Goal: Task Accomplishment & Management: Manage account settings

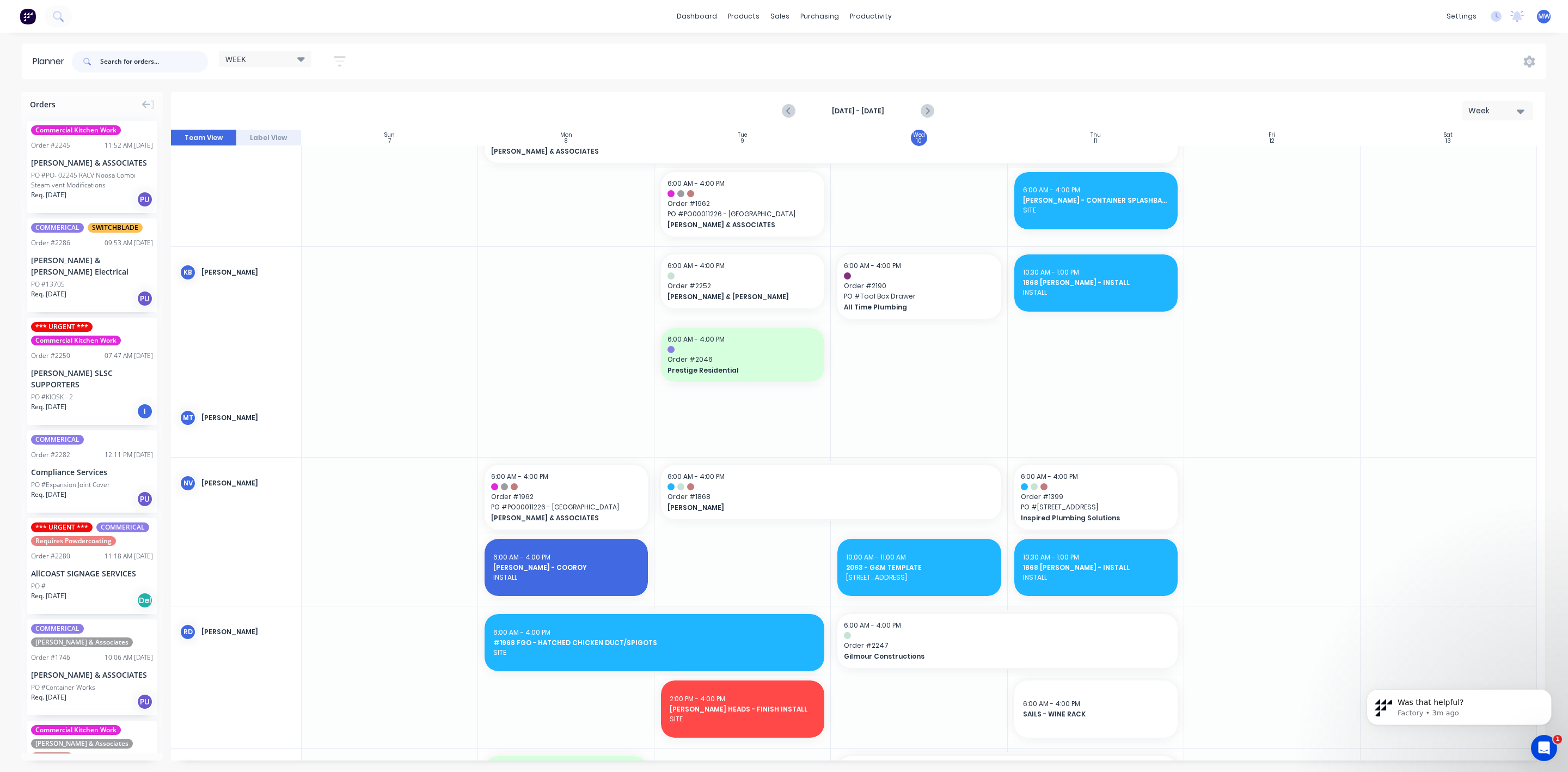
click at [125, 70] on input "text" at bounding box center [154, 61] width 108 height 22
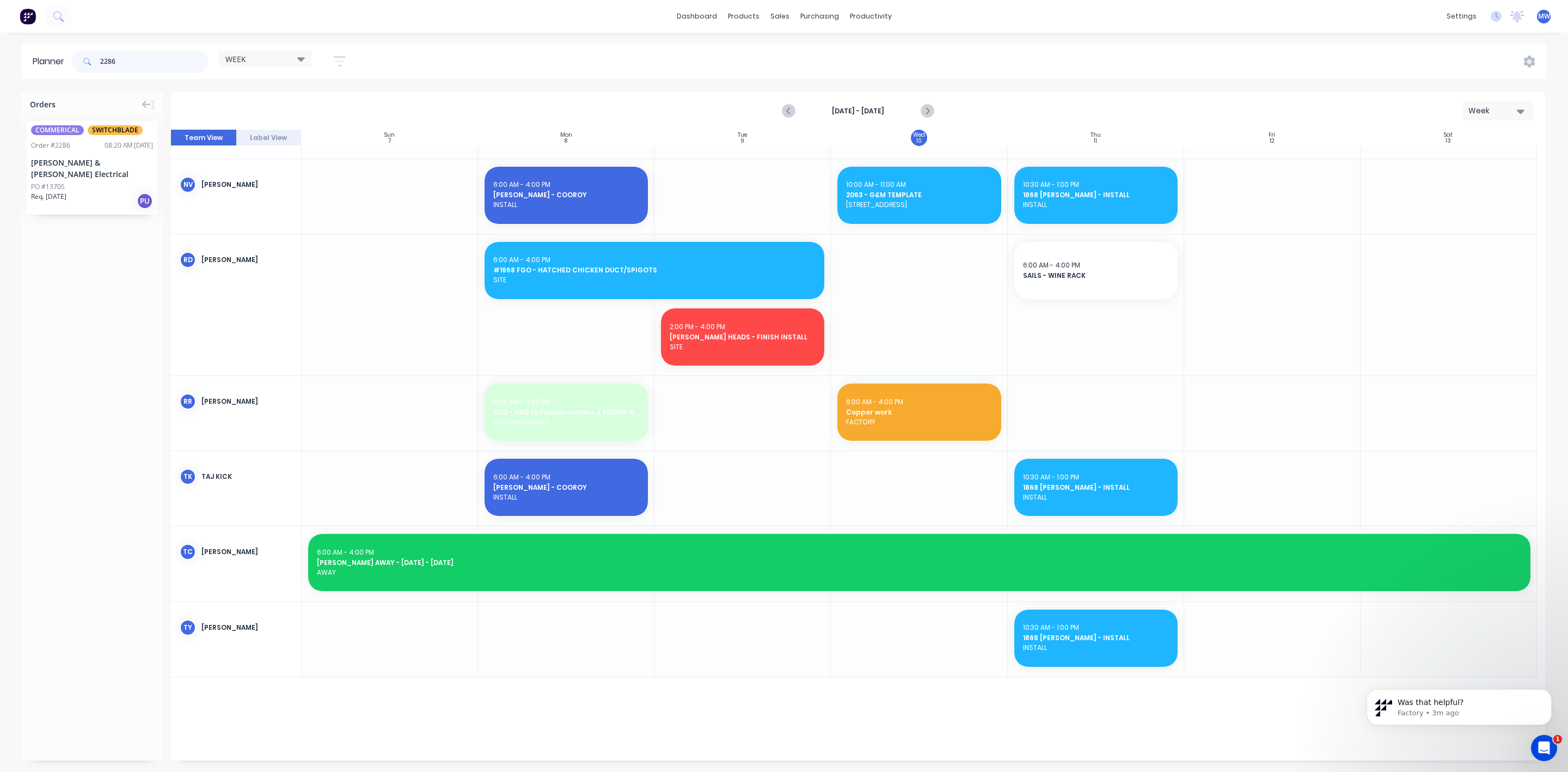
scroll to position [664, 0]
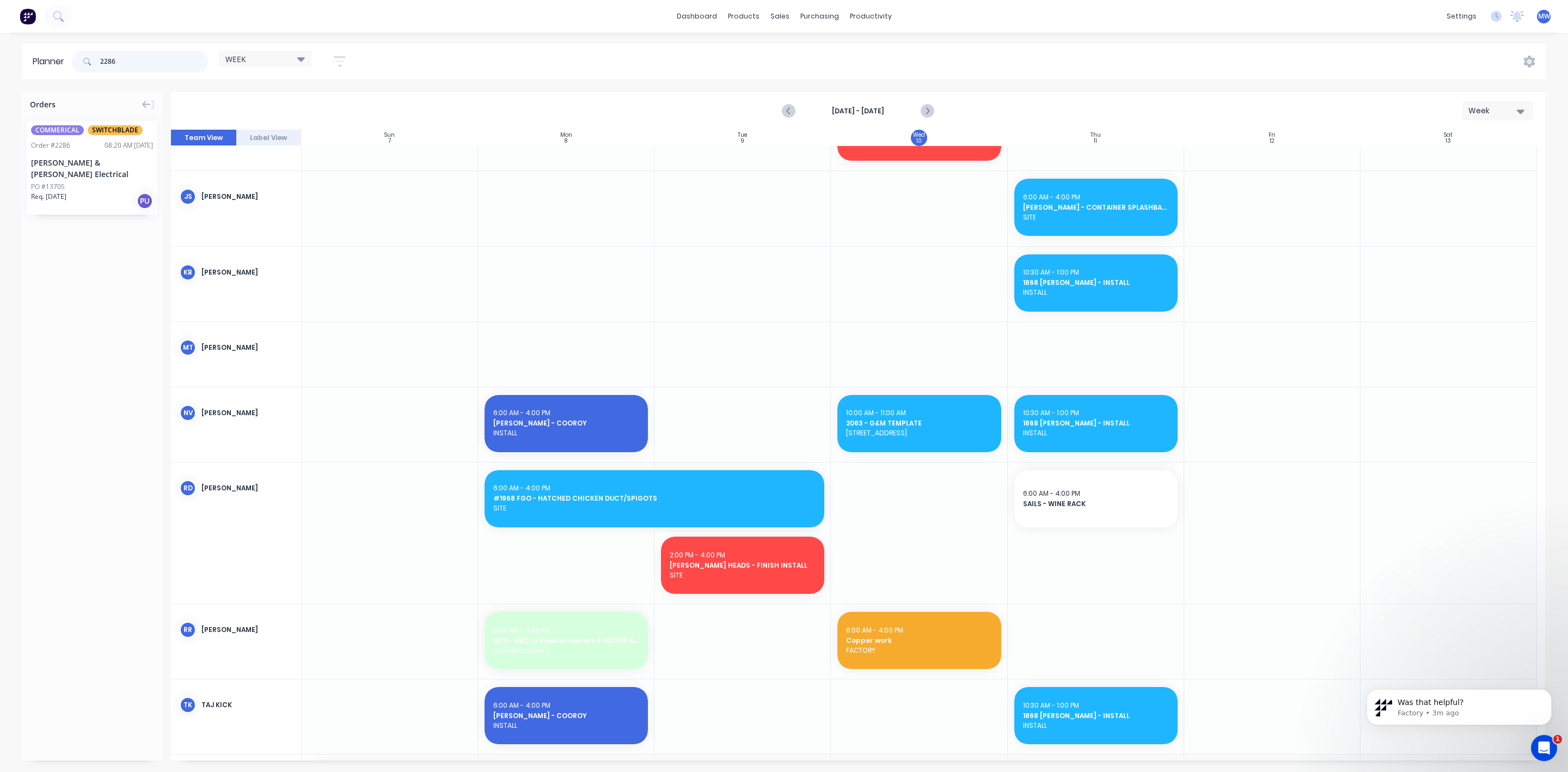
type input "2286"
drag, startPoint x: 45, startPoint y: 165, endPoint x: 882, endPoint y: 277, distance: 844.5
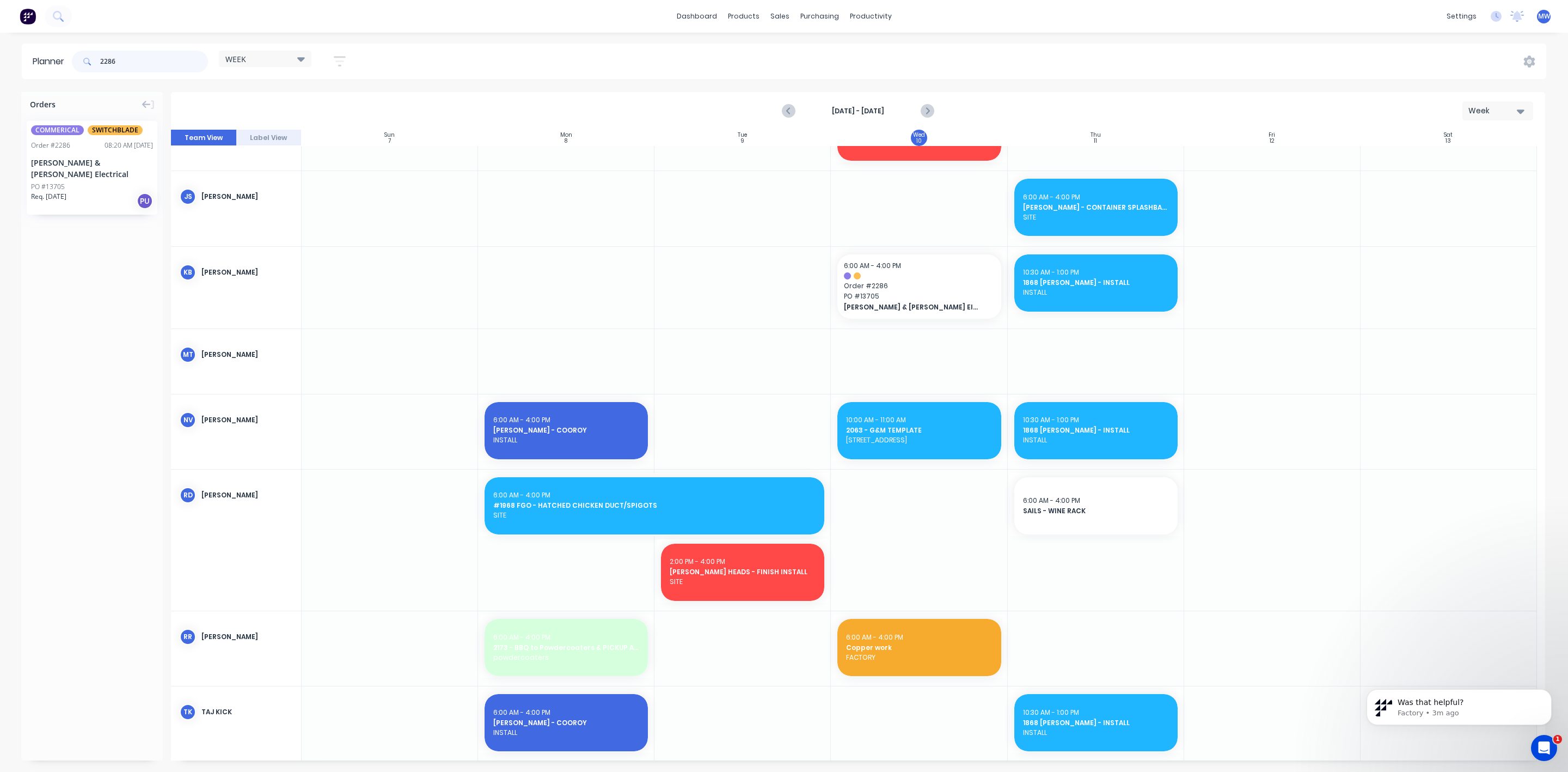
drag, startPoint x: 98, startPoint y: 63, endPoint x: 0, endPoint y: 62, distance: 98.0
click at [0, 62] on div "Planner 2286 WEEK Save new view None edit WEEK (Default) edit Rex edit SCSM - M…" at bounding box center [784, 61] width 1568 height 36
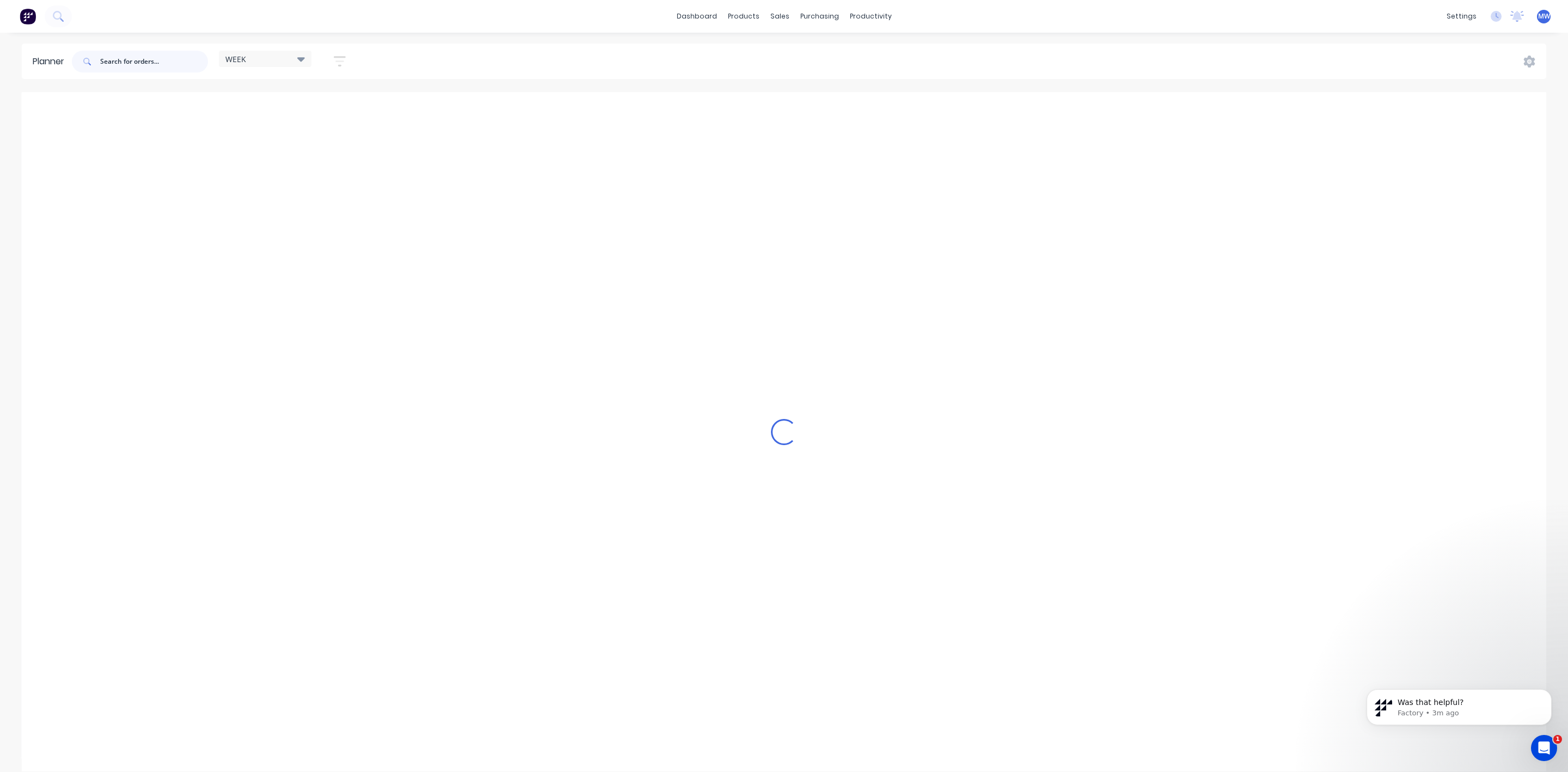
scroll to position [819, 0]
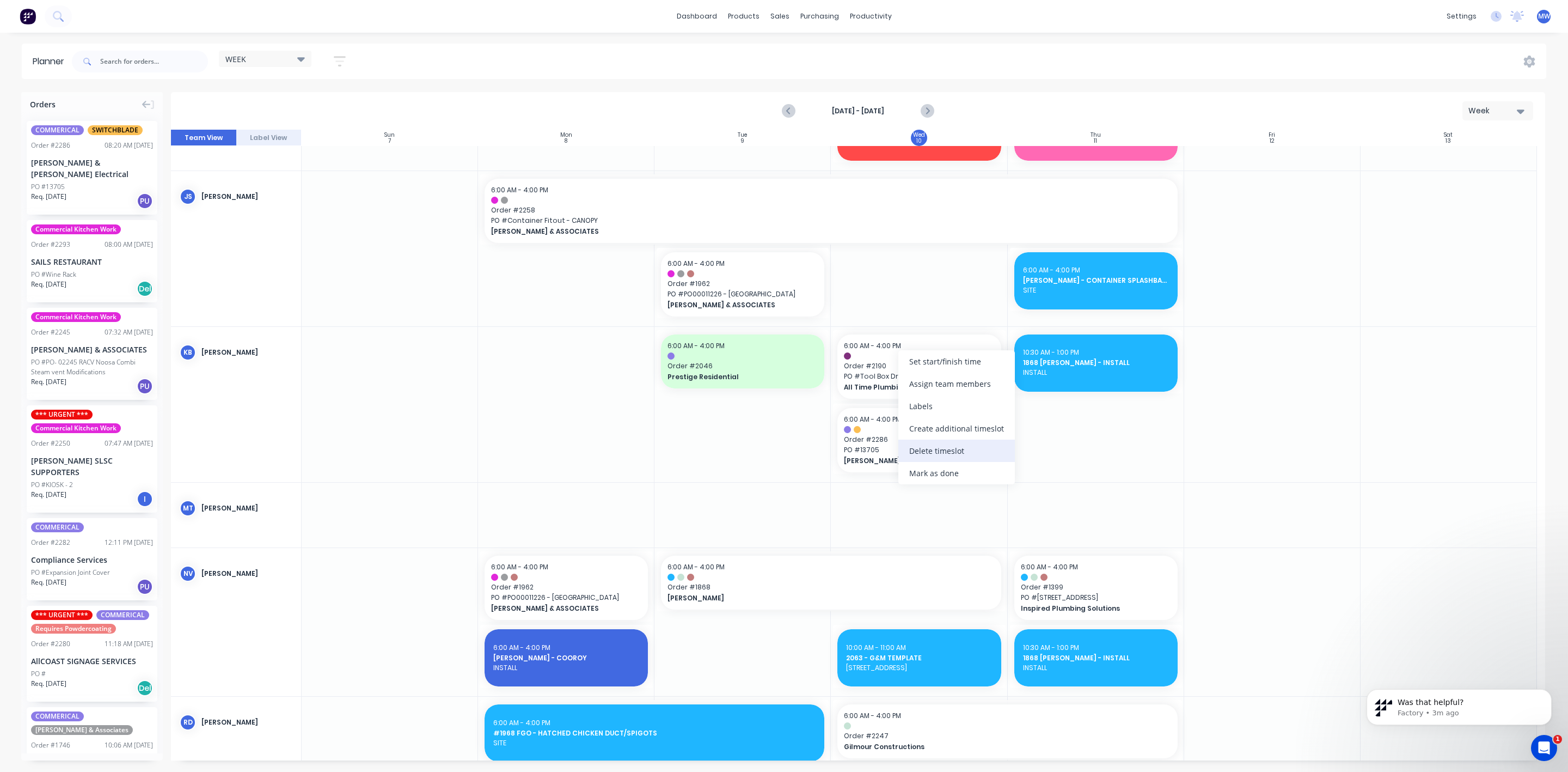
click at [953, 452] on div "Delete timeslot" at bounding box center [957, 450] width 117 height 22
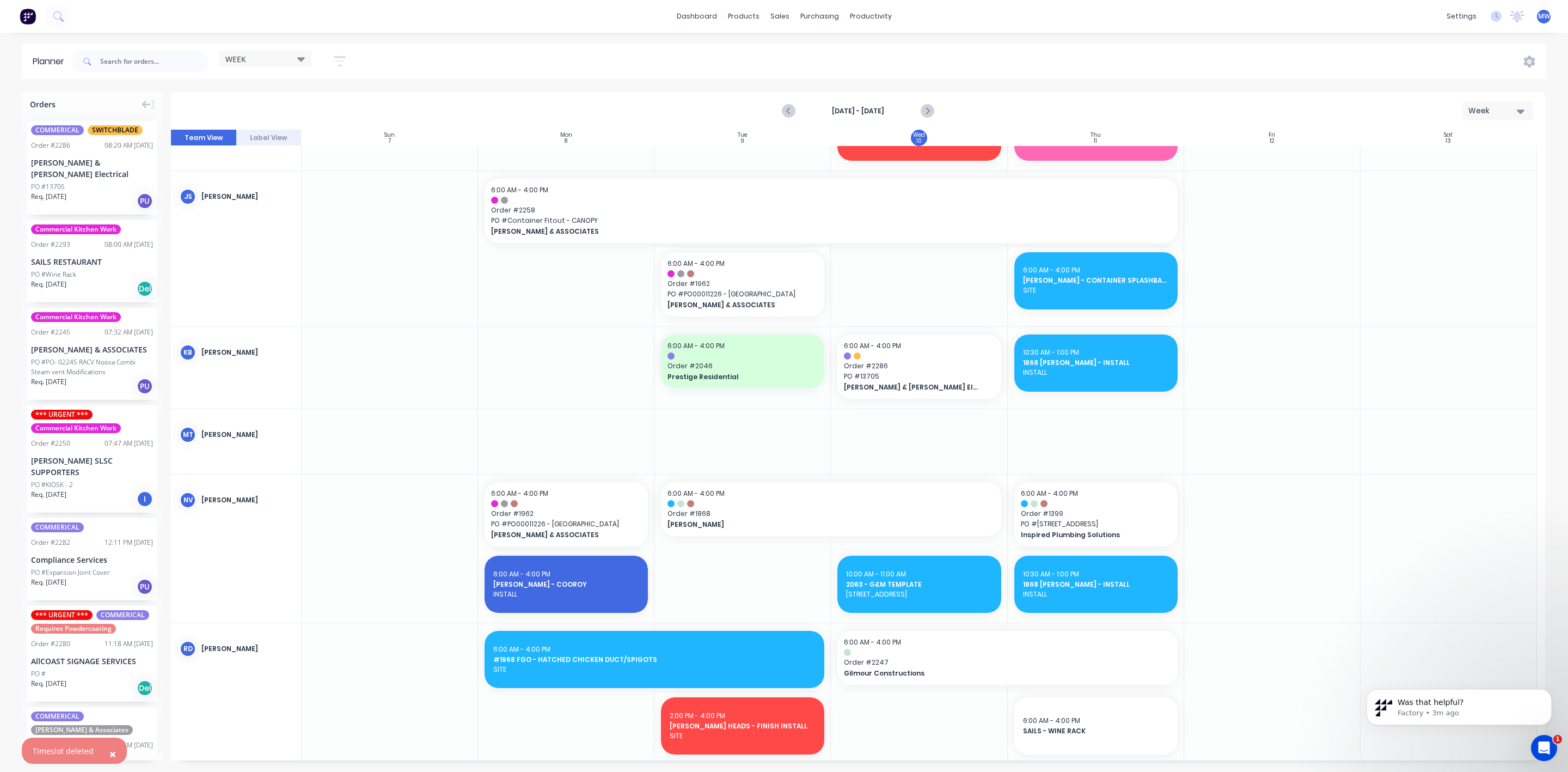
click at [856, 443] on div at bounding box center [918, 442] width 176 height 65
click at [1428, 704] on p "Was that helpful?" at bounding box center [1468, 703] width 141 height 11
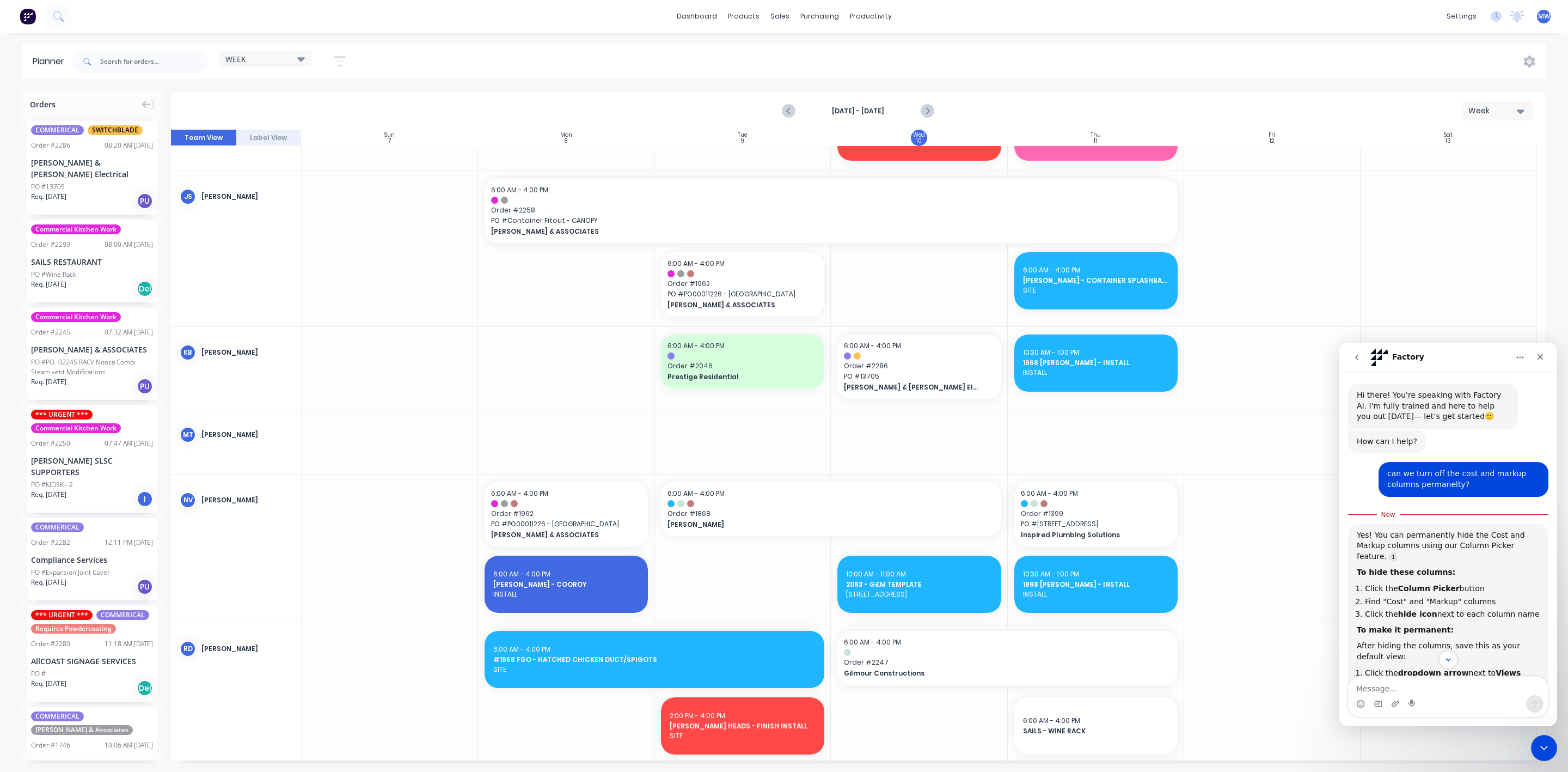
scroll to position [123, 0]
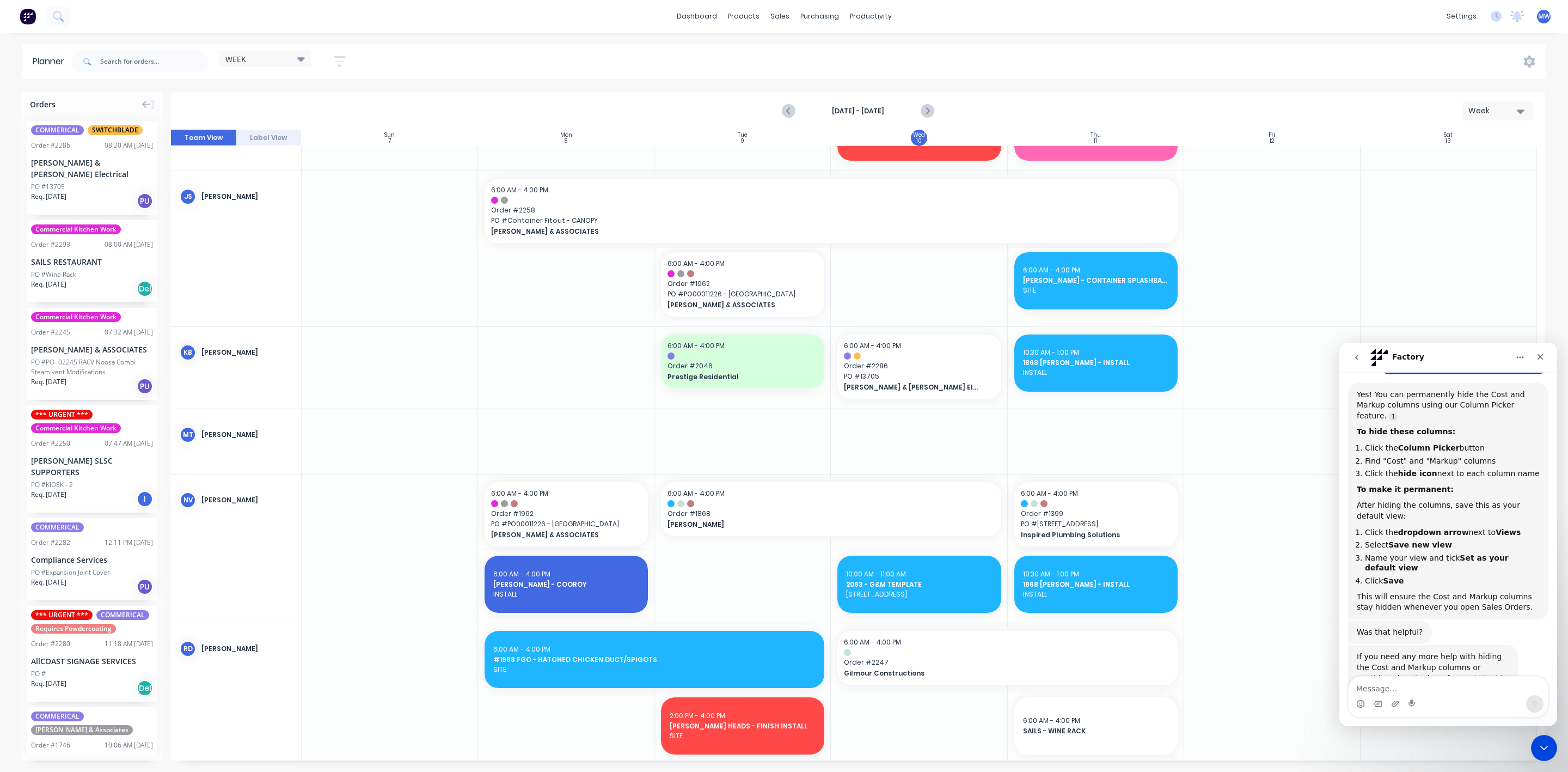
click at [1551, 293] on div "Orders COMMERICAL SWITCHBLADE Order # 2286 08:20 AM 10/09/25 Bailey & Dalton El…" at bounding box center [784, 432] width 1568 height 680
click at [1489, 305] on div at bounding box center [1448, 248] width 176 height 155
click at [1545, 745] on icon "Close Intercom Messenger" at bounding box center [1542, 746] width 8 height 5
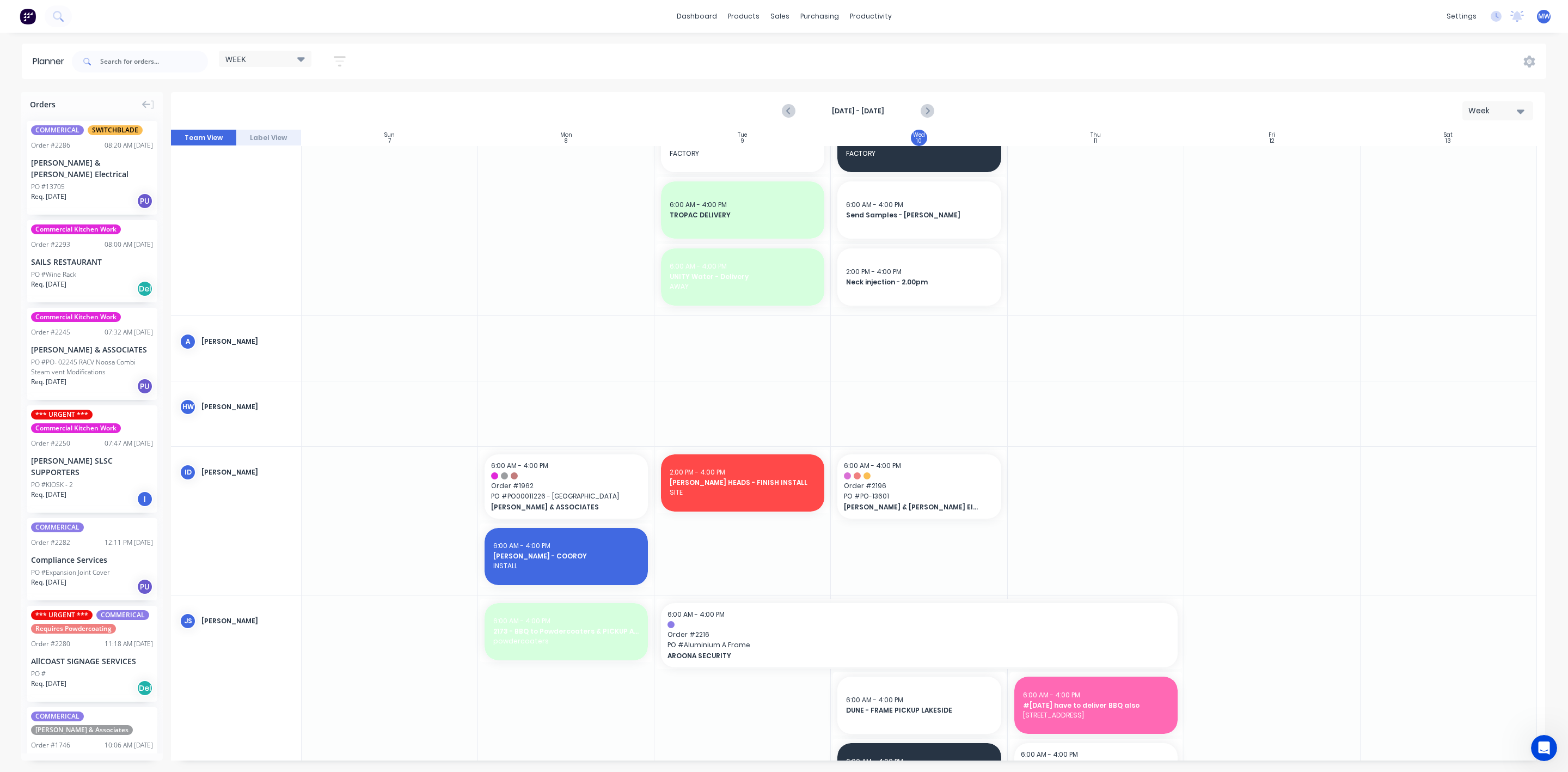
scroll to position [0, 0]
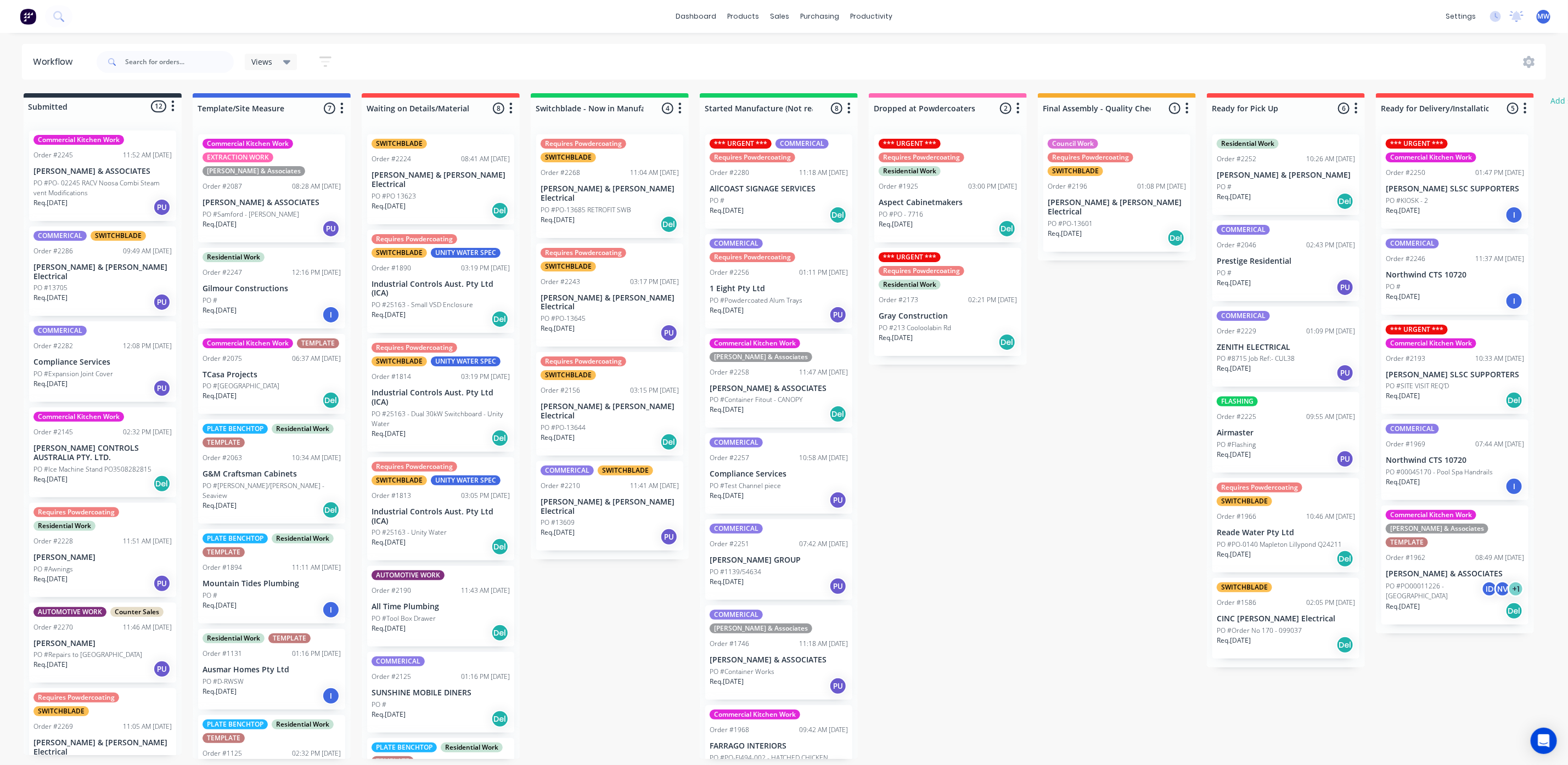
click at [1301, 189] on div "PO #" at bounding box center [1285, 187] width 138 height 10
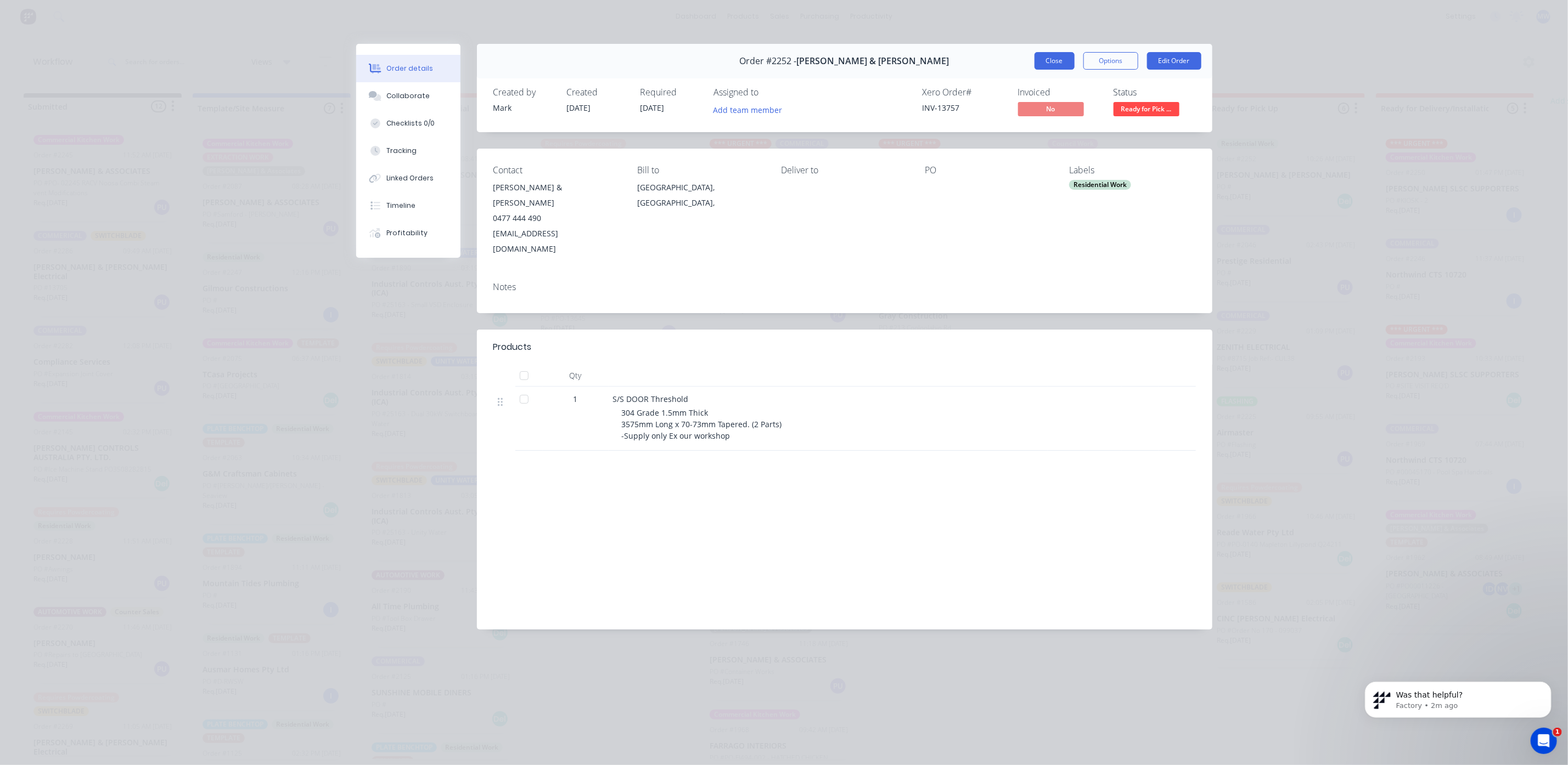
click at [1038, 66] on button "Close" at bounding box center [1054, 60] width 40 height 18
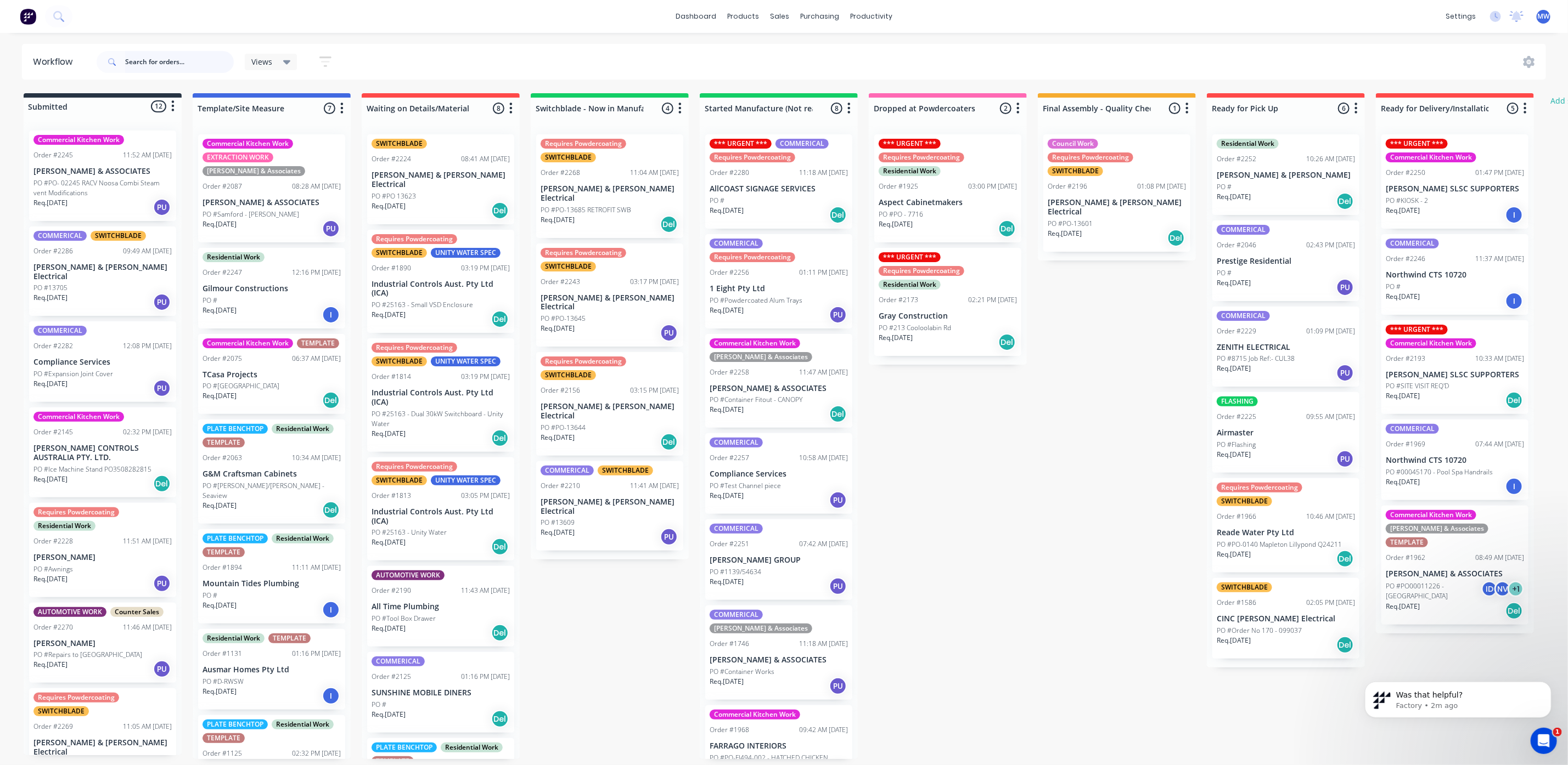
click at [165, 65] on input "text" at bounding box center [179, 62] width 108 height 22
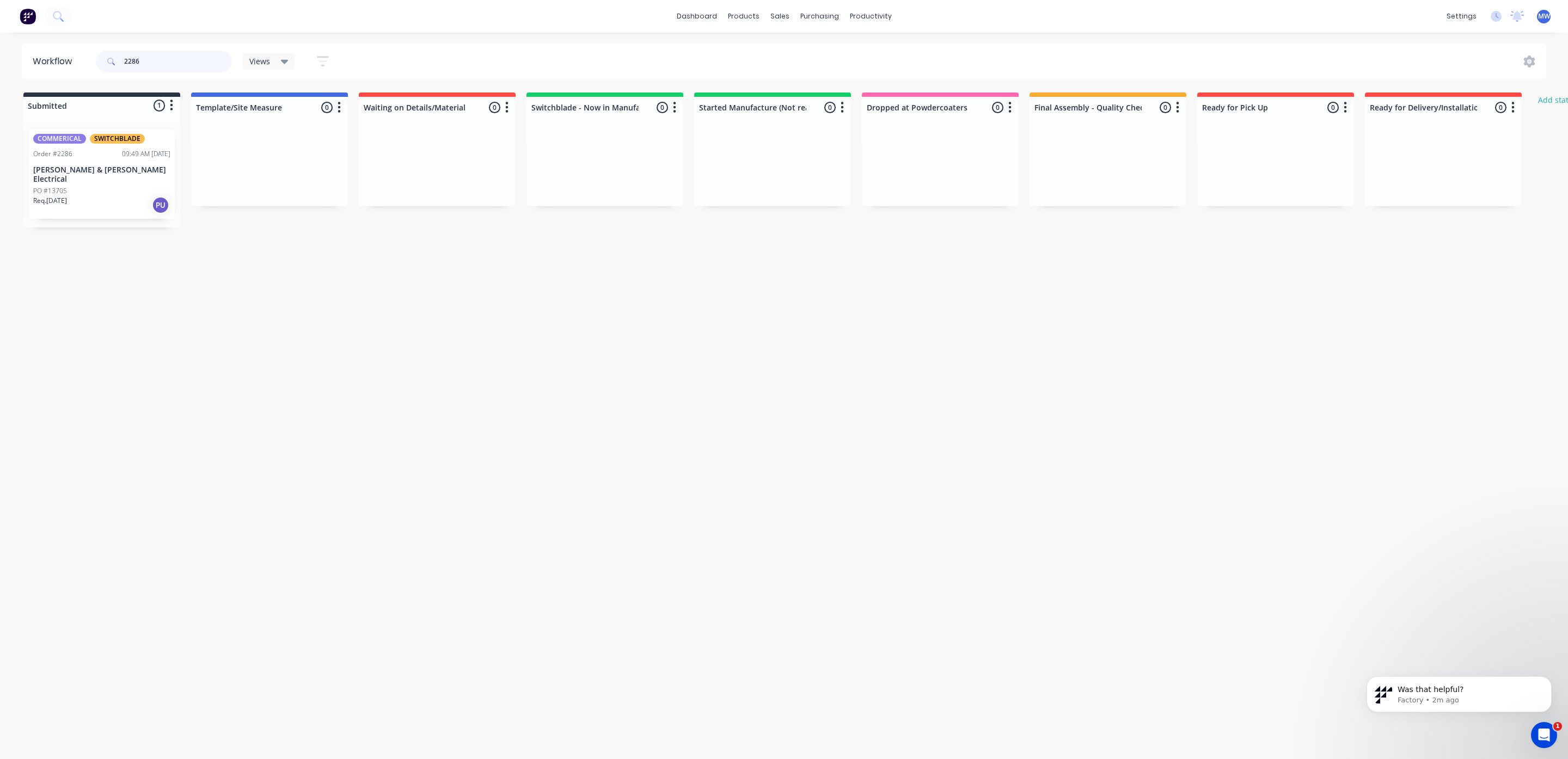
type input "2286"
click at [103, 196] on div "Req. [DATE] PU" at bounding box center [101, 205] width 137 height 18
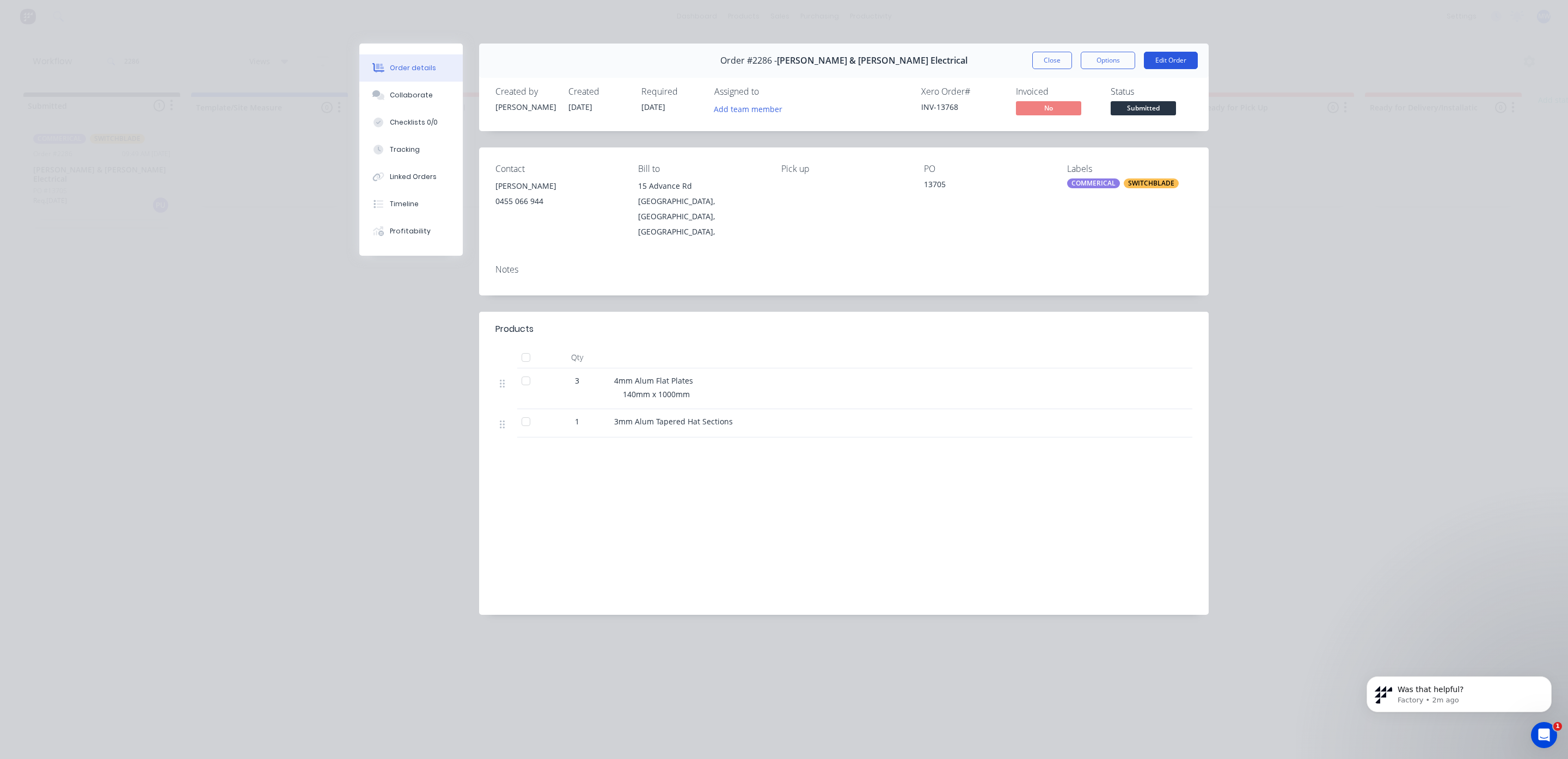
click at [1176, 58] on button "Edit Order" at bounding box center [1171, 60] width 54 height 17
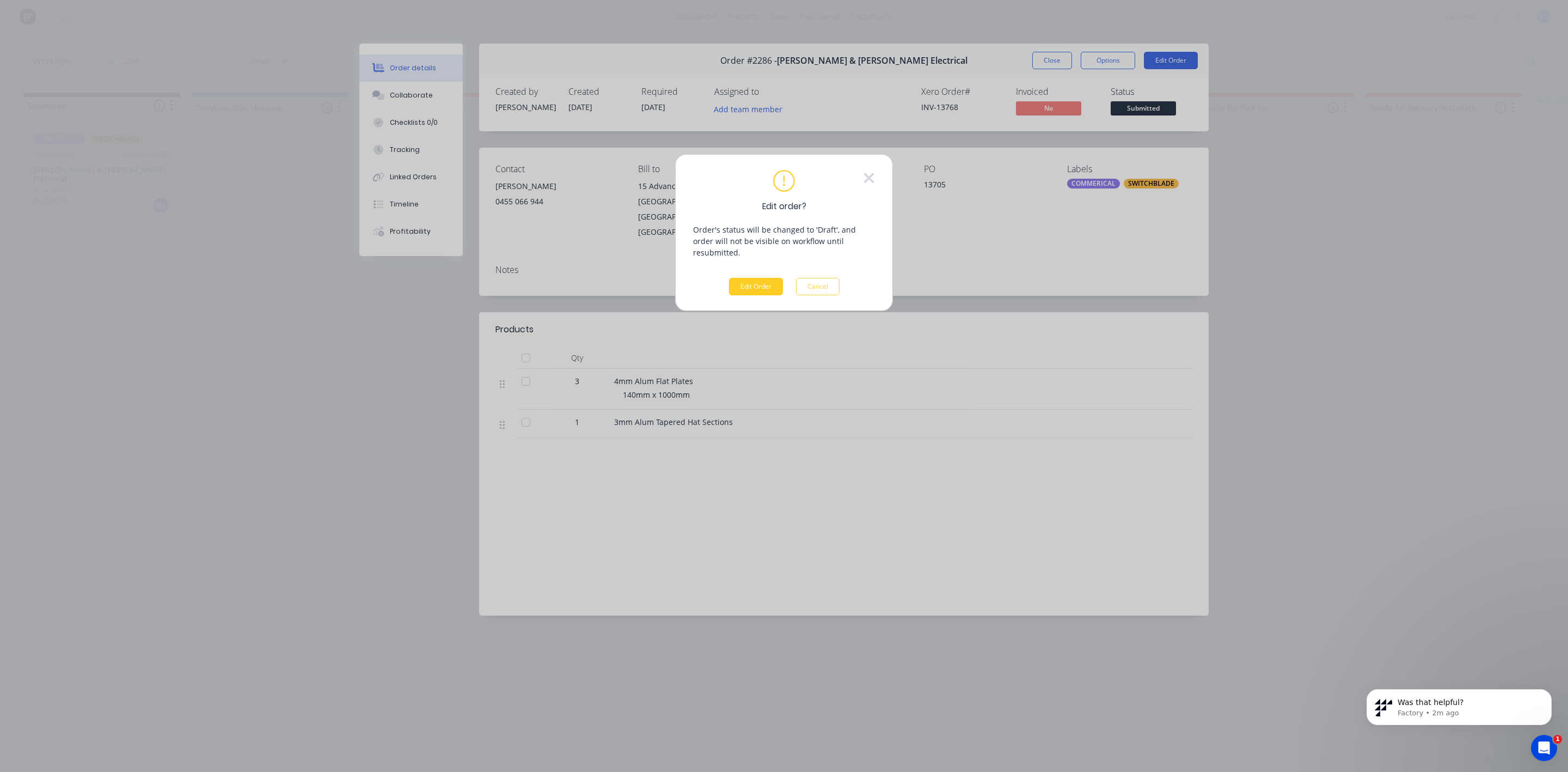
click at [755, 278] on button "Edit Order" at bounding box center [756, 286] width 54 height 17
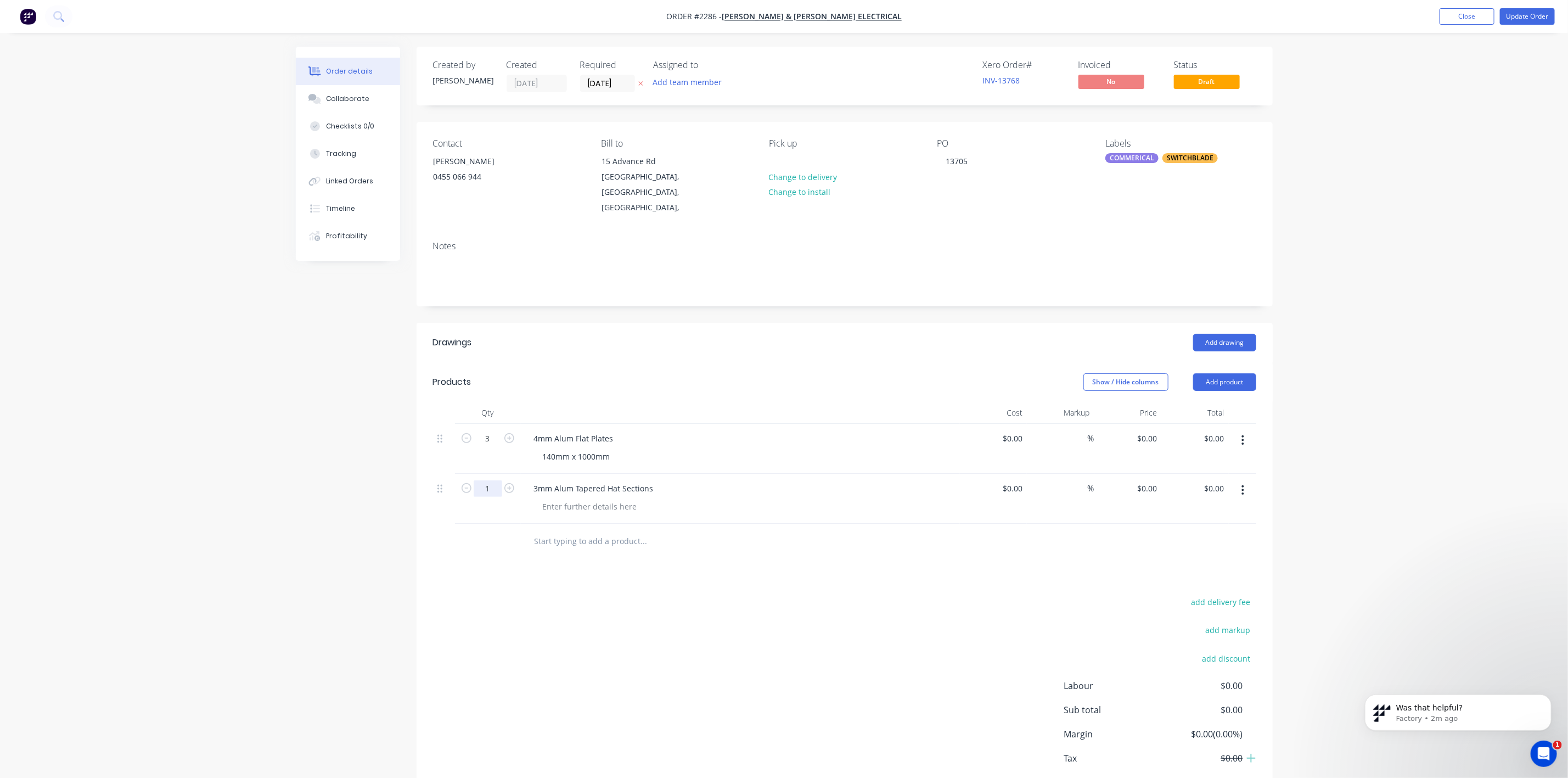
click at [492, 480] on input "1" at bounding box center [488, 489] width 28 height 17
type input "3"
click at [680, 638] on div "add delivery fee add markup add discount Labour $0.00 Sub total $0.00 Margin $0…" at bounding box center [844, 701] width 823 height 212
click at [1528, 17] on button "Update Order" at bounding box center [1528, 17] width 55 height 17
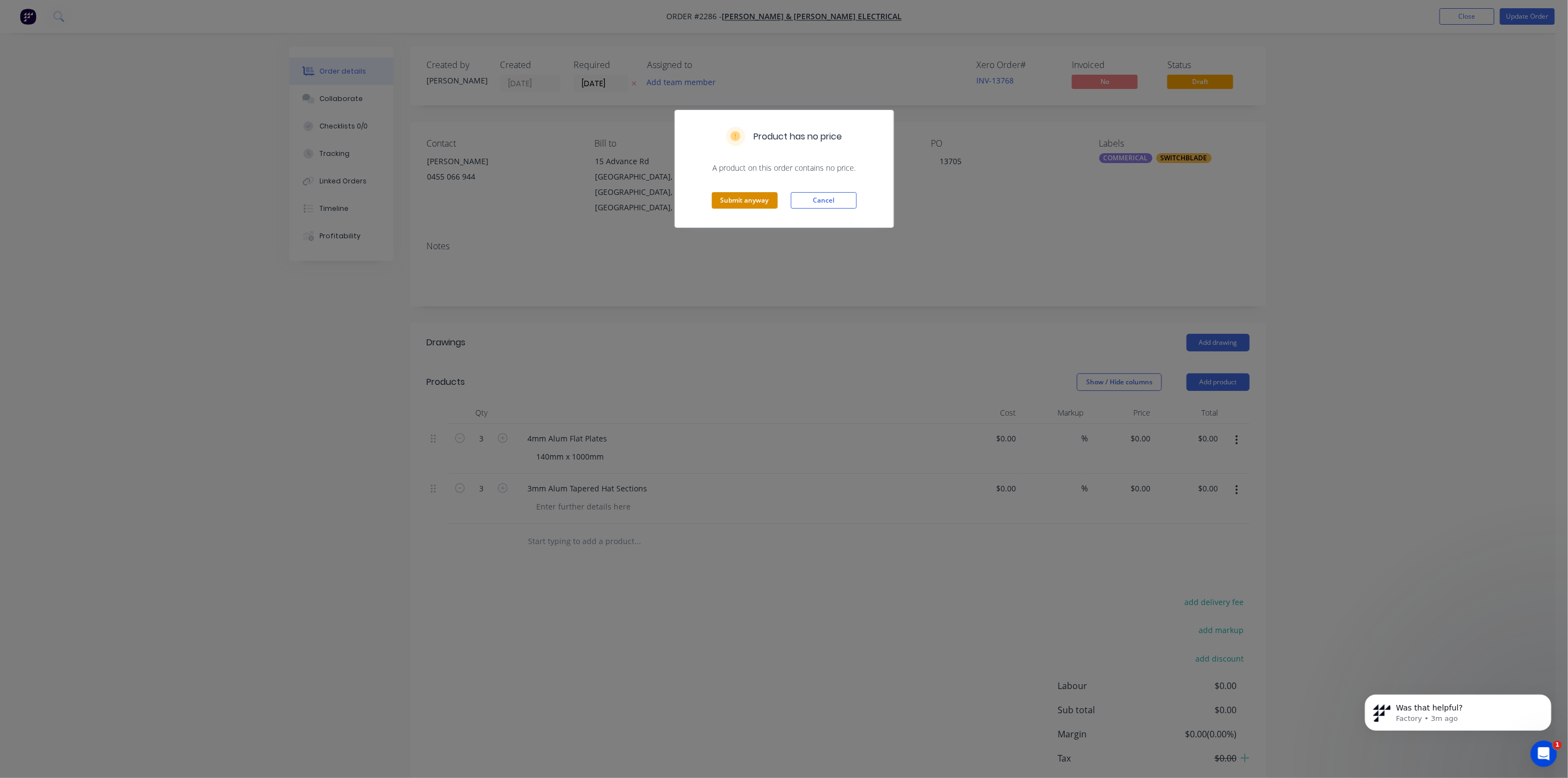
click at [738, 206] on button "Submit anyway" at bounding box center [745, 201] width 66 height 17
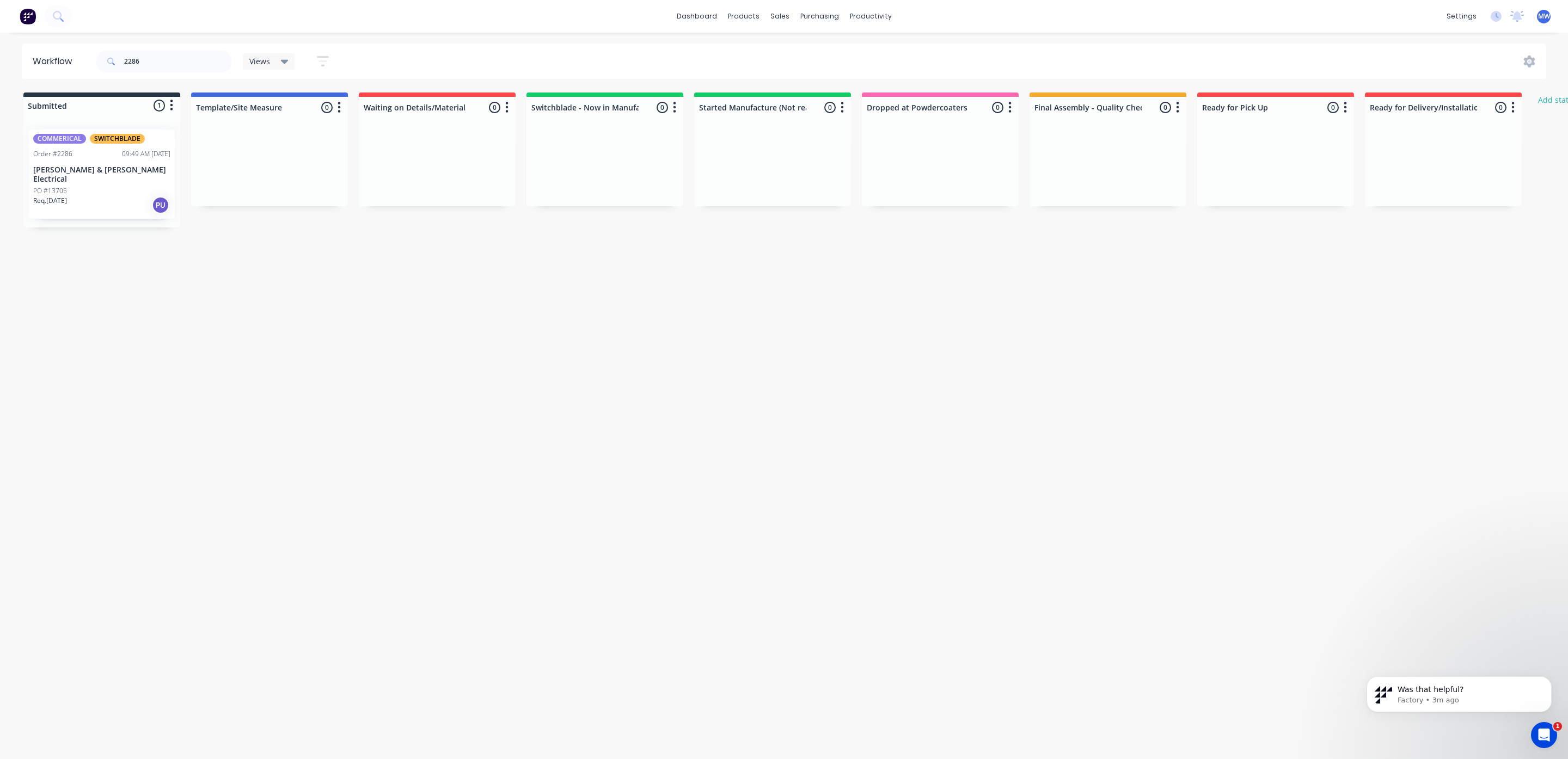
click at [98, 186] on div "PO #13705" at bounding box center [101, 191] width 137 height 10
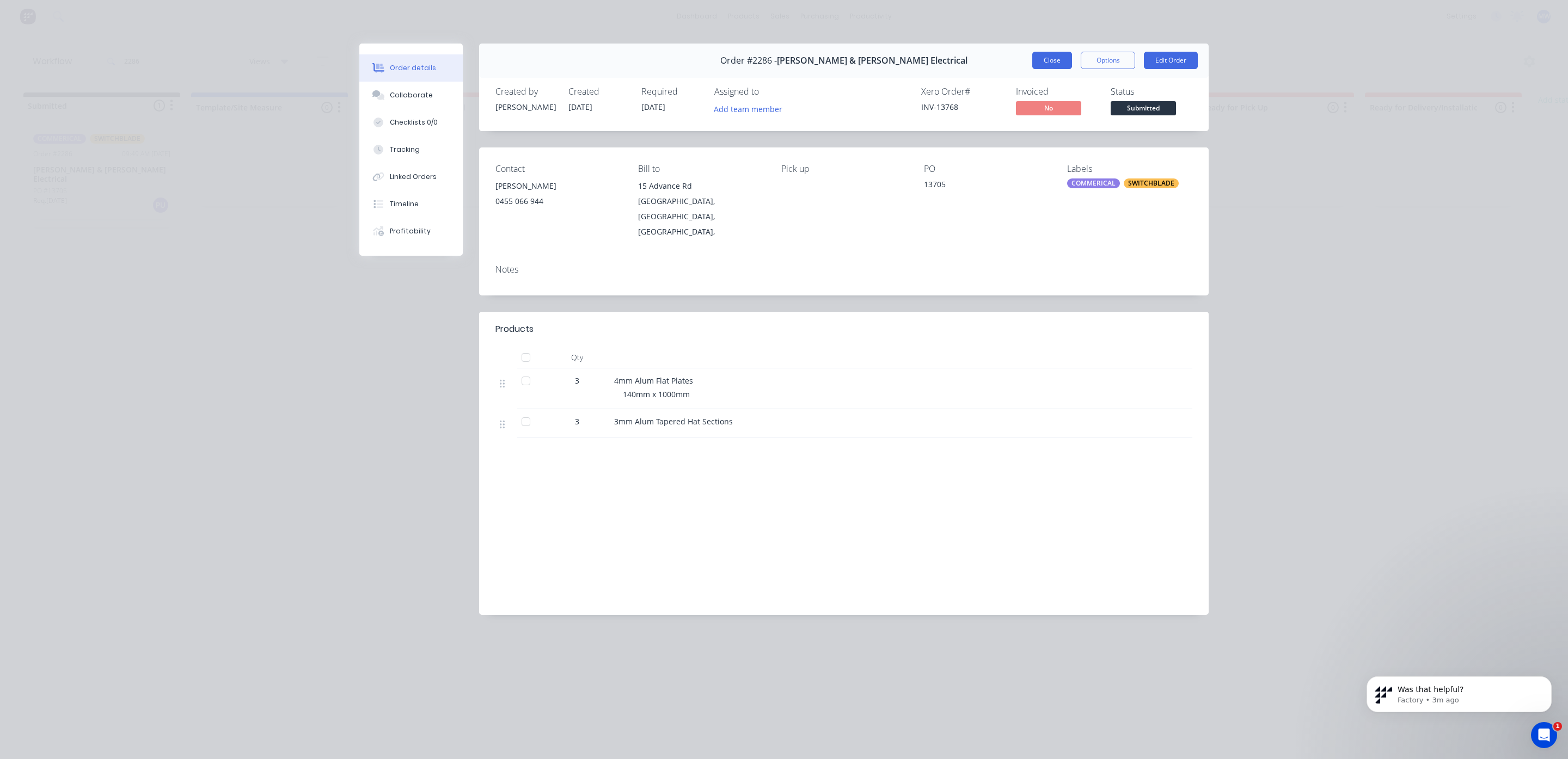
click at [1036, 58] on button "Close" at bounding box center [1052, 60] width 40 height 17
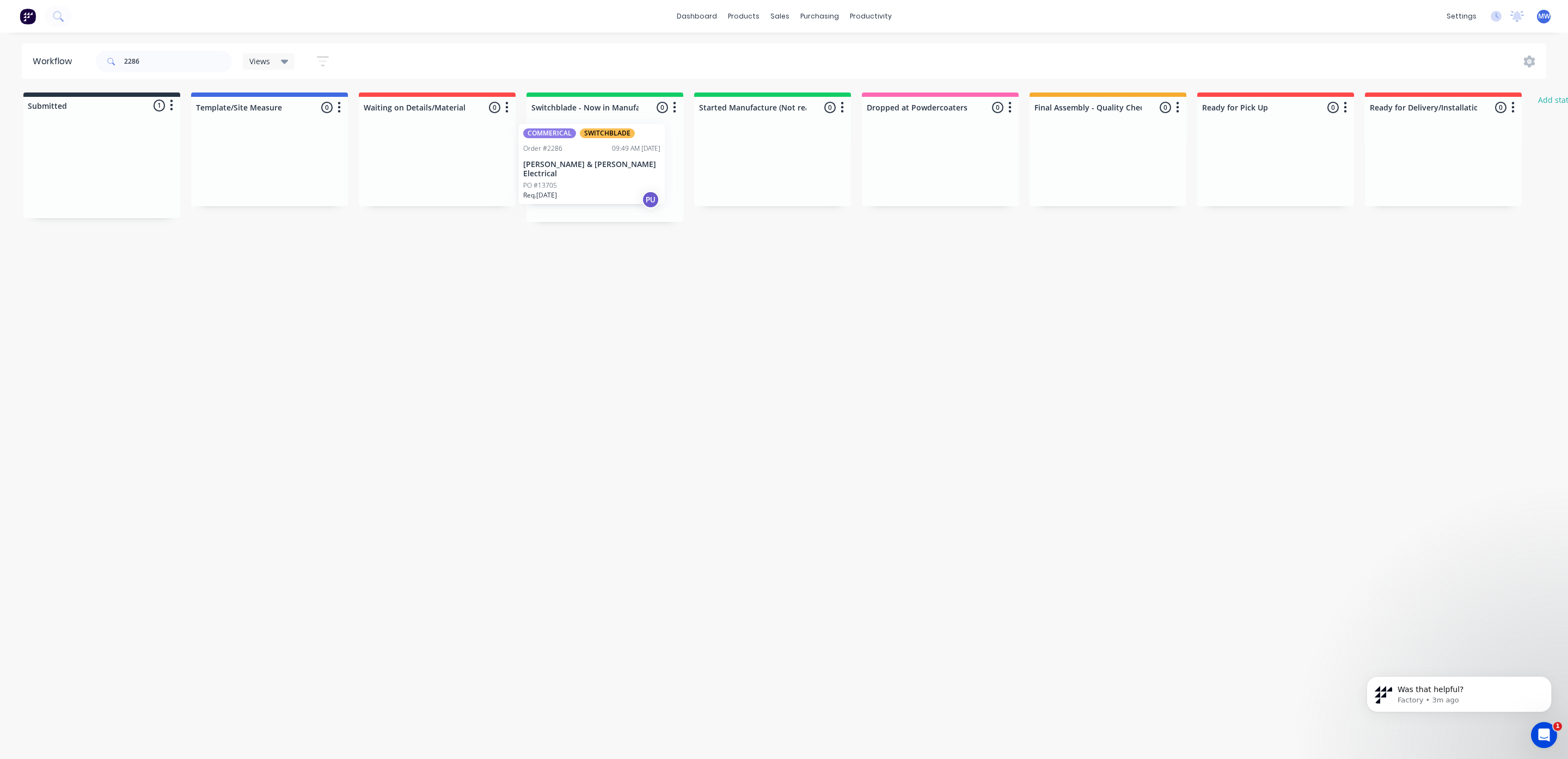
drag, startPoint x: 89, startPoint y: 172, endPoint x: 581, endPoint y: 170, distance: 492.0
click at [581, 170] on div "Submitted 1 Status colour #273444 hex #273444 Save Cancel Summaries Total order…" at bounding box center [899, 157] width 1816 height 129
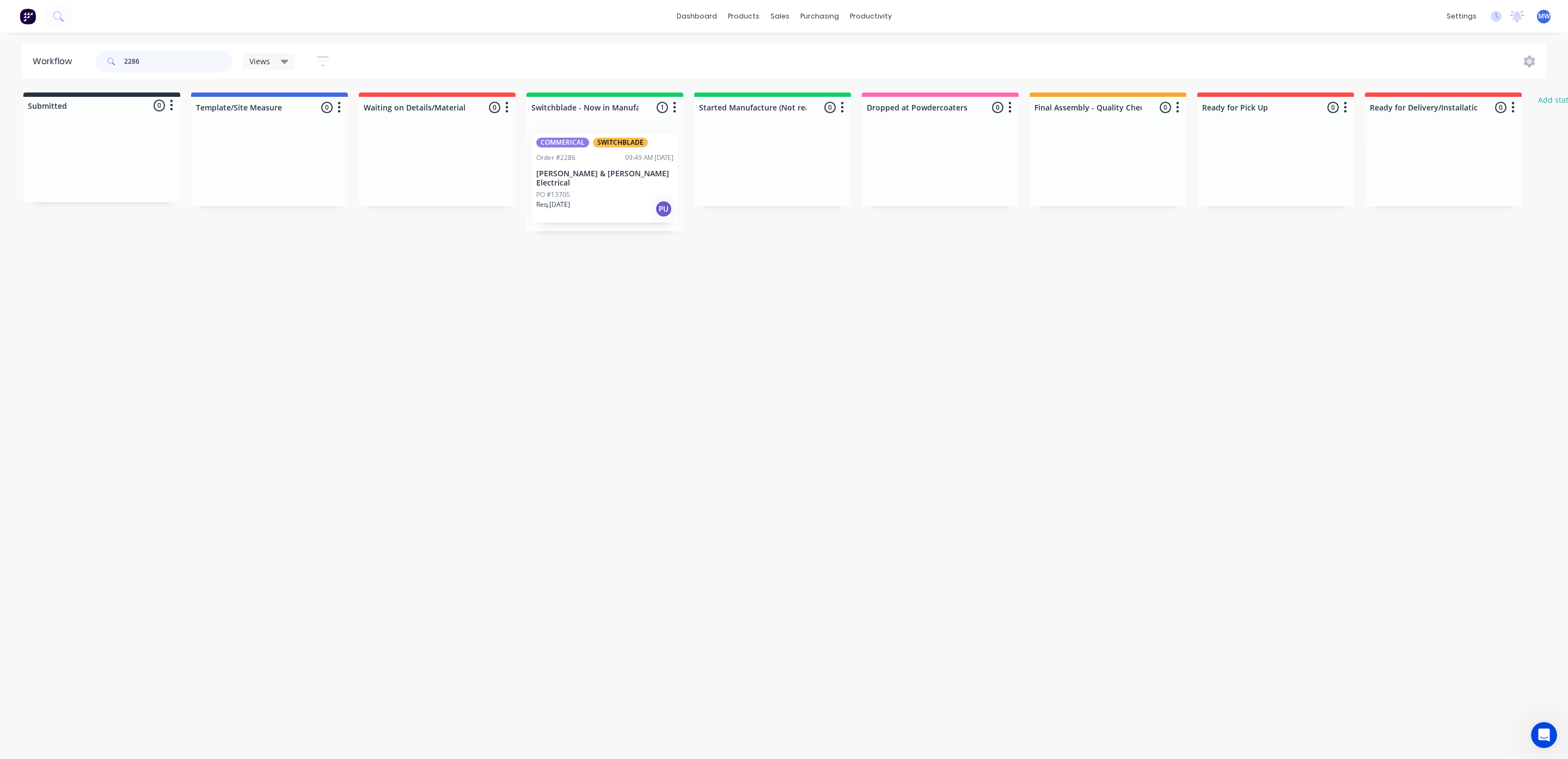
drag, startPoint x: 179, startPoint y: 70, endPoint x: 3, endPoint y: 67, distance: 176.0
click at [3, 67] on div "Workflow 2286 Views Save new view None (Default) edit SCSM - MAIN edit SUNCOAST…" at bounding box center [784, 61] width 1568 height 36
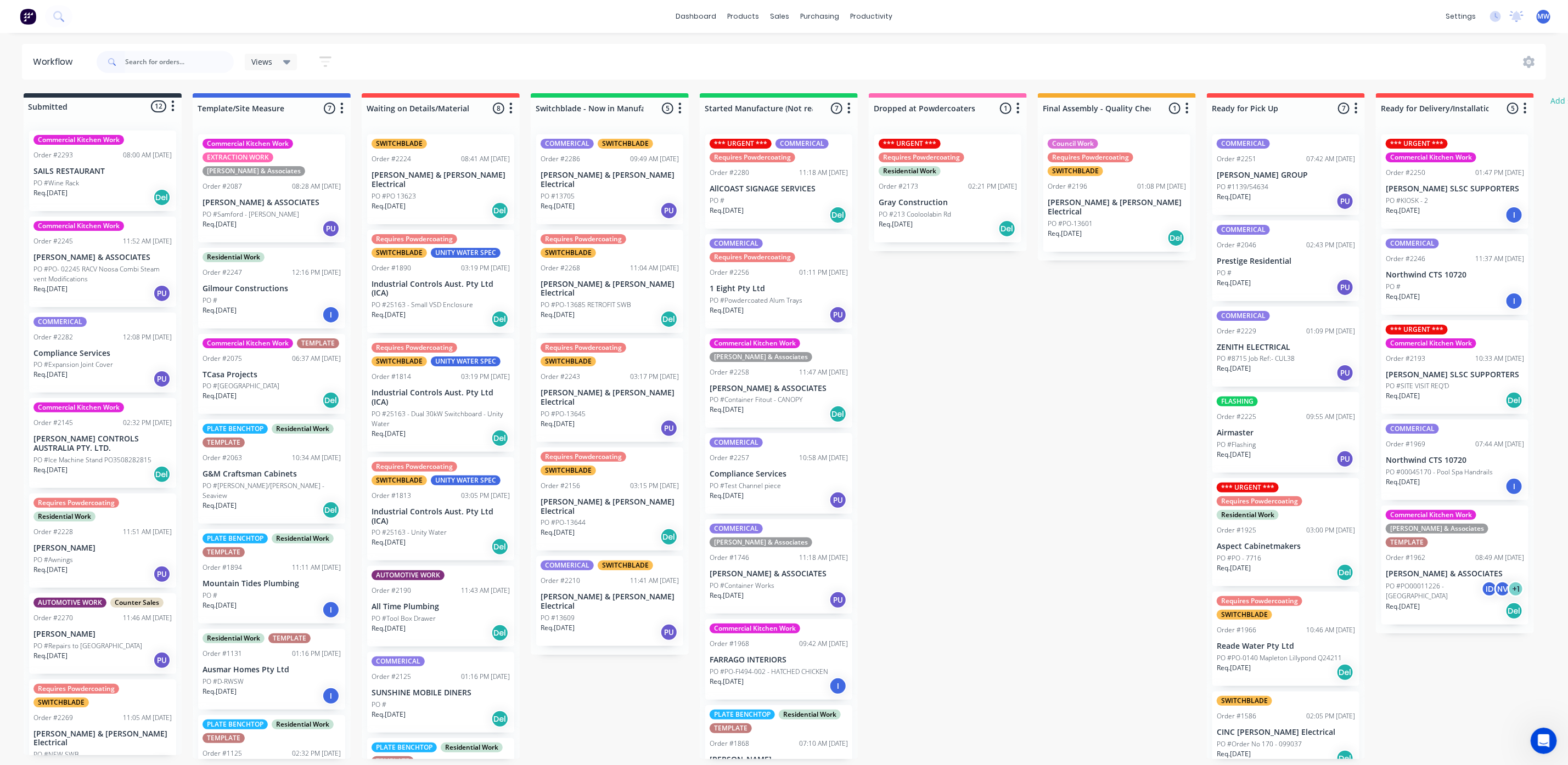
click at [95, 371] on div "Req. [DATE] PU" at bounding box center [102, 379] width 138 height 18
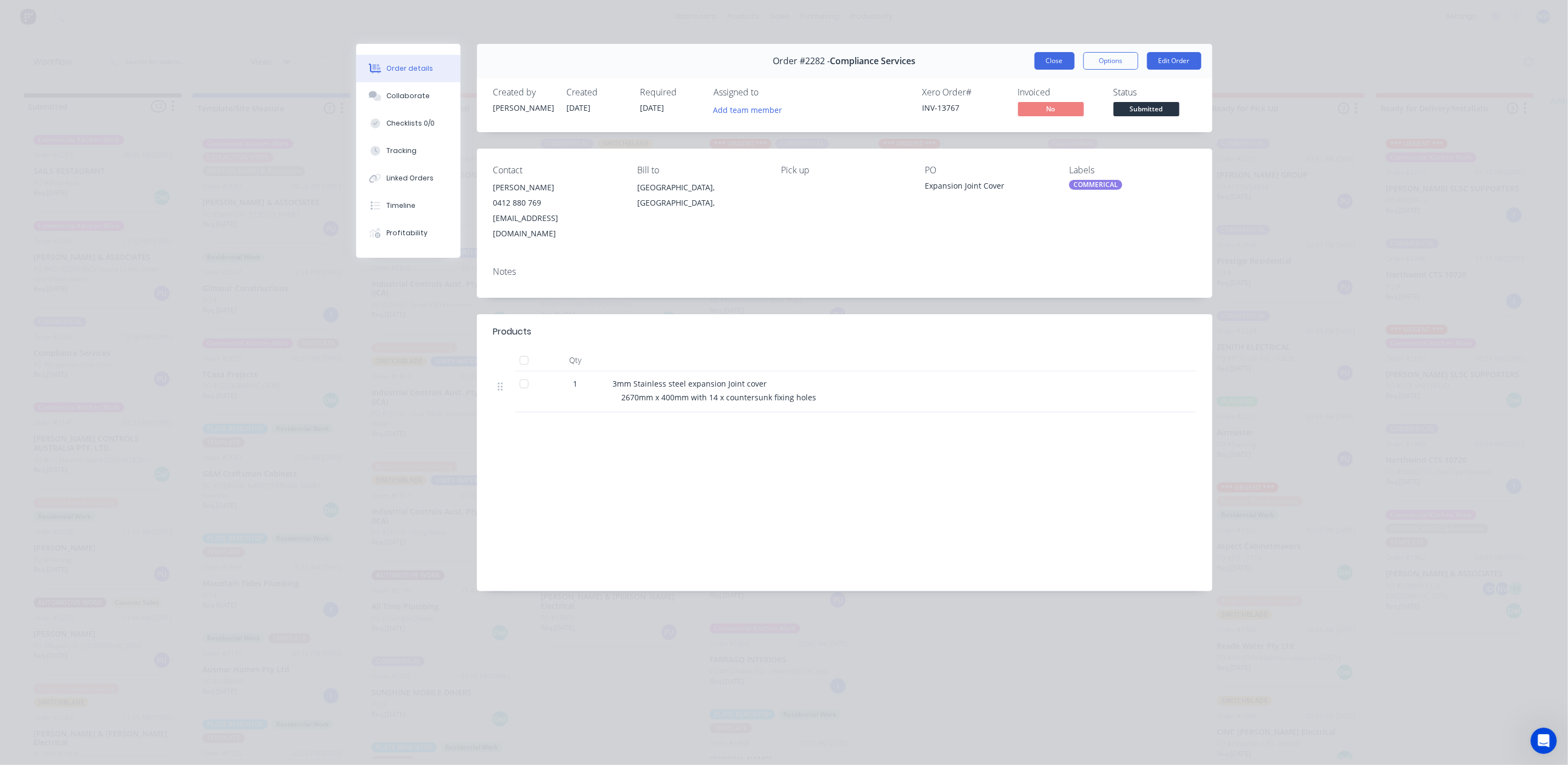
click at [1051, 64] on button "Close" at bounding box center [1054, 60] width 40 height 18
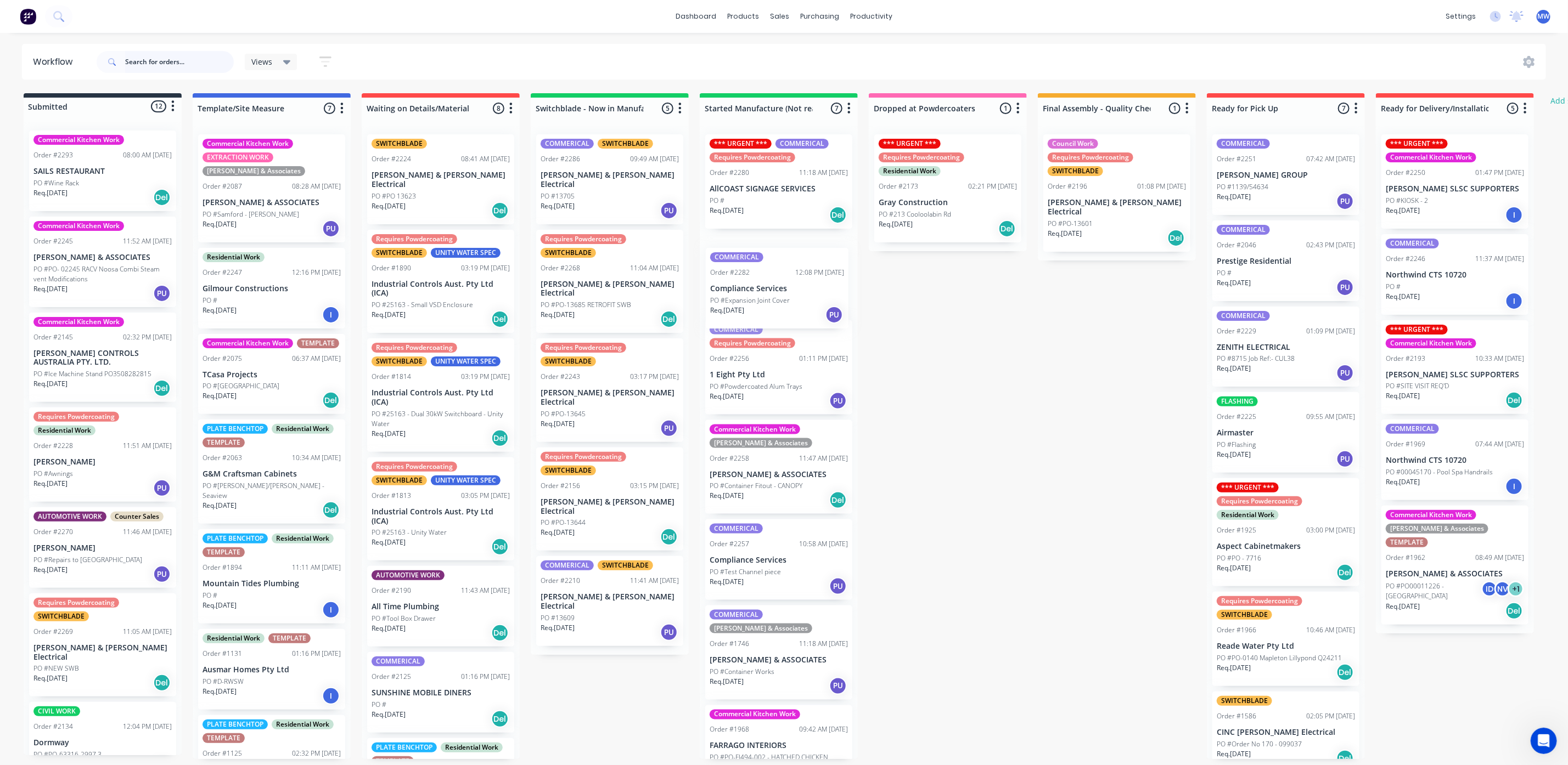
drag, startPoint x: 96, startPoint y: 372, endPoint x: 775, endPoint y: 308, distance: 682.0
click at [775, 308] on div "Submitted 12 Status colour #273444 hex #273444 Save Cancel Summaries Total orde…" at bounding box center [906, 426] width 1830 height 666
click at [803, 46] on link "Sales Orders" at bounding box center [838, 52] width 146 height 22
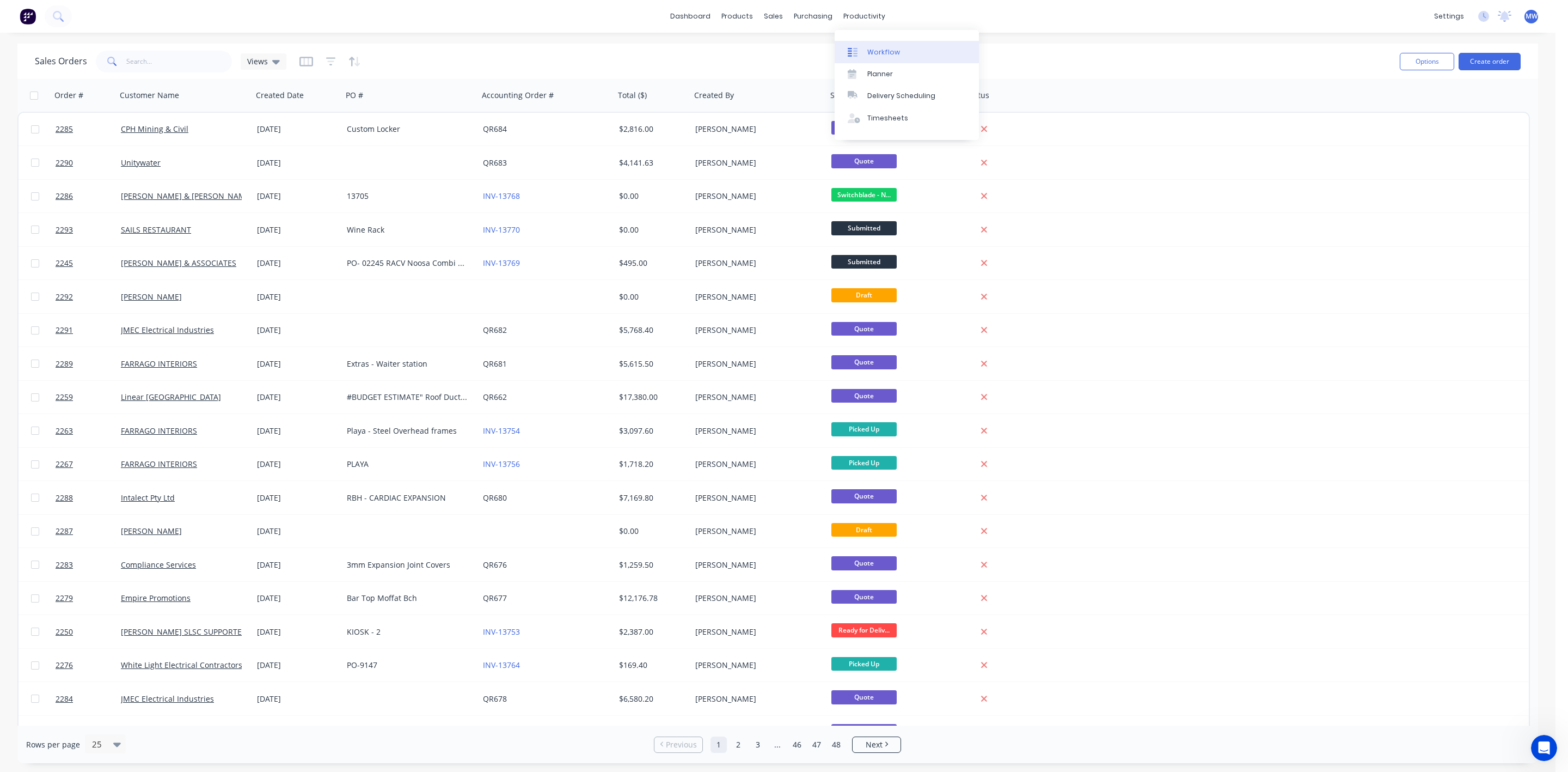
click at [869, 49] on div "Workflow" at bounding box center [884, 52] width 33 height 10
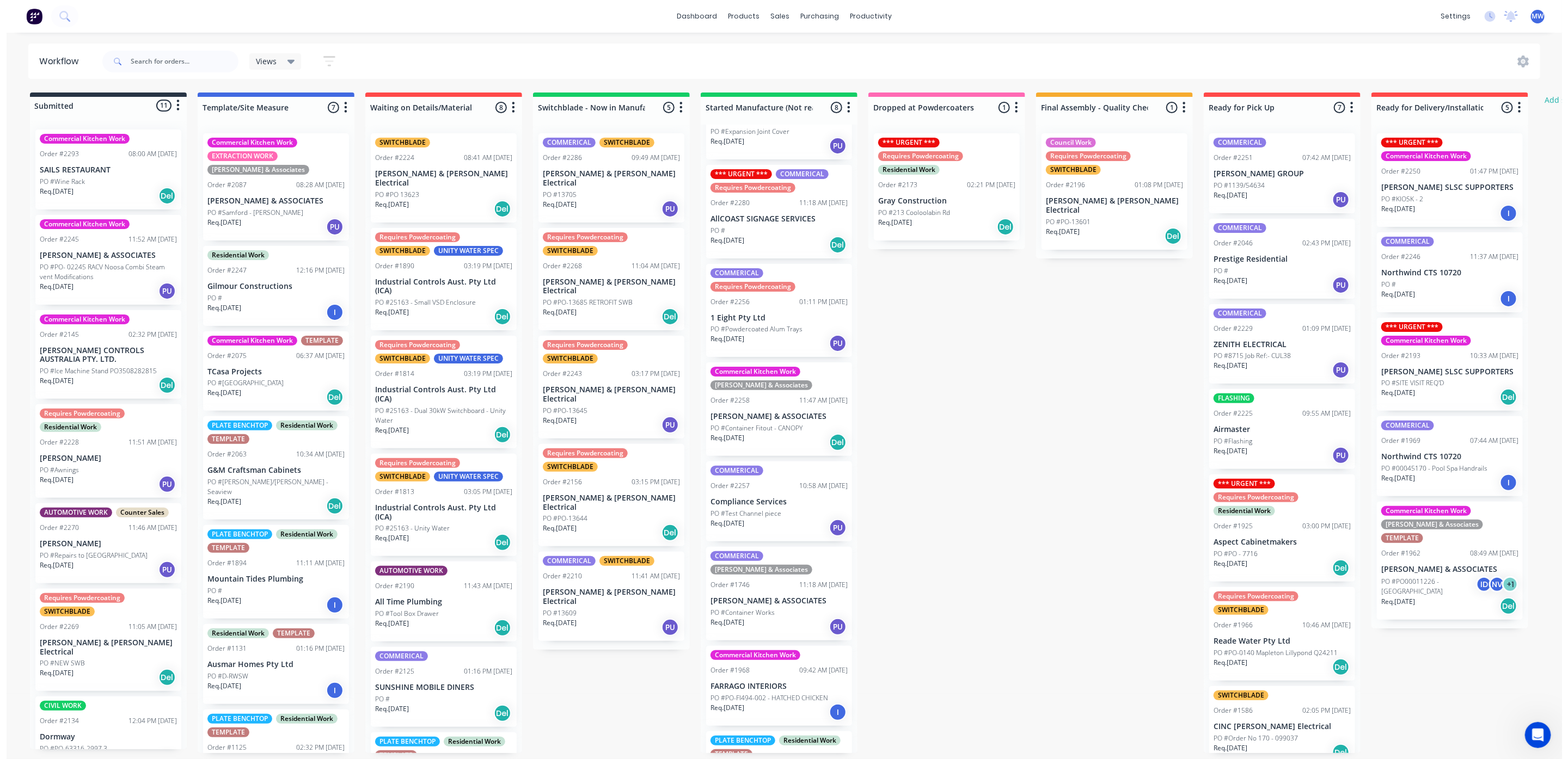
scroll to position [82, 0]
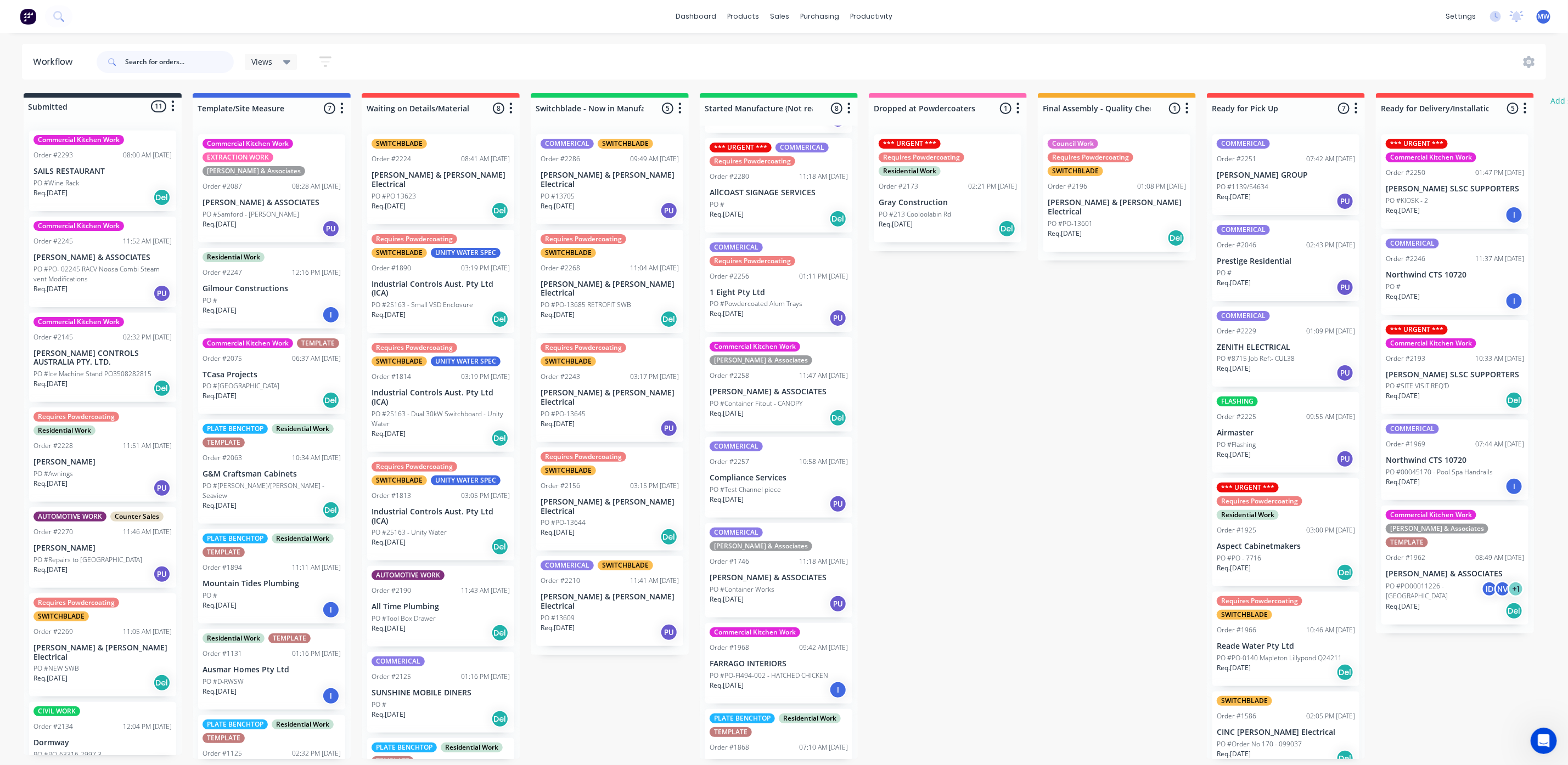
click at [166, 58] on input "text" at bounding box center [179, 62] width 108 height 22
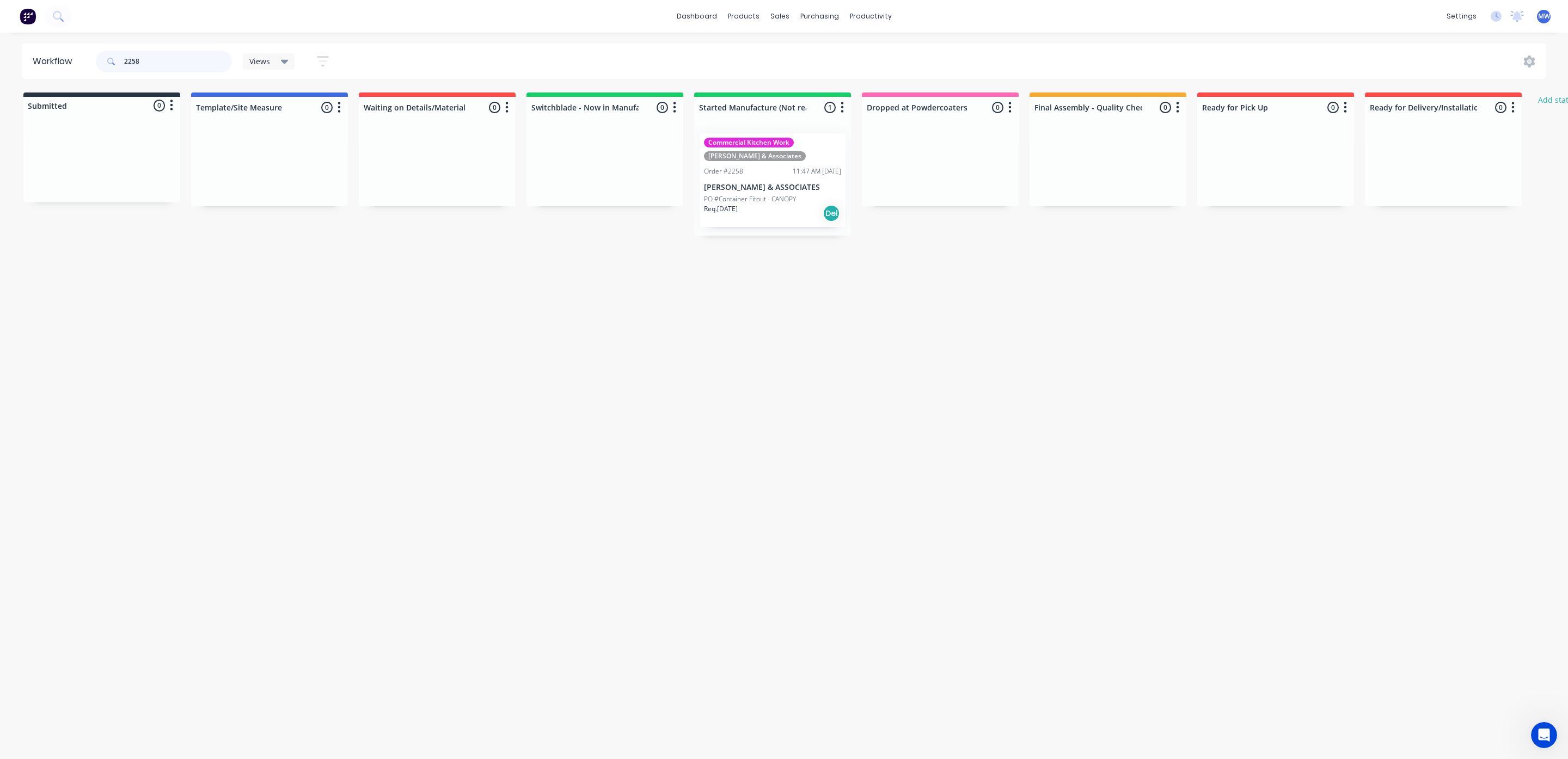
type input "2258"
click at [768, 208] on div "Req. [DATE] Del" at bounding box center [772, 213] width 137 height 18
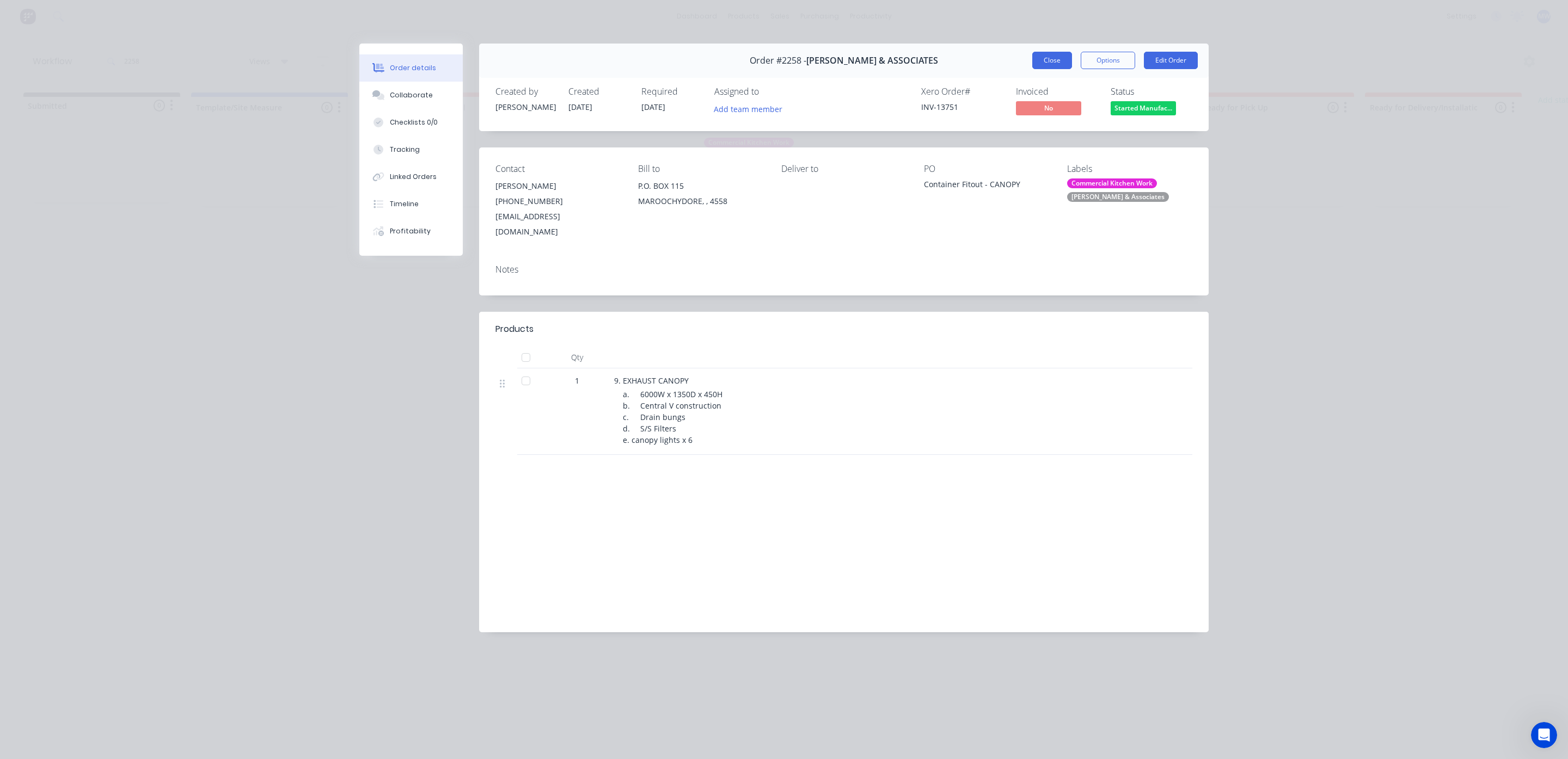
click at [1044, 55] on button "Close" at bounding box center [1052, 60] width 40 height 17
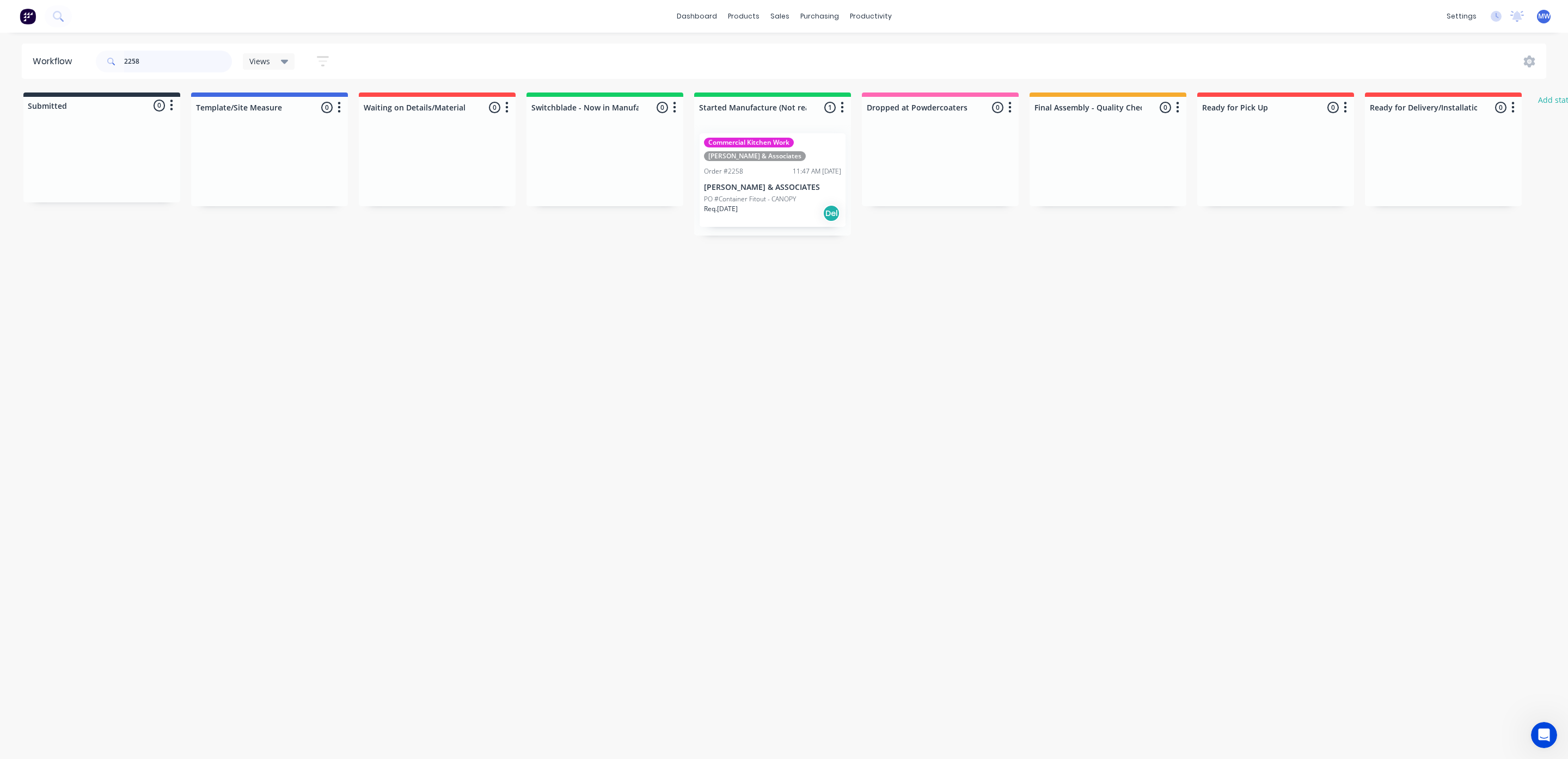
drag, startPoint x: 155, startPoint y: 64, endPoint x: 80, endPoint y: 77, distance: 76.1
click at [53, 70] on header "Workflow 2258 Views Save new view None (Default) edit SCSM - MAIN edit SUNCOAST…" at bounding box center [784, 61] width 1525 height 36
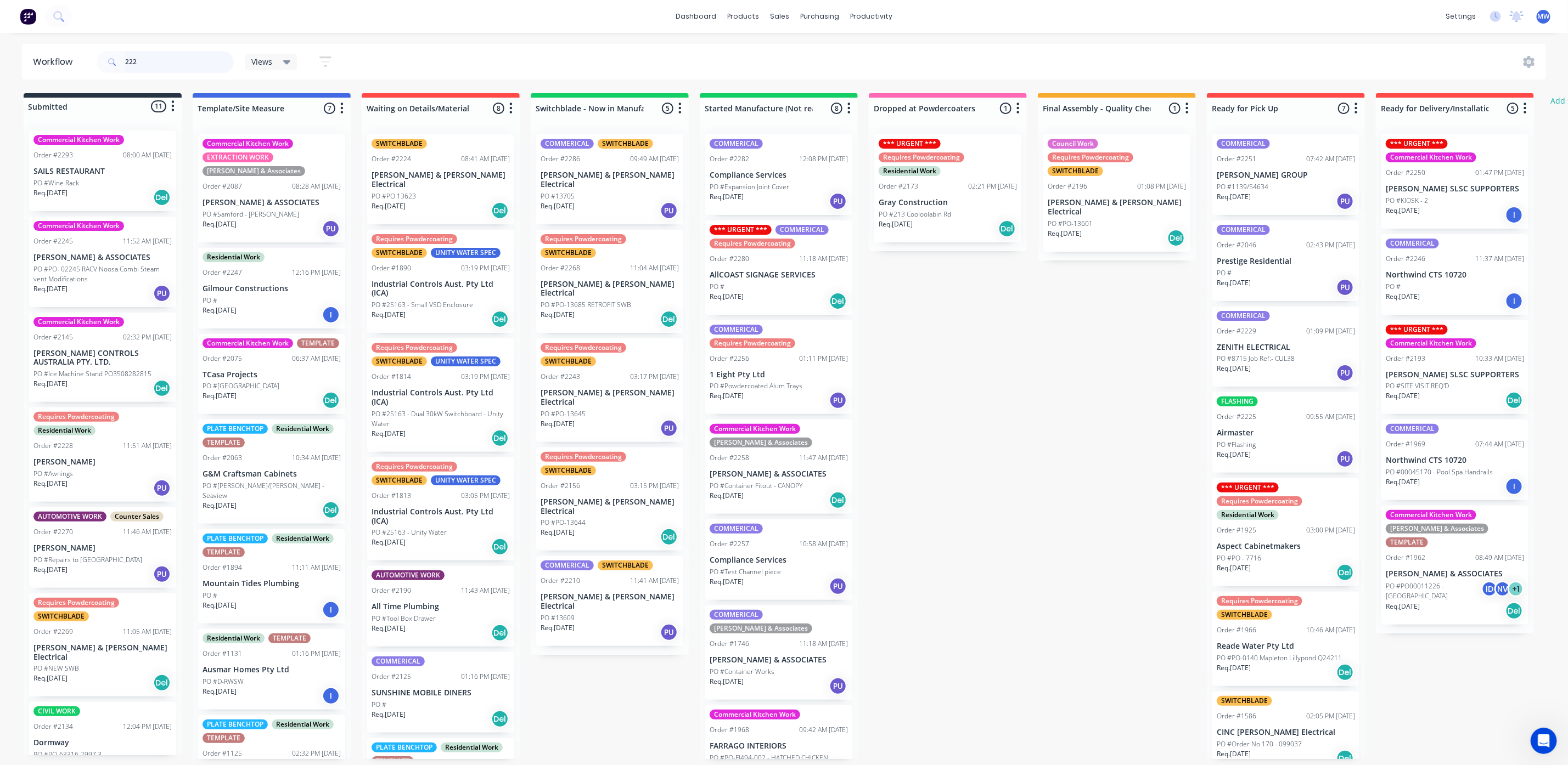
type input "2225"
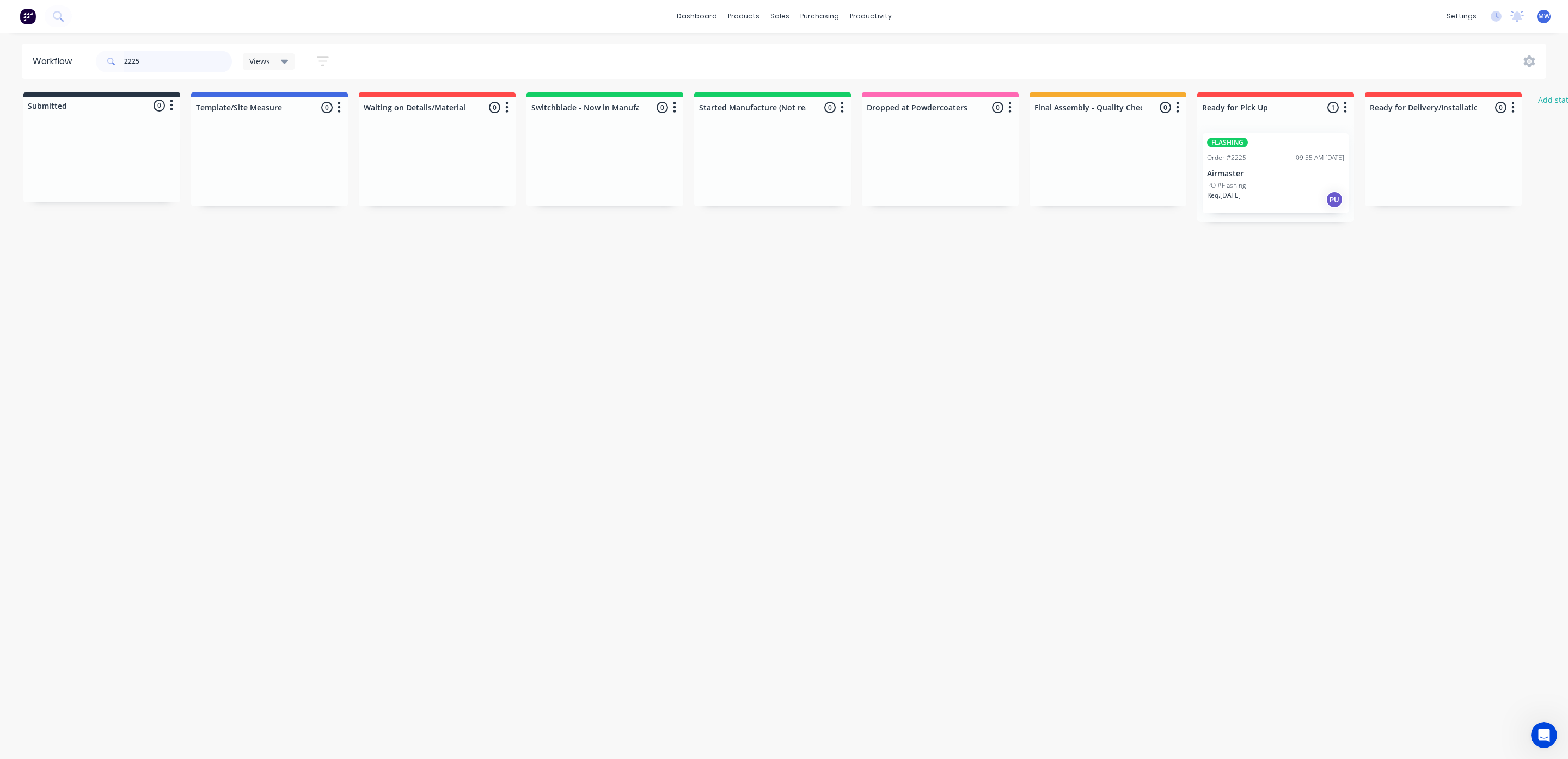
drag, startPoint x: 170, startPoint y: 56, endPoint x: 83, endPoint y: 59, distance: 87.1
click at [83, 59] on header "Workflow 2225 Views Save new view None (Default) edit SCSM - MAIN edit SUNCOAST…" at bounding box center [784, 61] width 1525 height 36
type input "2"
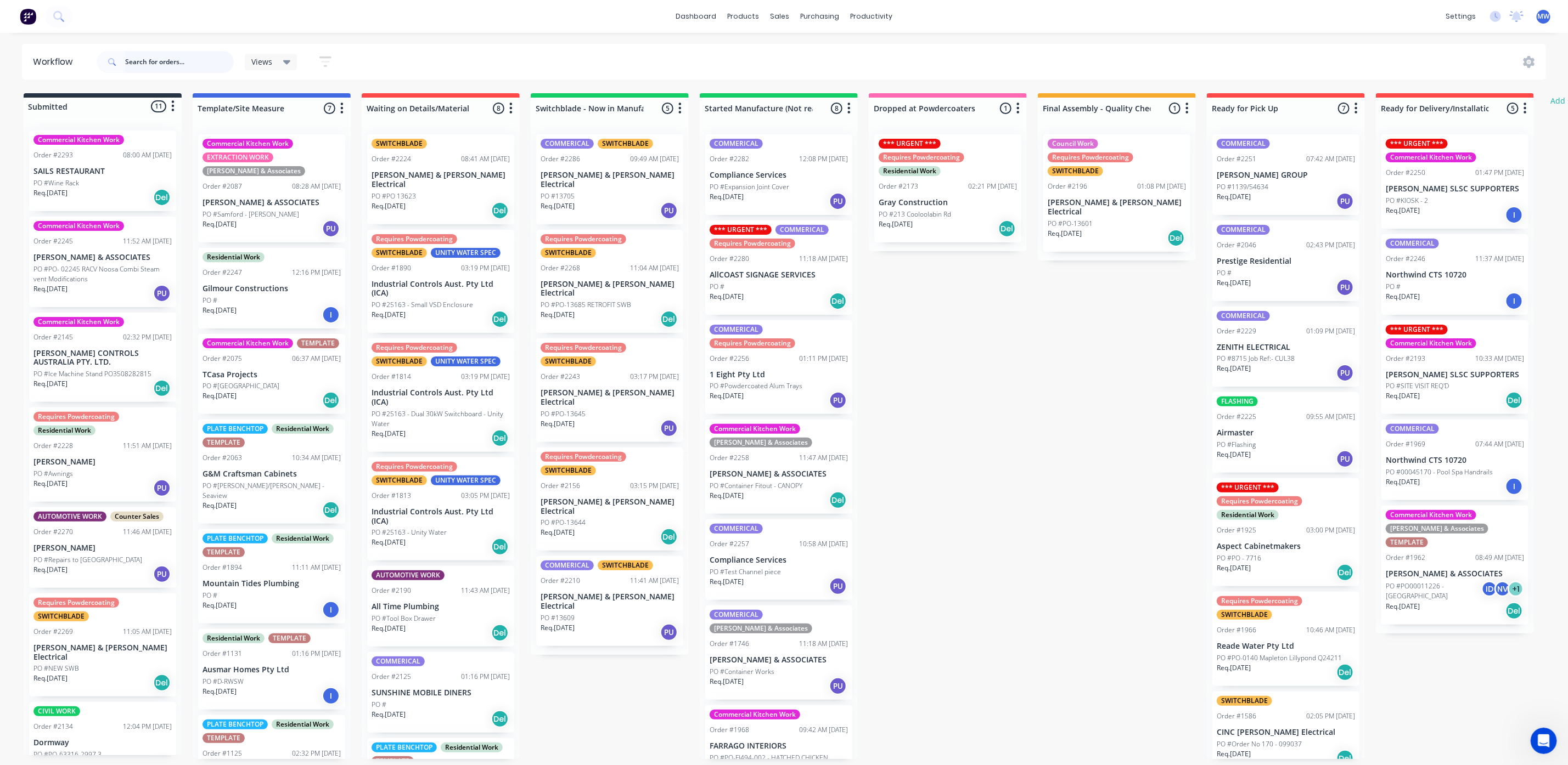
click at [182, 66] on input "text" at bounding box center [179, 62] width 108 height 22
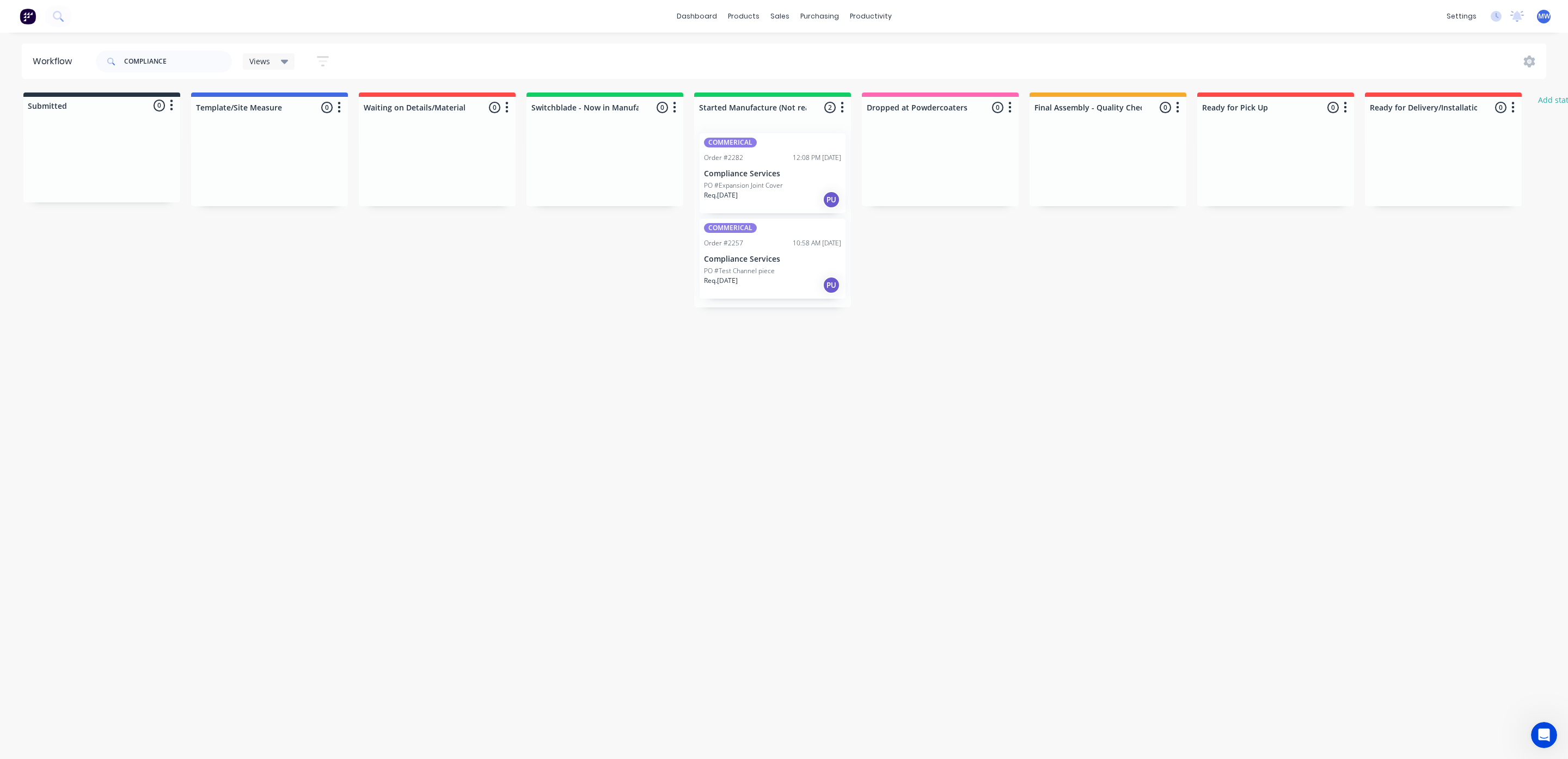
click at [775, 288] on div "Req. [DATE] PU" at bounding box center [772, 285] width 137 height 18
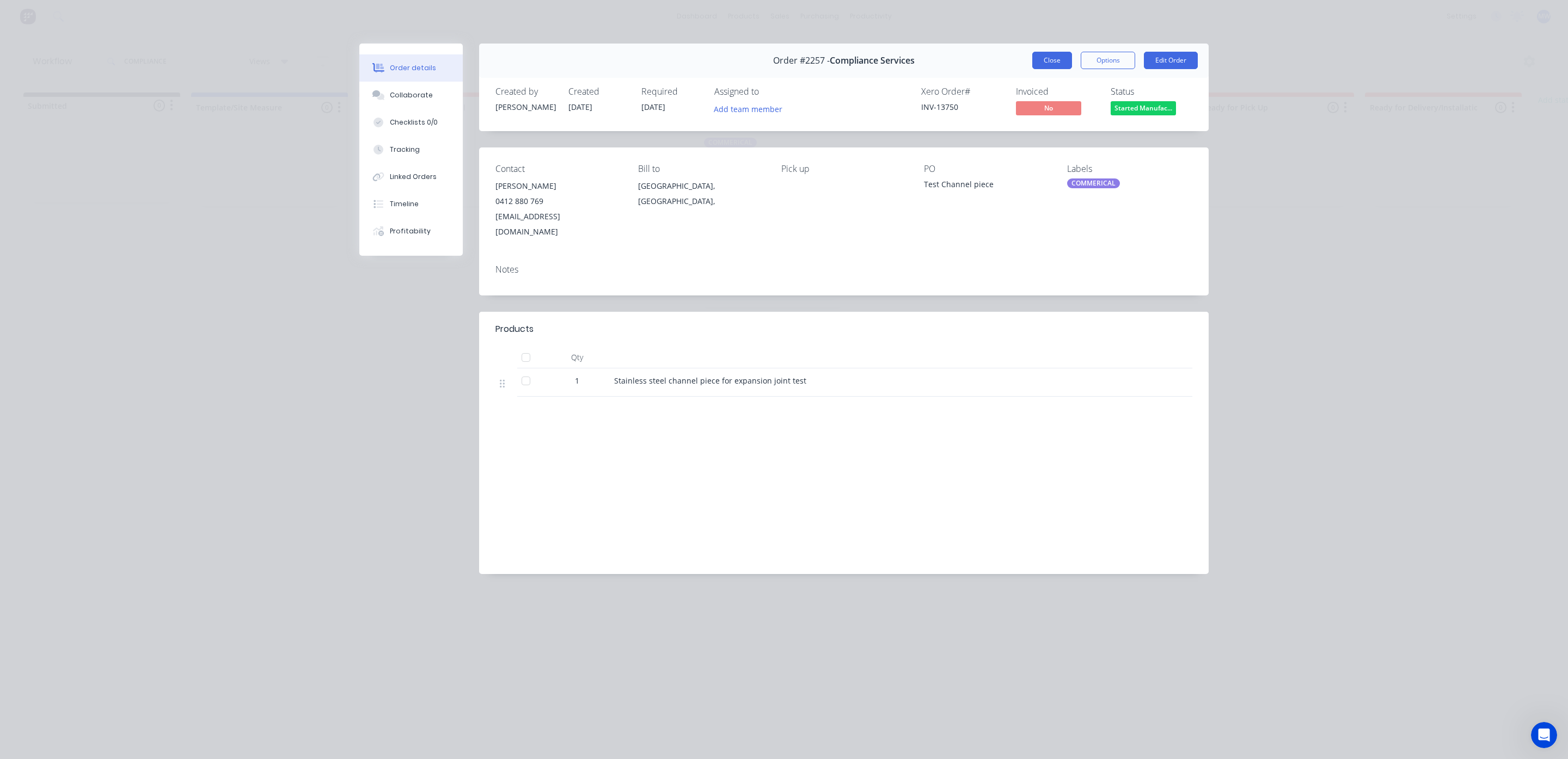
click at [1043, 59] on button "Close" at bounding box center [1052, 60] width 40 height 17
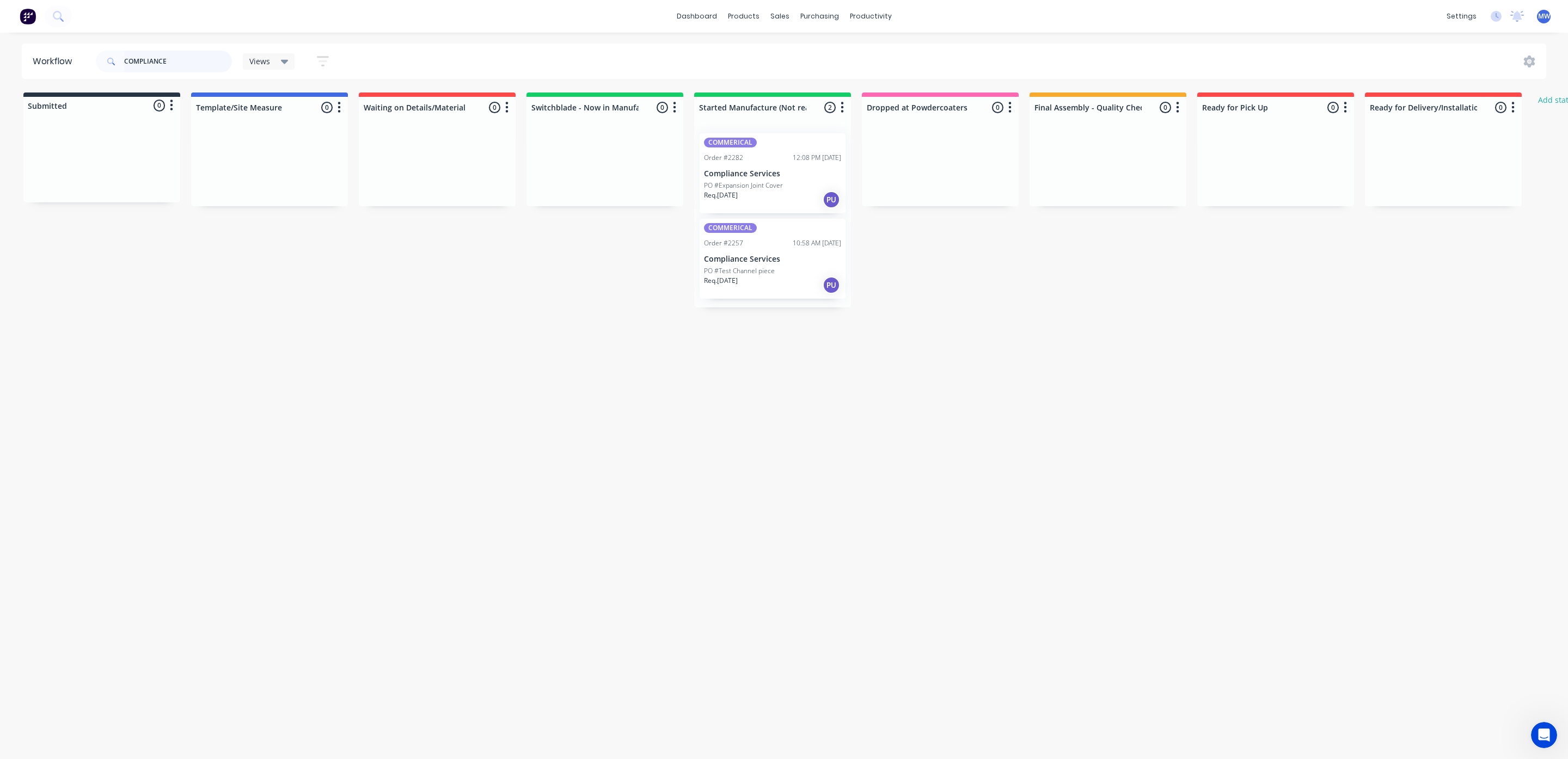
drag, startPoint x: 203, startPoint y: 59, endPoint x: 3, endPoint y: 59, distance: 200.0
click at [0, 59] on div "Workflow COMPLIANCE Views Save new view None (Default) edit SCSM - MAIN edit SU…" at bounding box center [784, 61] width 1568 height 36
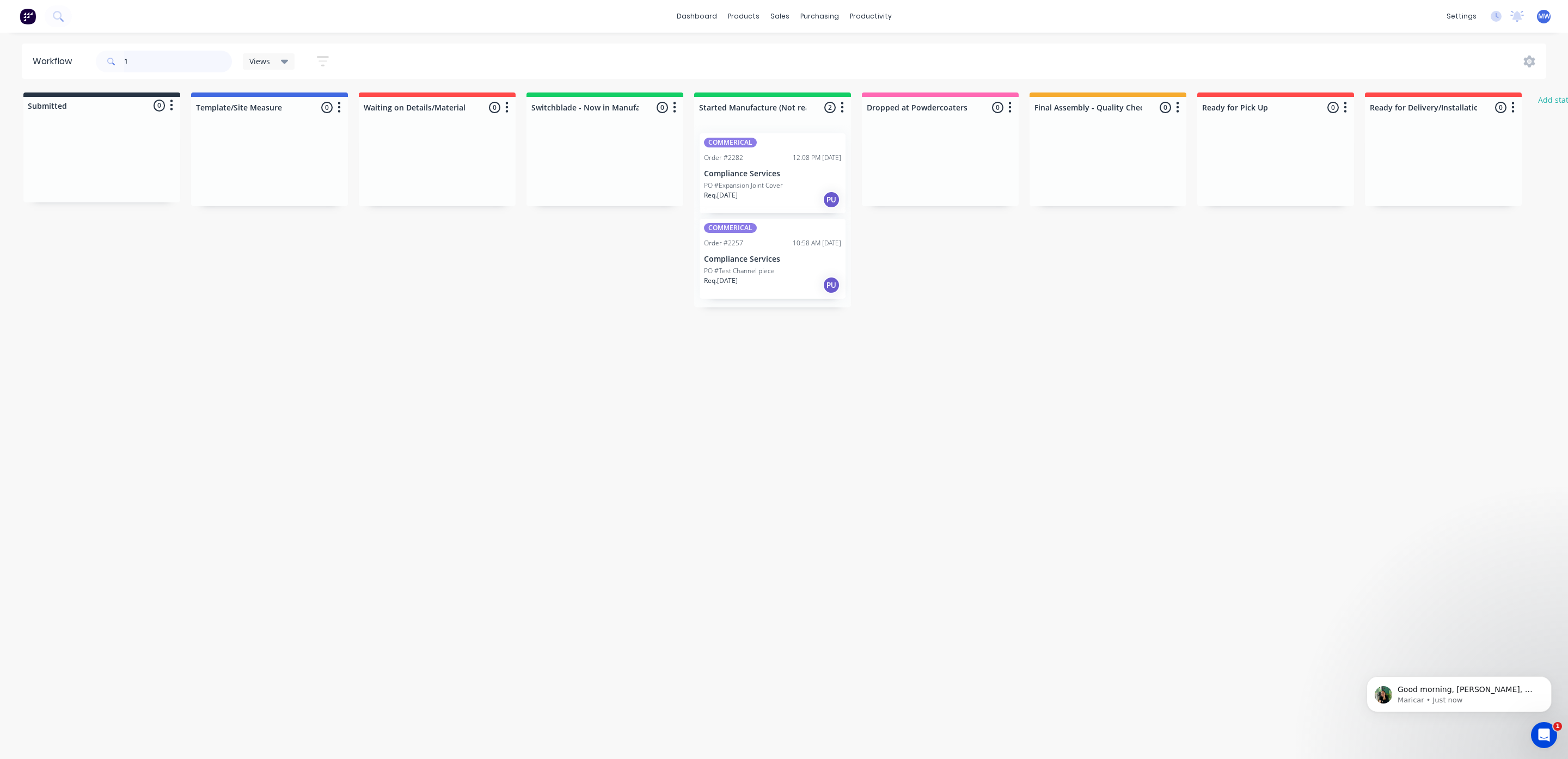
scroll to position [0, 0]
click at [756, 194] on p "PO #Container Works" at bounding box center [736, 199] width 64 height 10
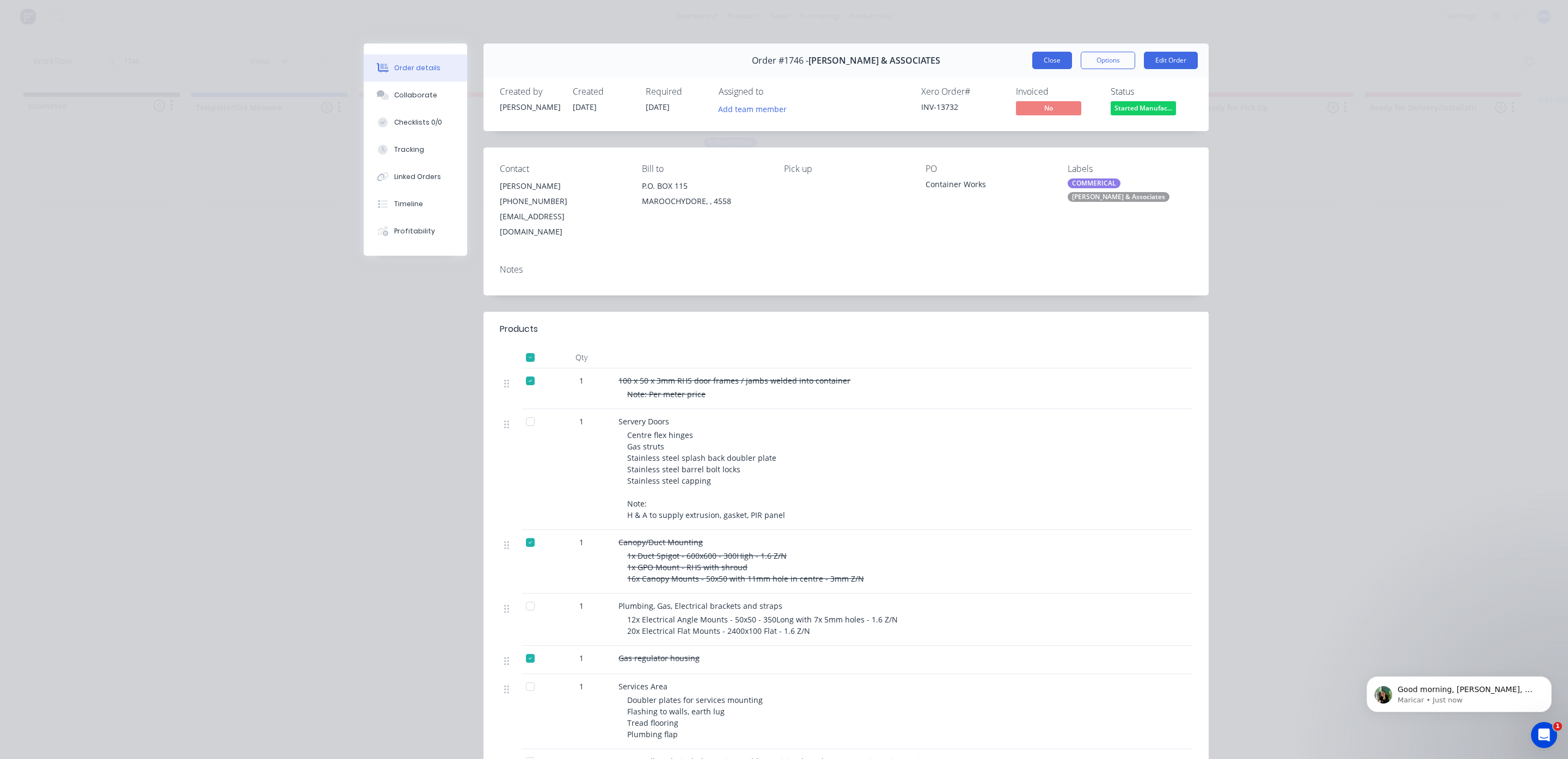
click at [1043, 58] on button "Close" at bounding box center [1052, 60] width 40 height 17
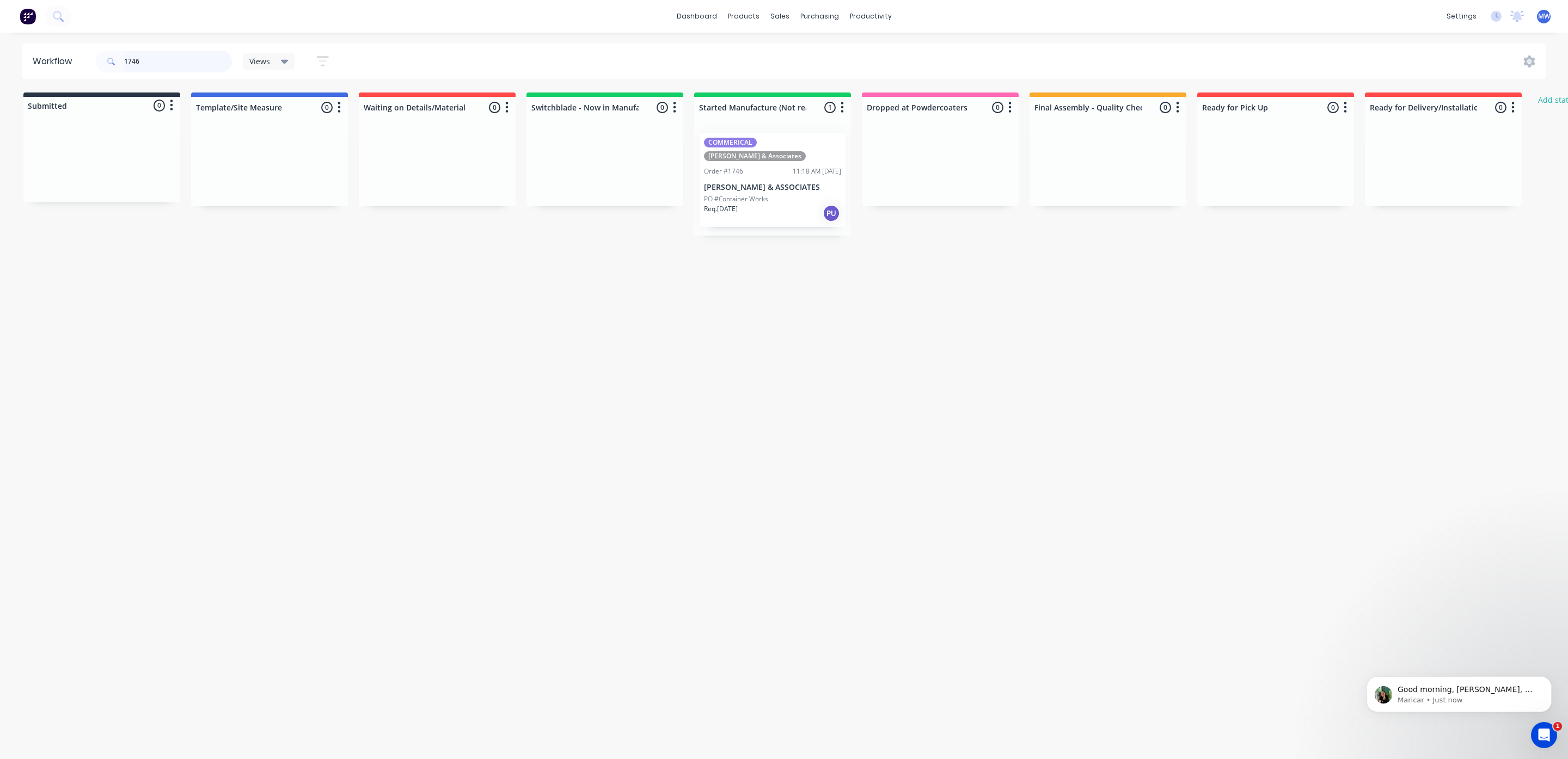
drag, startPoint x: 172, startPoint y: 66, endPoint x: 28, endPoint y: 55, distance: 144.4
click at [28, 55] on header "Workflow 1746 Views Save new view None (Default) edit SCSM - MAIN edit SUNCOAST…" at bounding box center [784, 61] width 1525 height 36
click at [613, 200] on div "Req. [DATE] PU" at bounding box center [604, 209] width 137 height 18
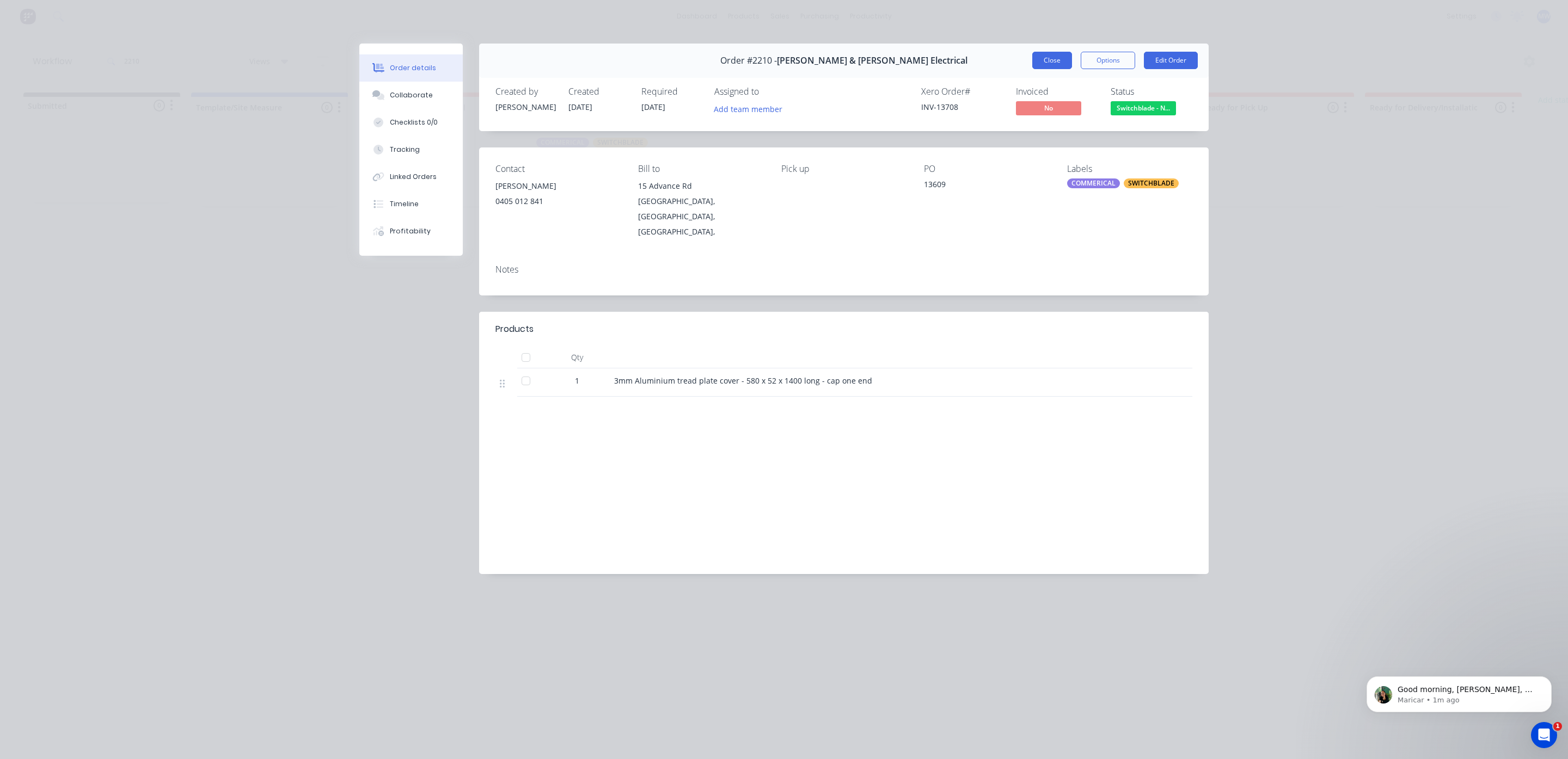
click at [1050, 64] on button "Close" at bounding box center [1052, 60] width 40 height 17
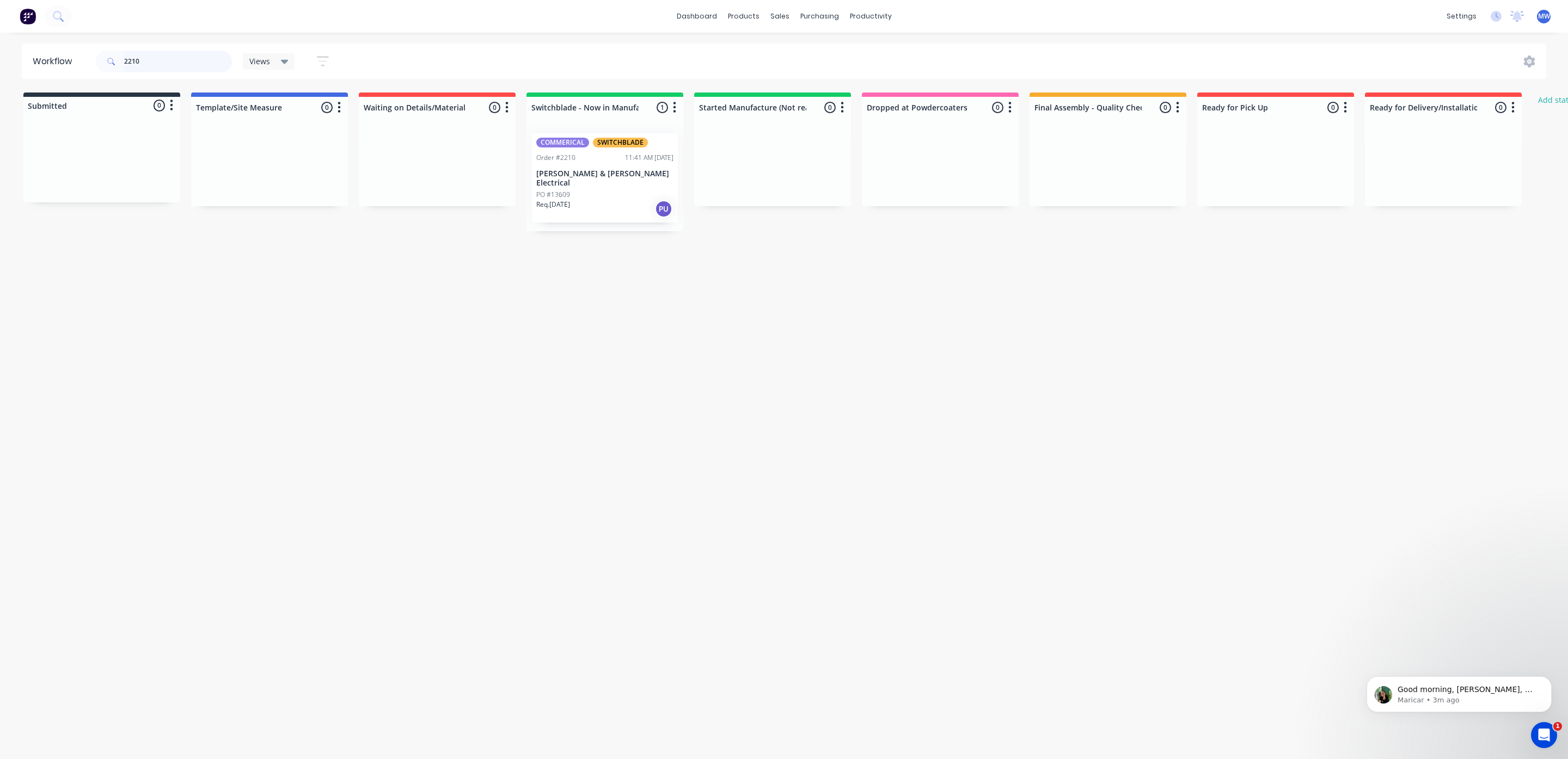
drag, startPoint x: 103, startPoint y: 54, endPoint x: 38, endPoint y: 53, distance: 65.0
click at [38, 53] on header "Workflow 2210 Views Save new view None (Default) edit SCSM - MAIN edit SUNCOAST…" at bounding box center [784, 61] width 1525 height 36
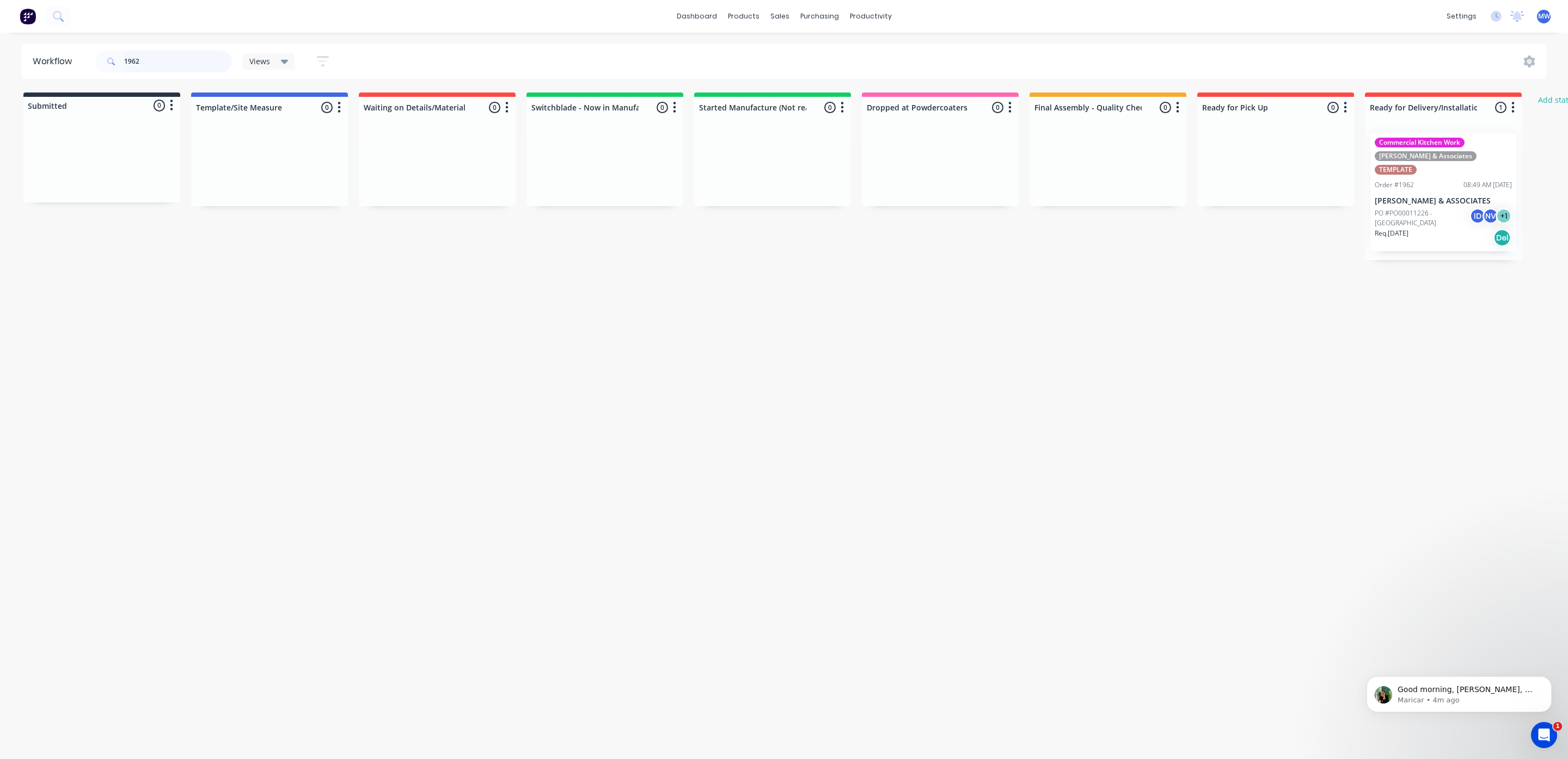
drag, startPoint x: 49, startPoint y: 67, endPoint x: 0, endPoint y: 67, distance: 49.0
click at [0, 67] on div "Workflow 1962 Views Save new view None (Default) edit SCSM - MAIN edit SUNCOAST…" at bounding box center [784, 61] width 1568 height 36
type input "2258"
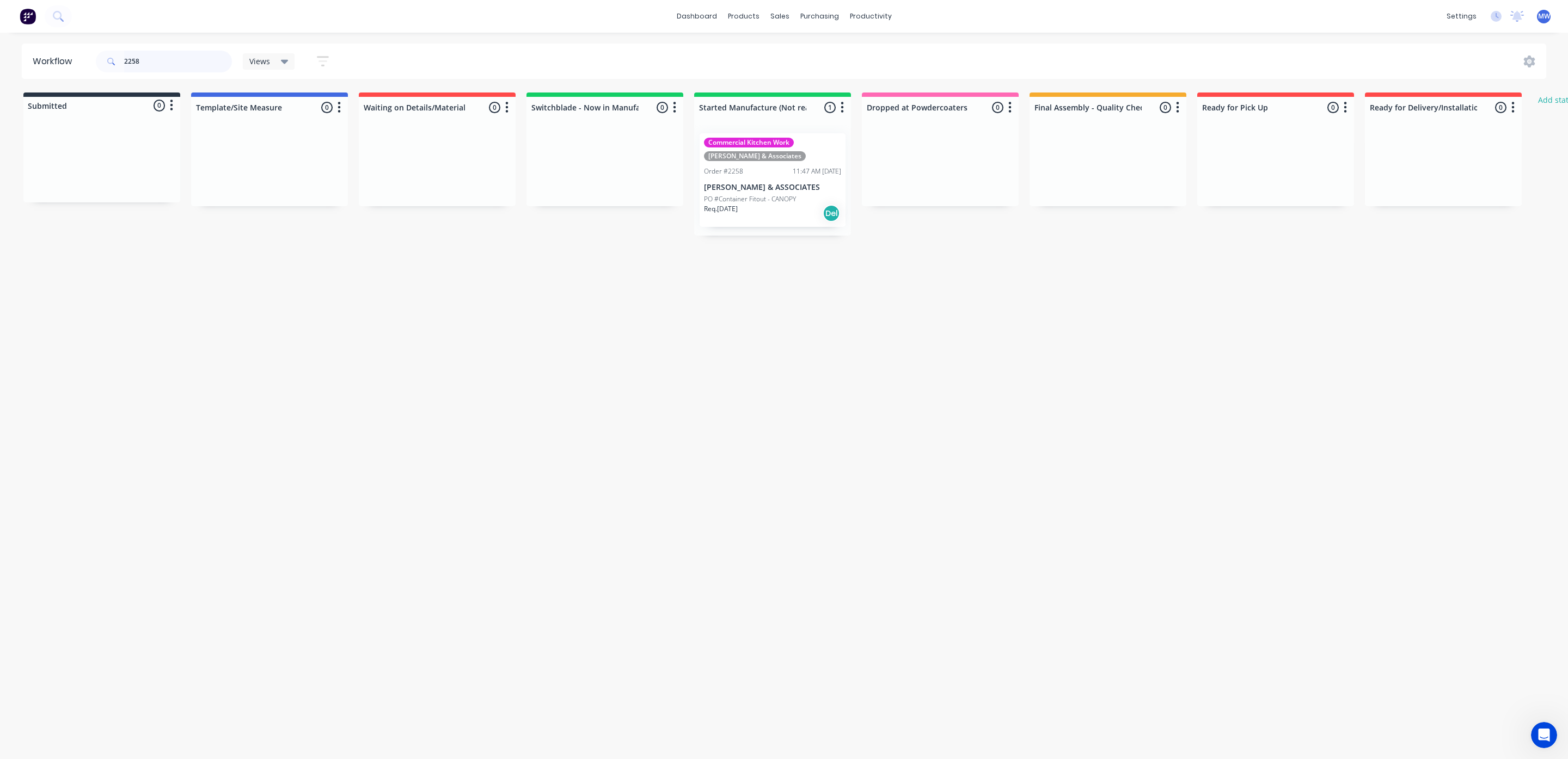
drag, startPoint x: 141, startPoint y: 58, endPoint x: 0, endPoint y: 40, distance: 142.1
click at [0, 42] on div "dashboard products sales purchasing productivity dashboard products Product Cat…" at bounding box center [778, 347] width 1556 height 694
type input "H"
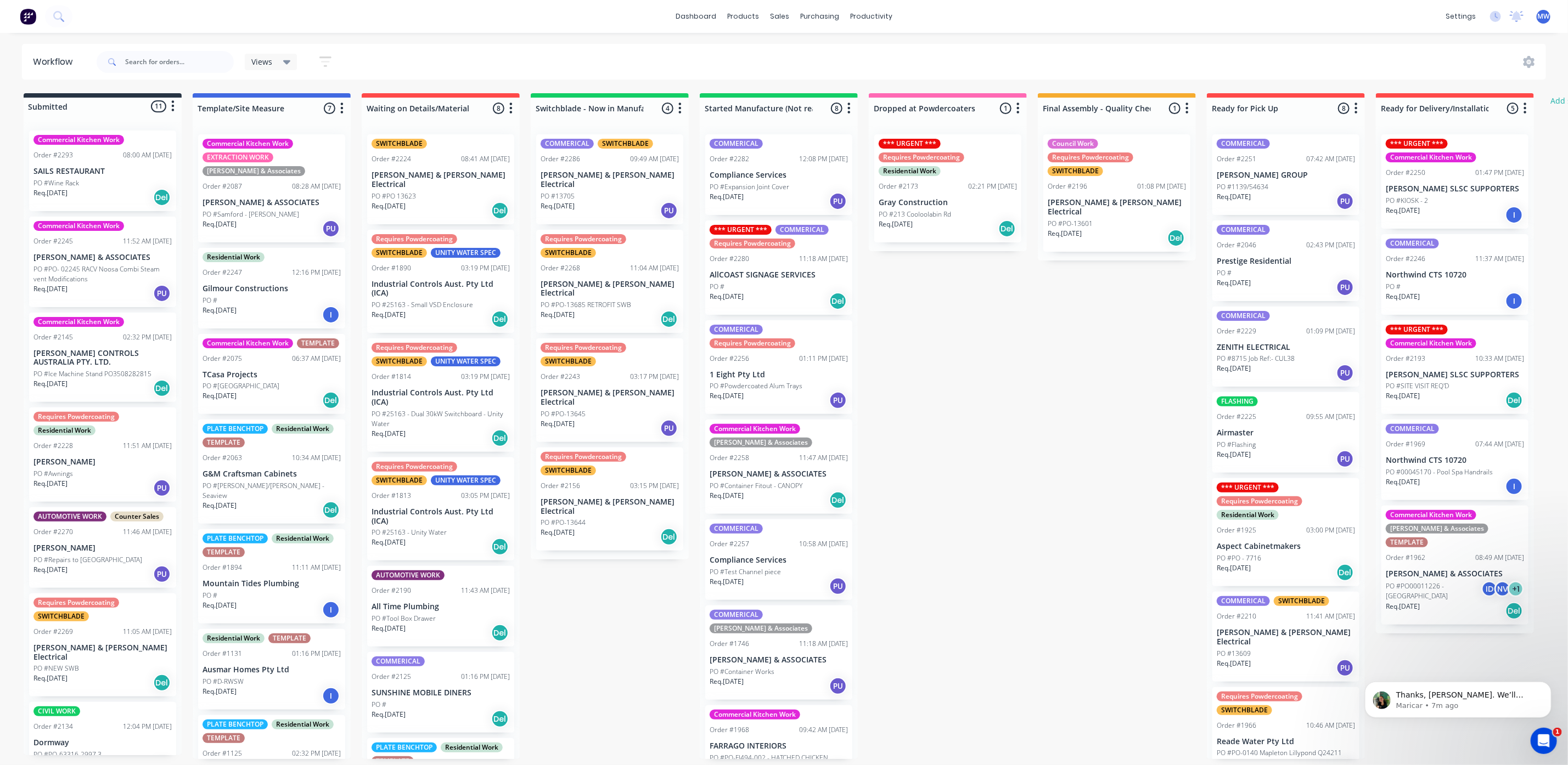
click at [787, 290] on div "PO #" at bounding box center [778, 287] width 138 height 10
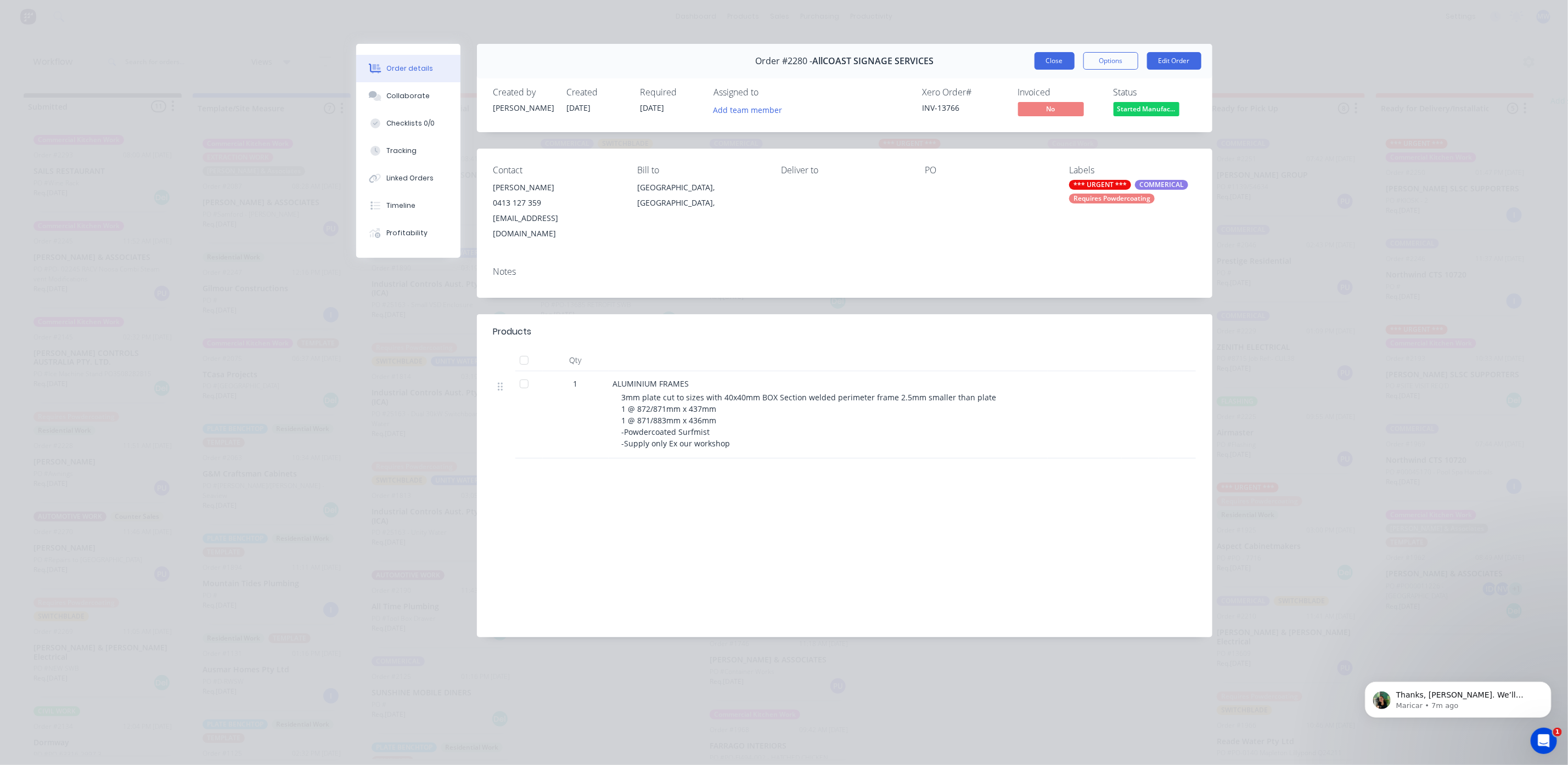
click at [1060, 63] on button "Close" at bounding box center [1054, 60] width 40 height 18
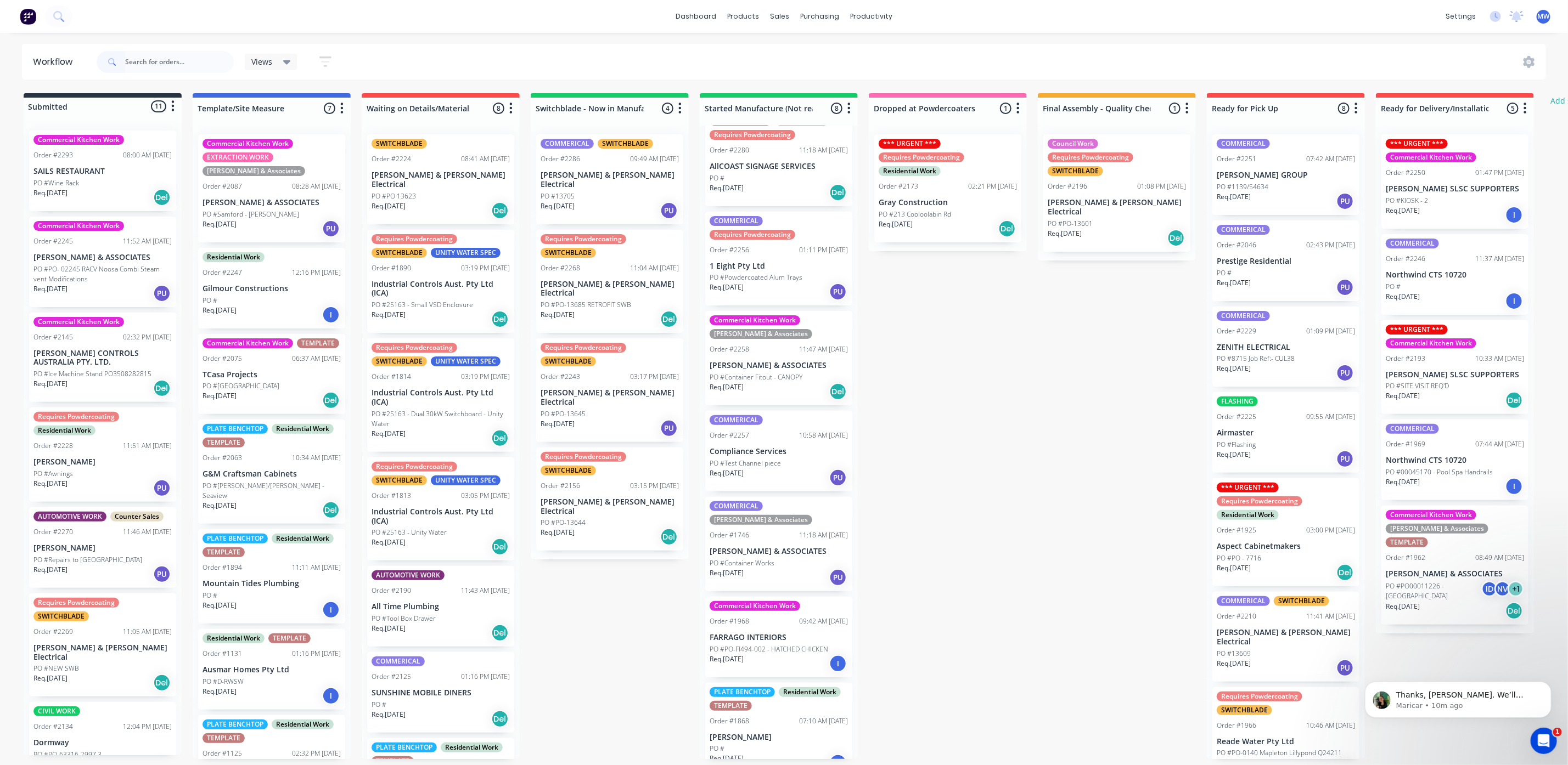
click at [67, 189] on p "Req. [DATE]" at bounding box center [50, 193] width 34 height 10
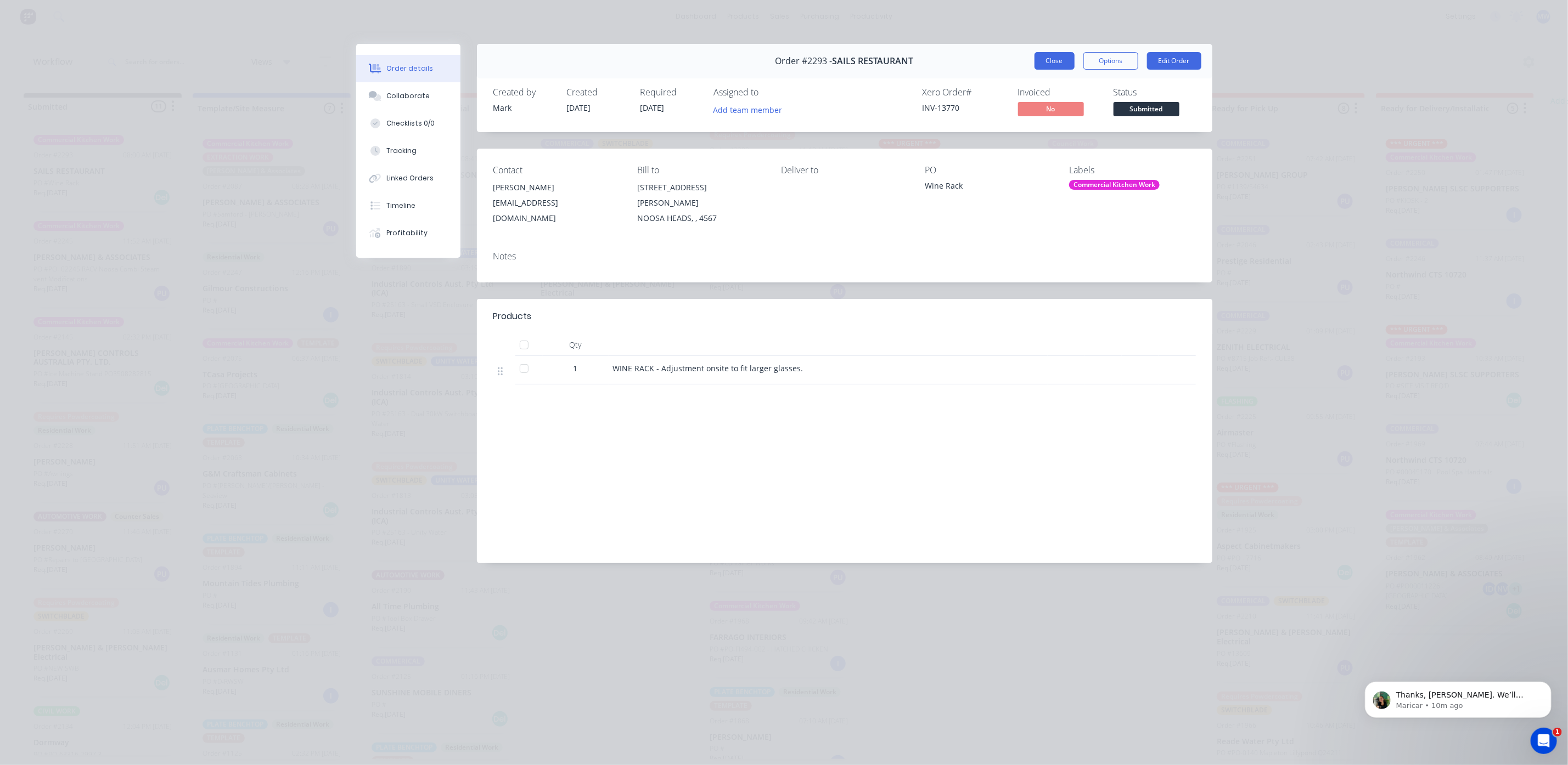
click at [1054, 65] on button "Close" at bounding box center [1054, 60] width 40 height 18
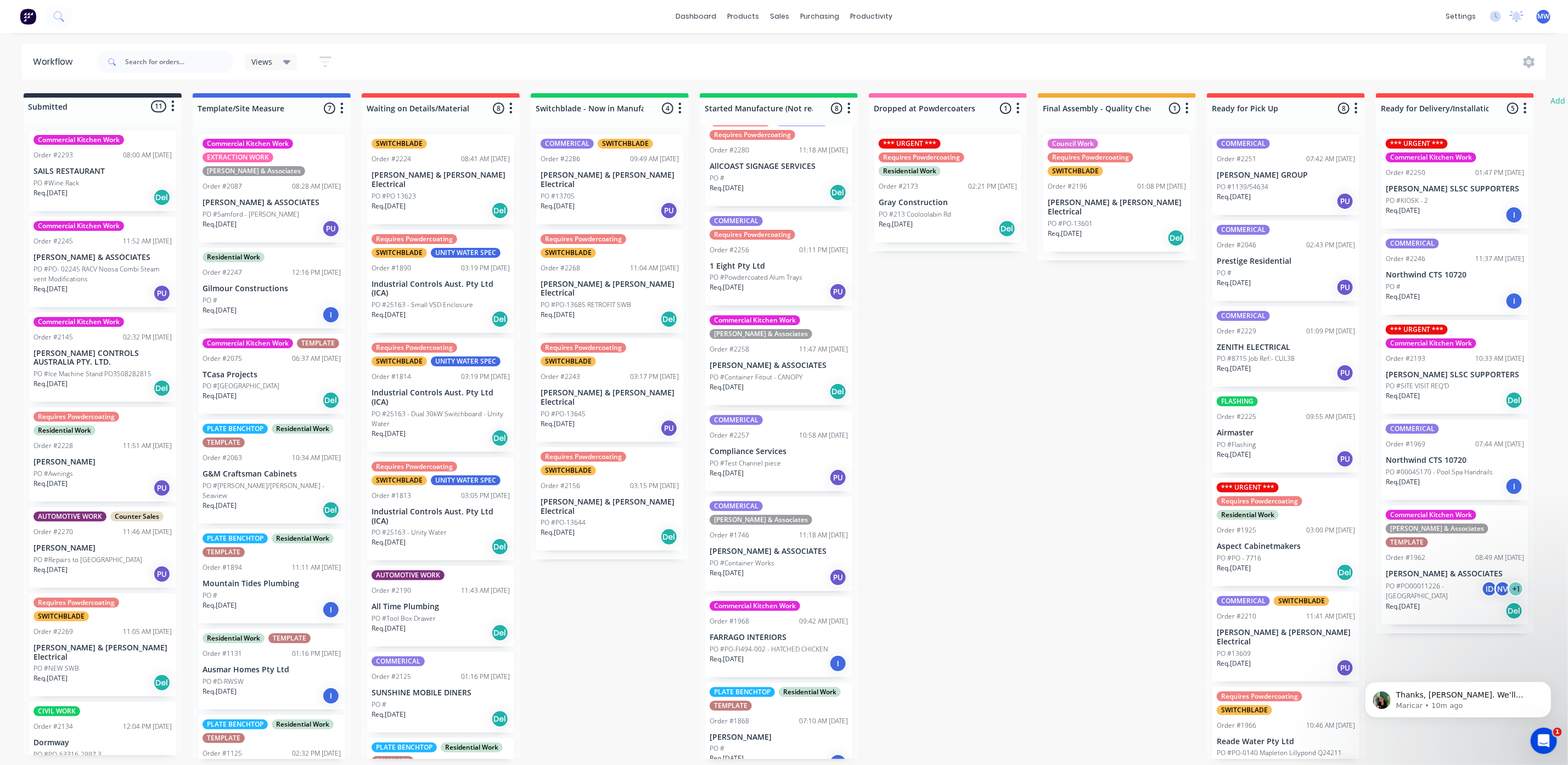
click at [1255, 436] on p "Airmaster" at bounding box center [1285, 433] width 138 height 9
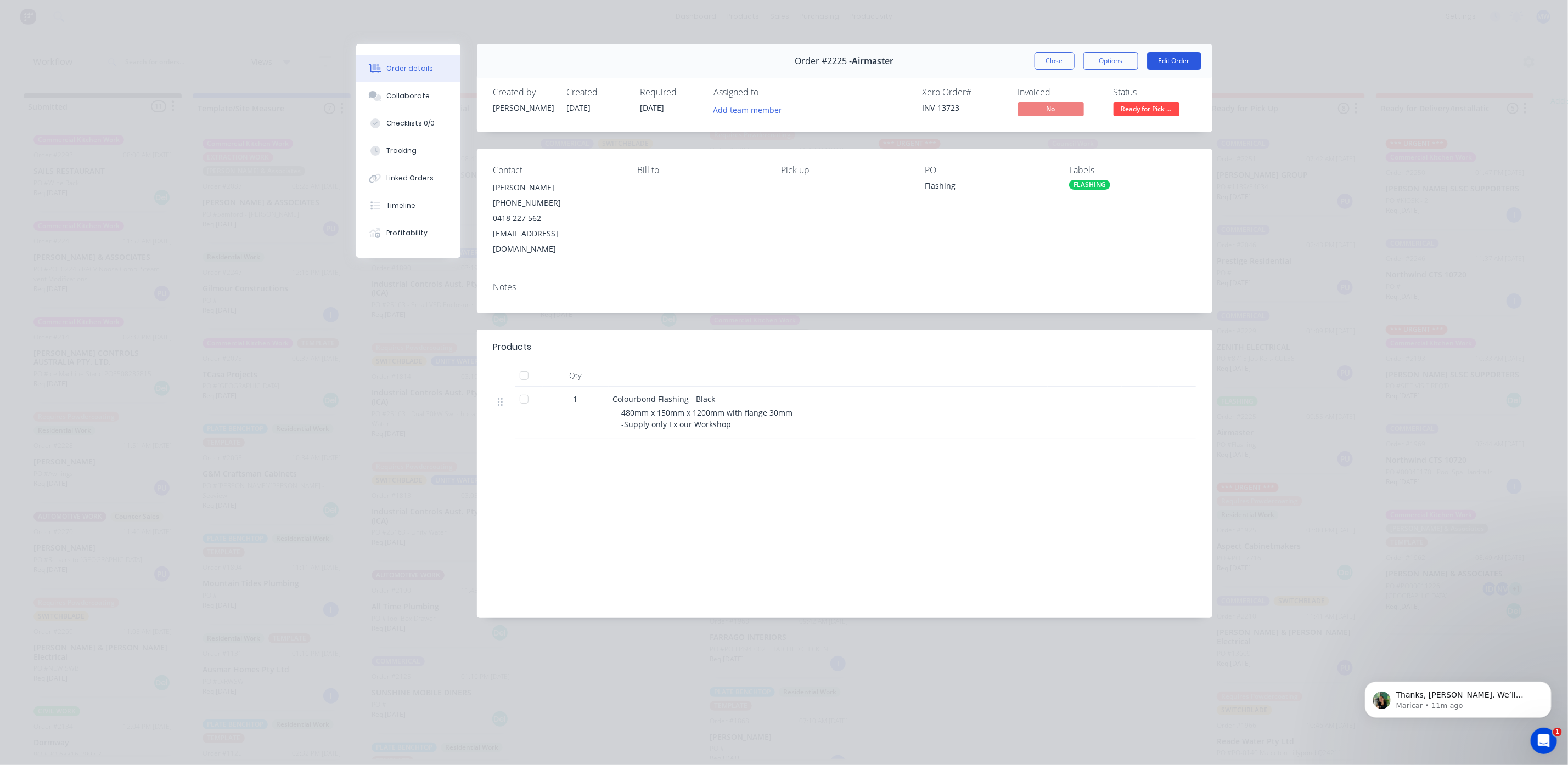
click at [1176, 62] on button "Edit Order" at bounding box center [1174, 60] width 54 height 18
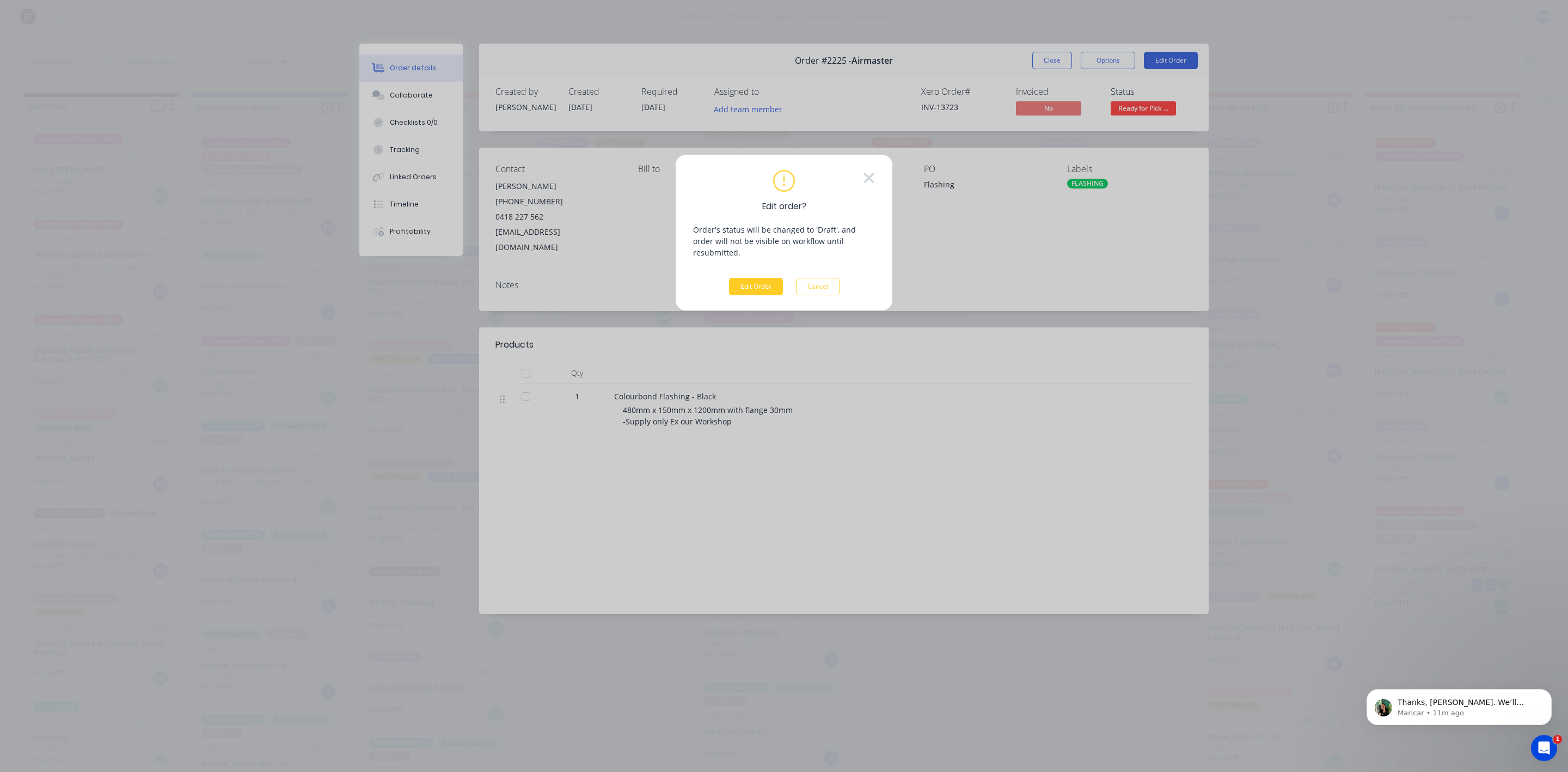
click at [778, 278] on button "Edit Order" at bounding box center [756, 286] width 54 height 17
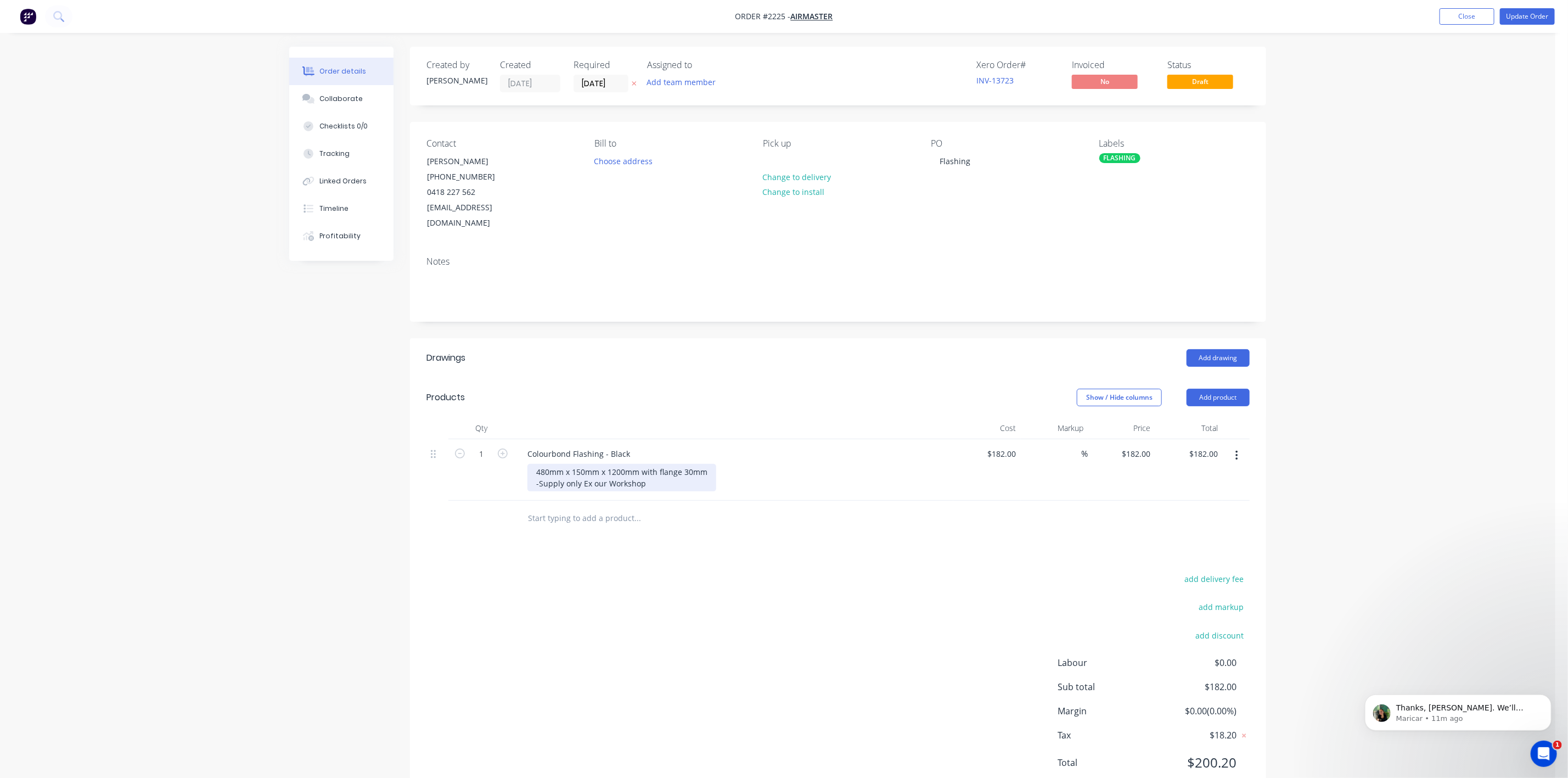
click at [685, 464] on div "480mm x 150mm x 1200mm with flange 30mm -Supply only Ex our Workshop" at bounding box center [621, 478] width 188 height 27
click at [1541, 21] on button "Update Order" at bounding box center [1528, 17] width 55 height 17
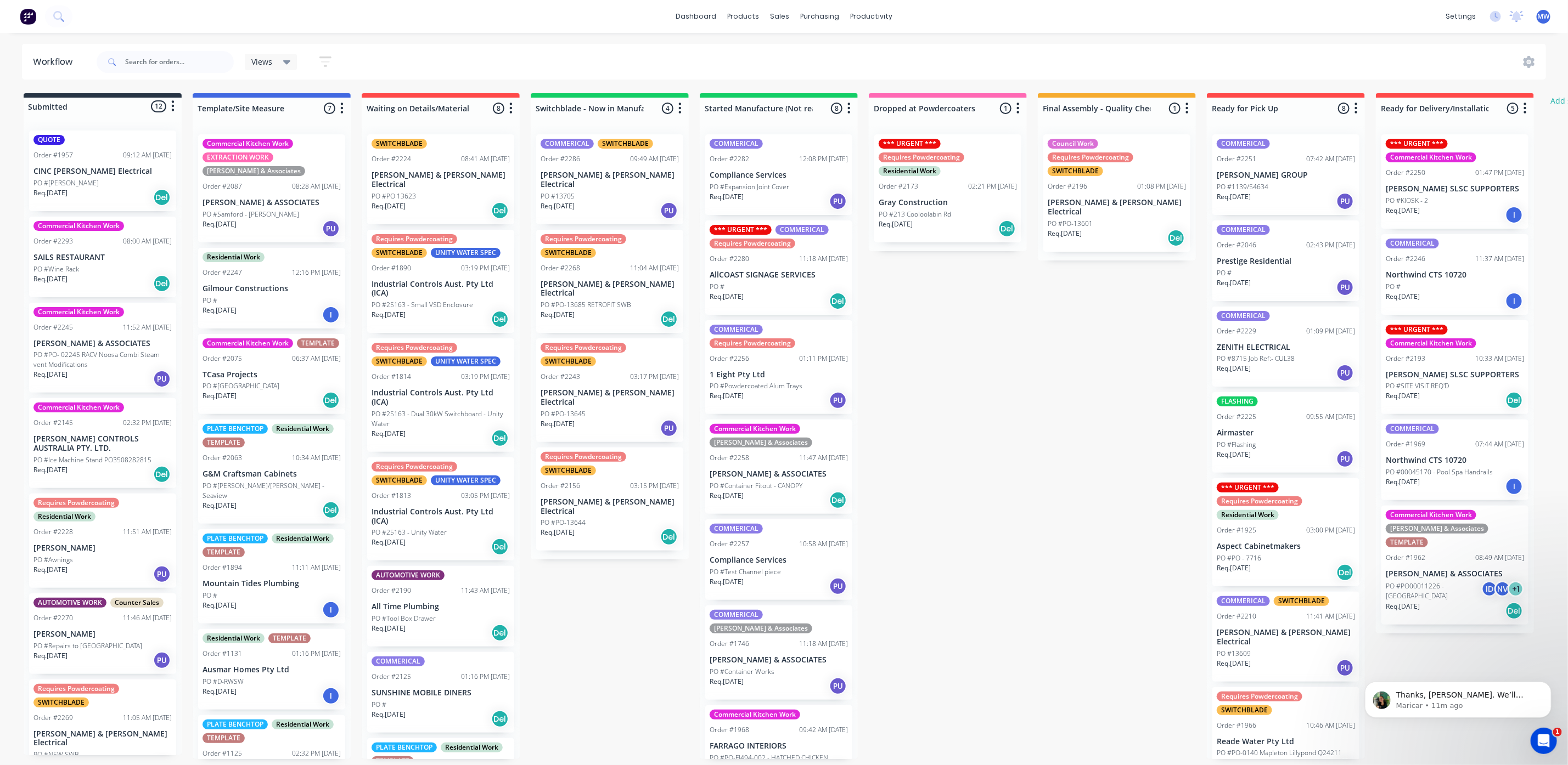
click at [1287, 211] on div "Req. [DATE] PU" at bounding box center [1285, 201] width 138 height 18
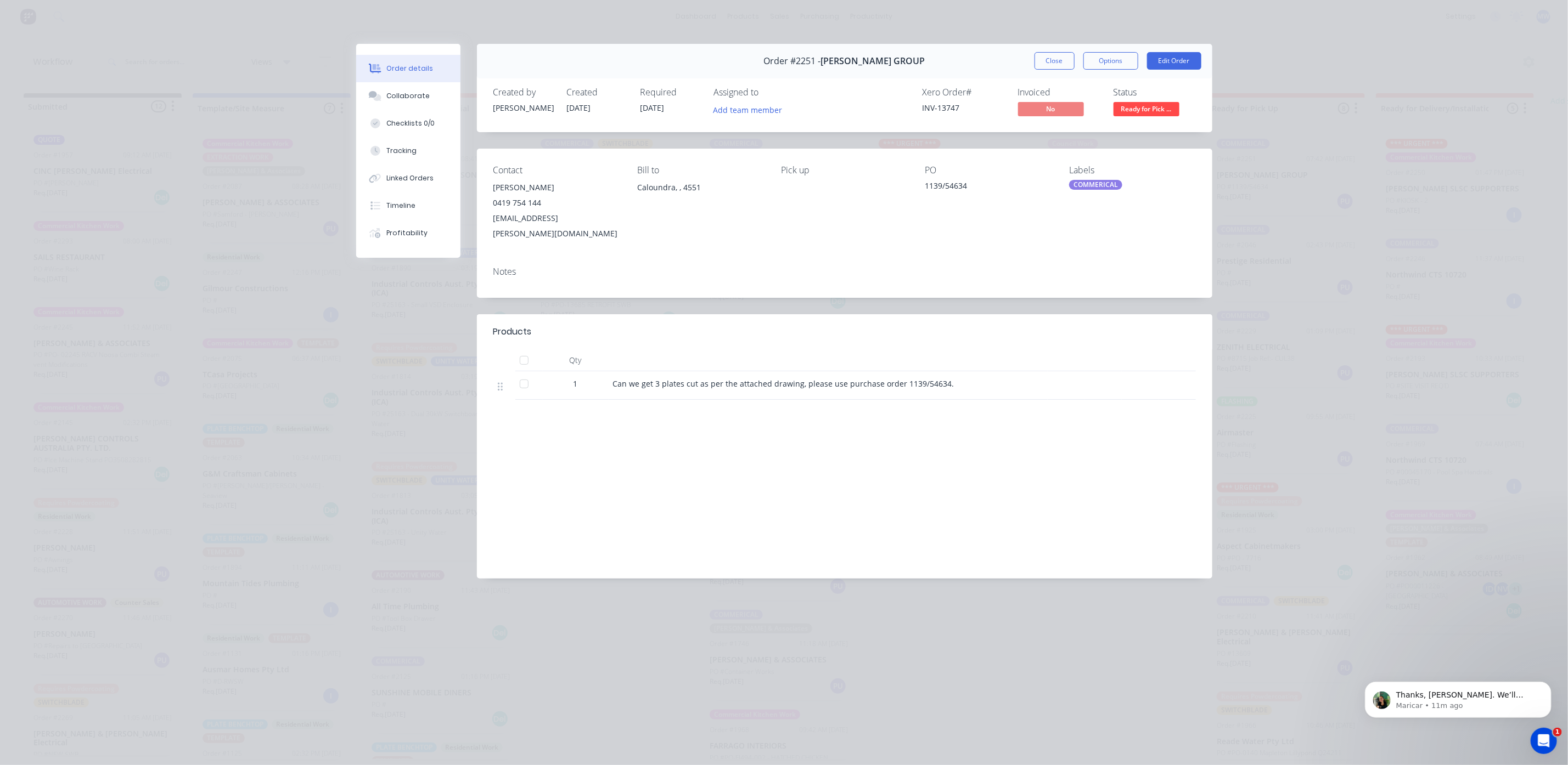
click at [1064, 50] on div "Order #2251 - [PERSON_NAME] GROUP Close Options Edit Order" at bounding box center [845, 61] width 736 height 34
click at [1059, 63] on button "Close" at bounding box center [1054, 60] width 40 height 18
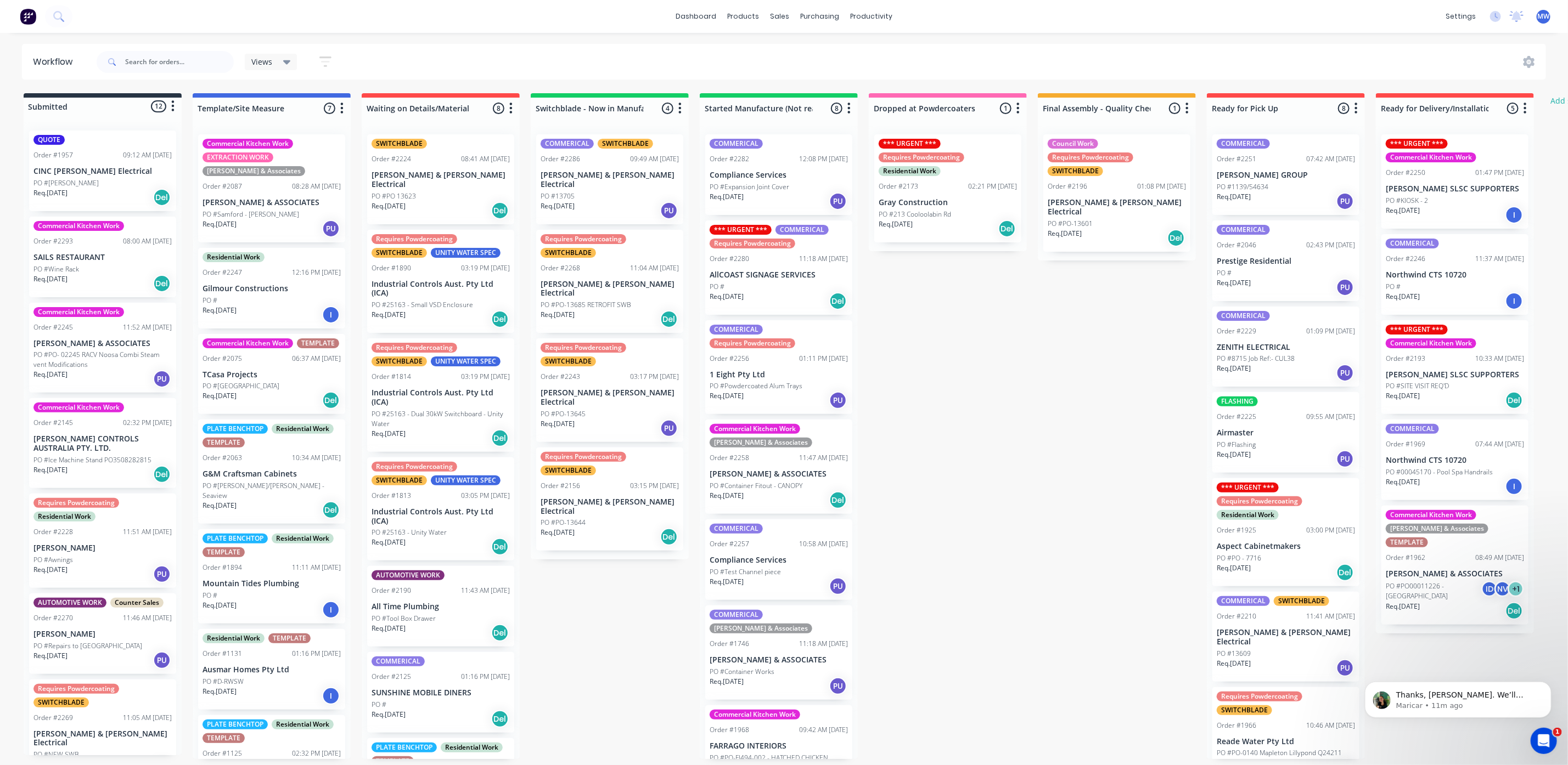
click at [1301, 192] on div "Req. [DATE] PU" at bounding box center [1285, 201] width 138 height 18
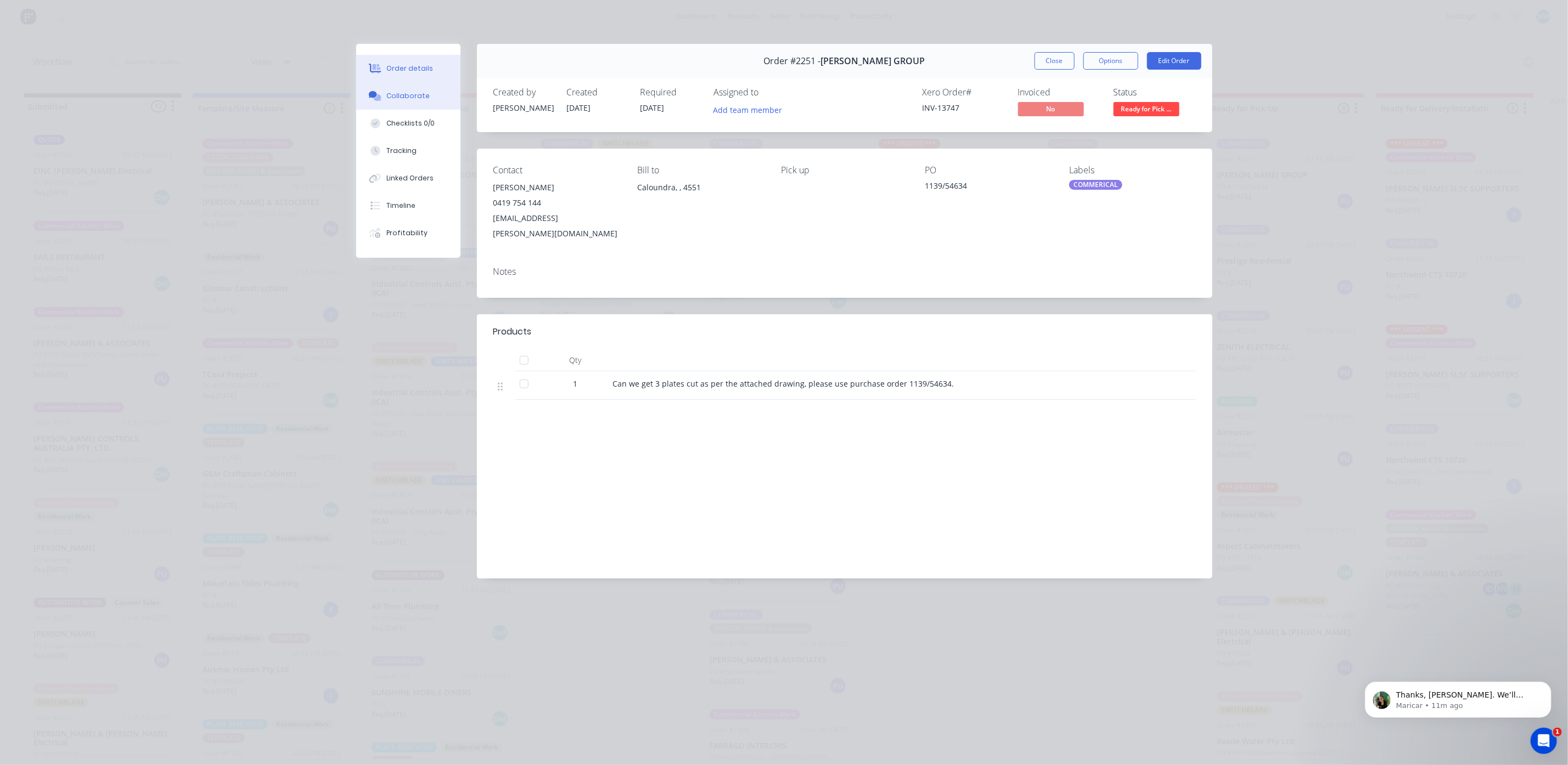
click at [382, 91] on div at bounding box center [375, 95] width 17 height 10
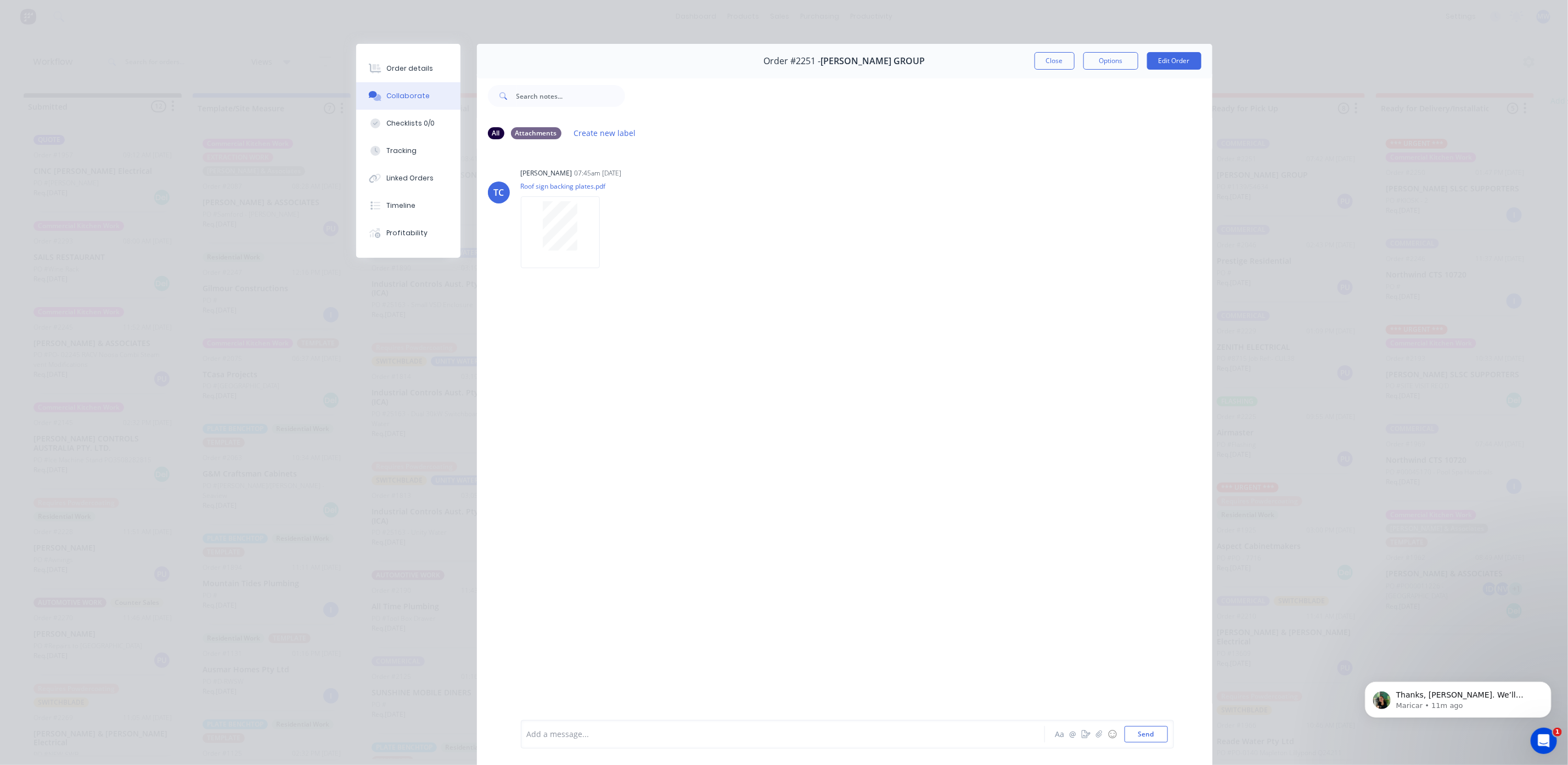
click at [1041, 68] on button "Close" at bounding box center [1054, 60] width 40 height 18
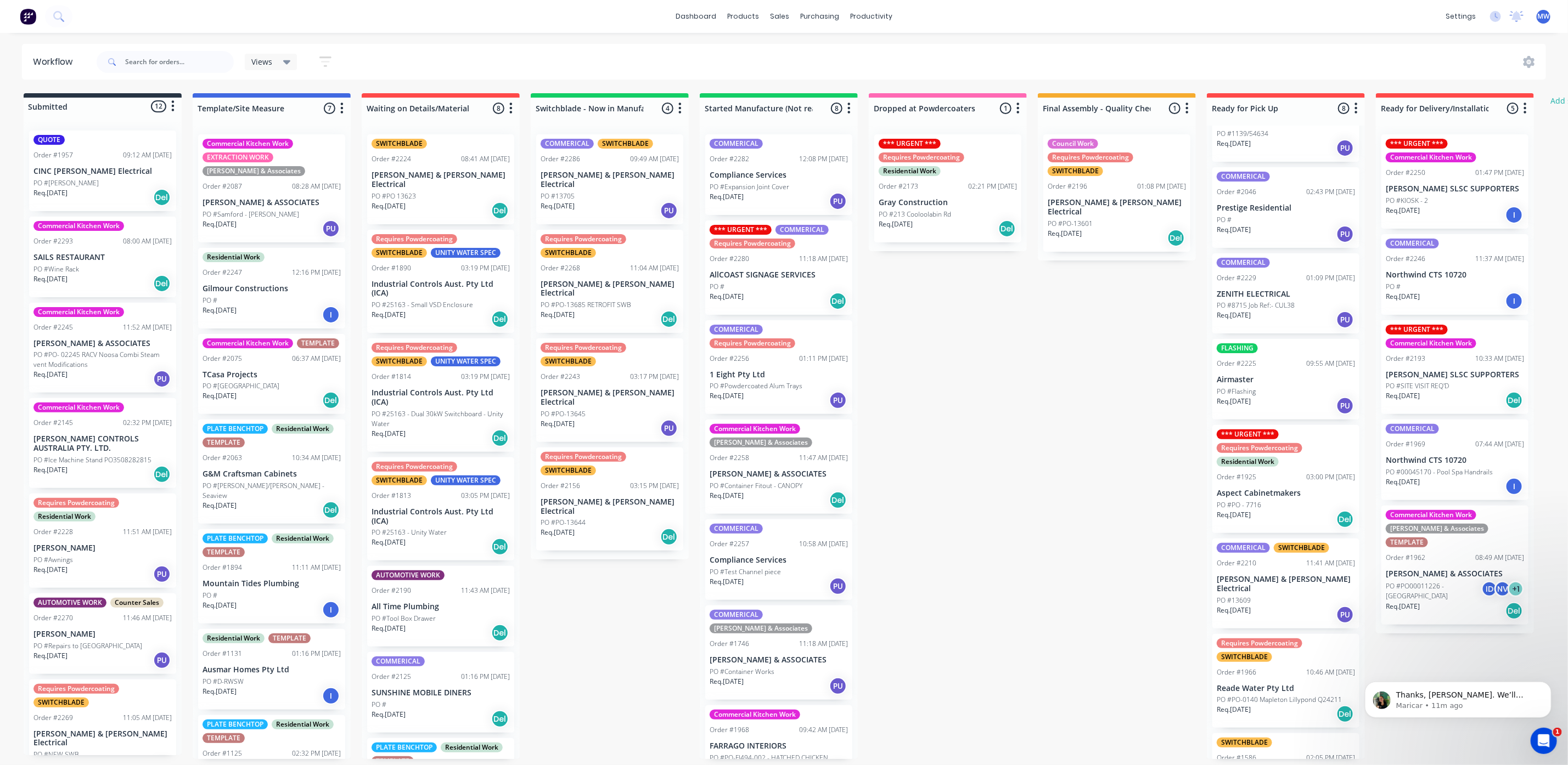
scroll to position [82, 0]
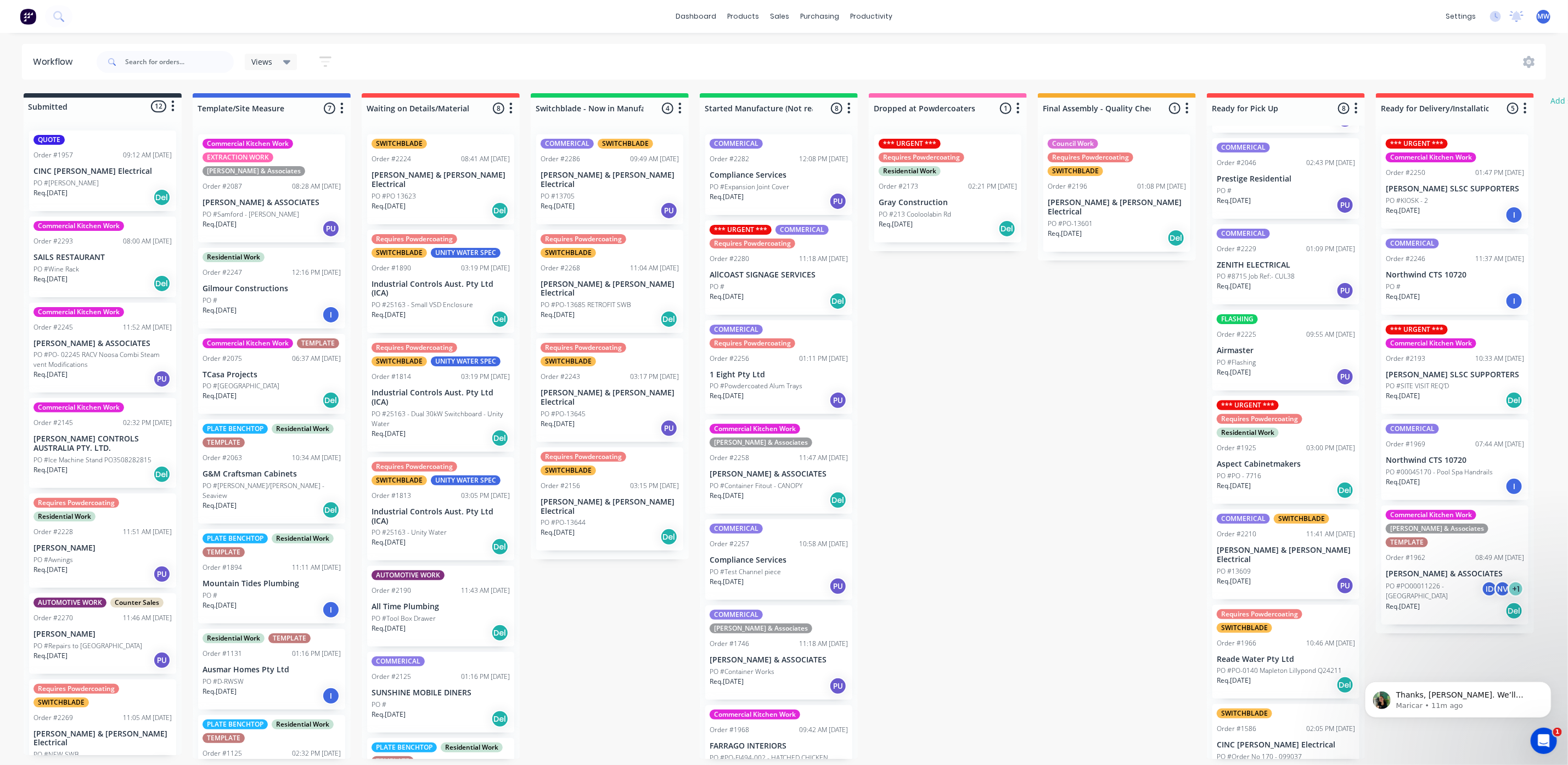
click at [1285, 374] on div "Req. [DATE] PU" at bounding box center [1285, 377] width 138 height 18
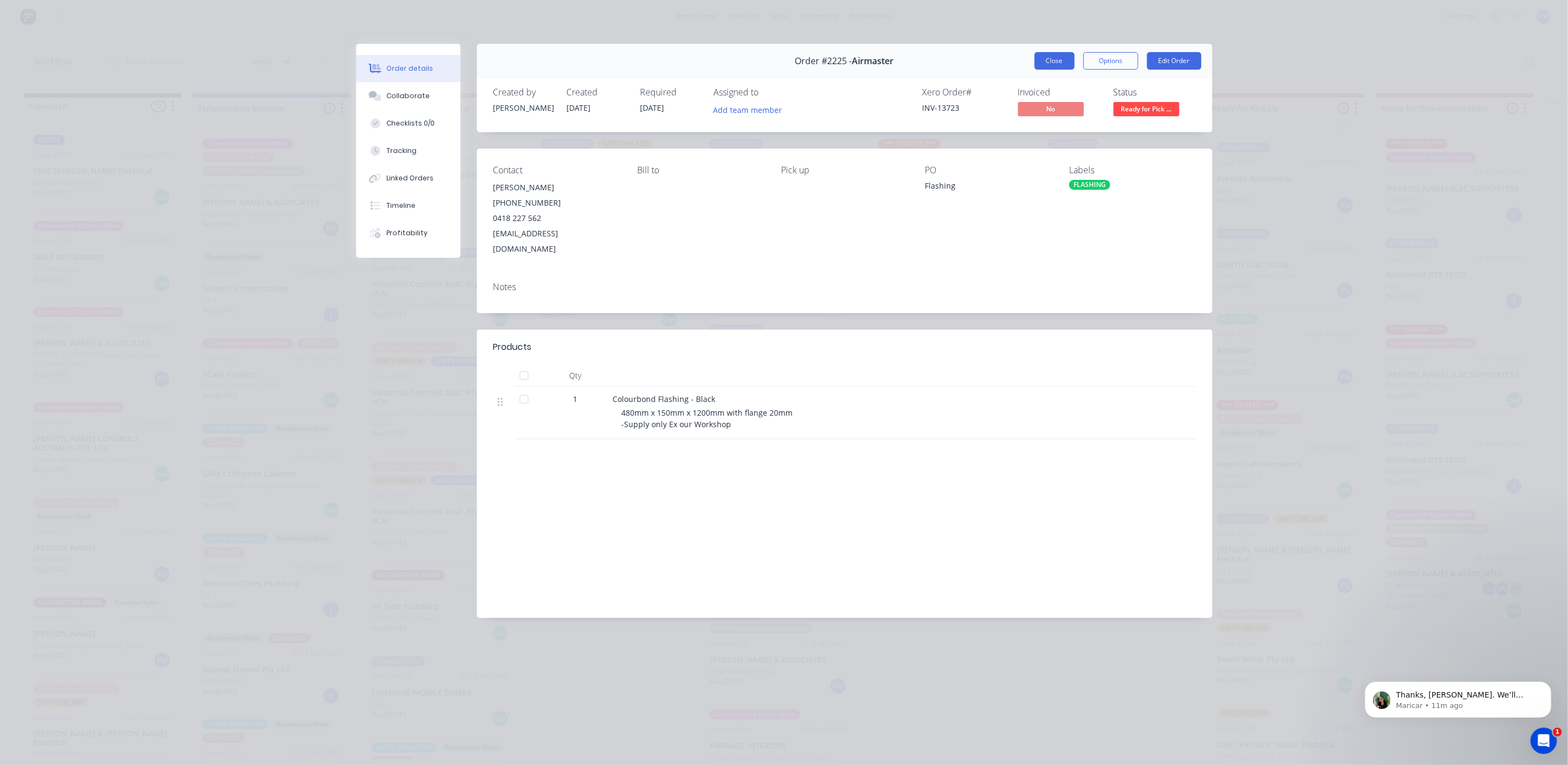
click at [1056, 59] on button "Close" at bounding box center [1054, 60] width 40 height 18
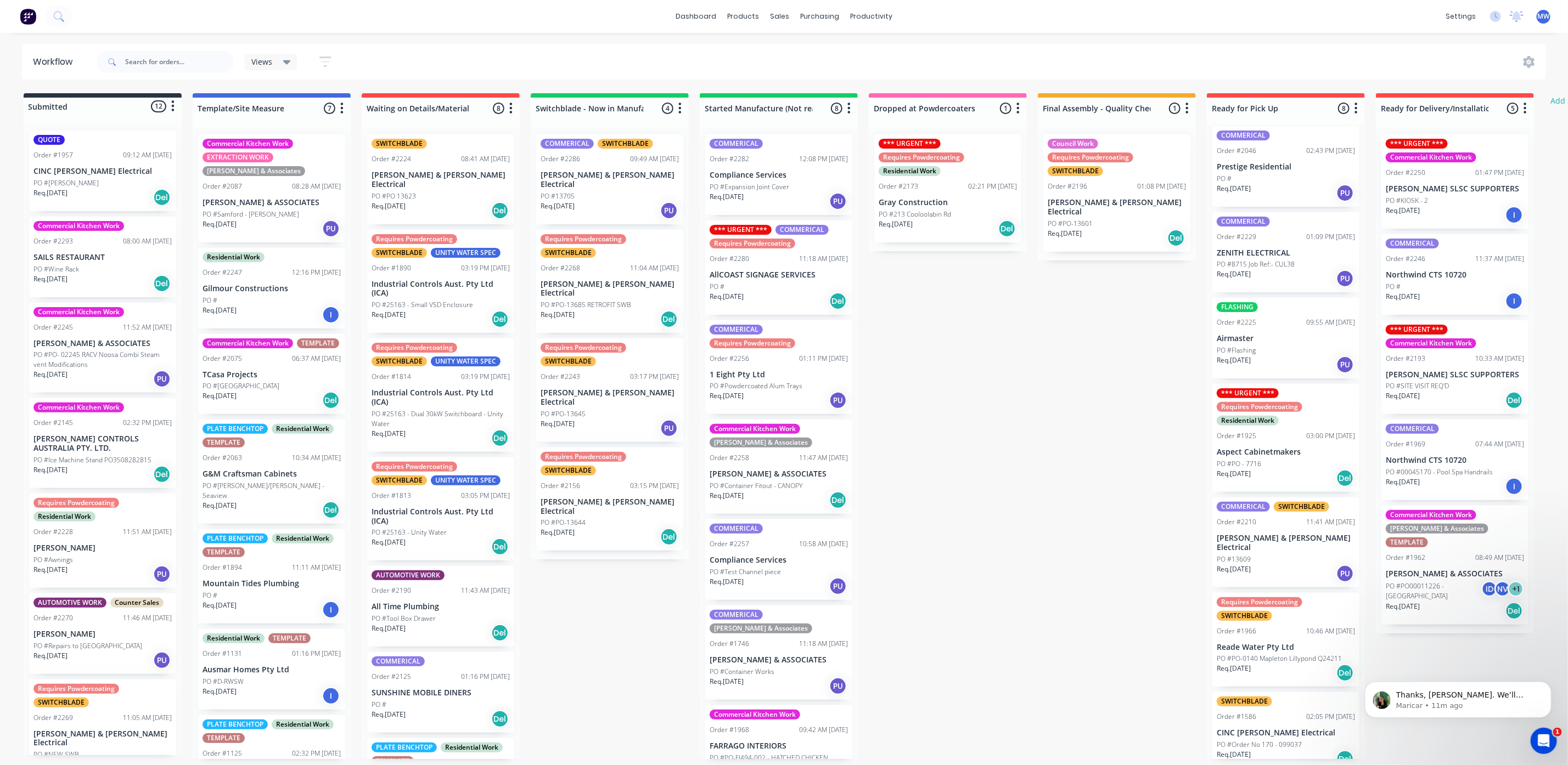
scroll to position [7, 0]
click at [1251, 564] on p "Req. [DATE]" at bounding box center [1233, 569] width 34 height 10
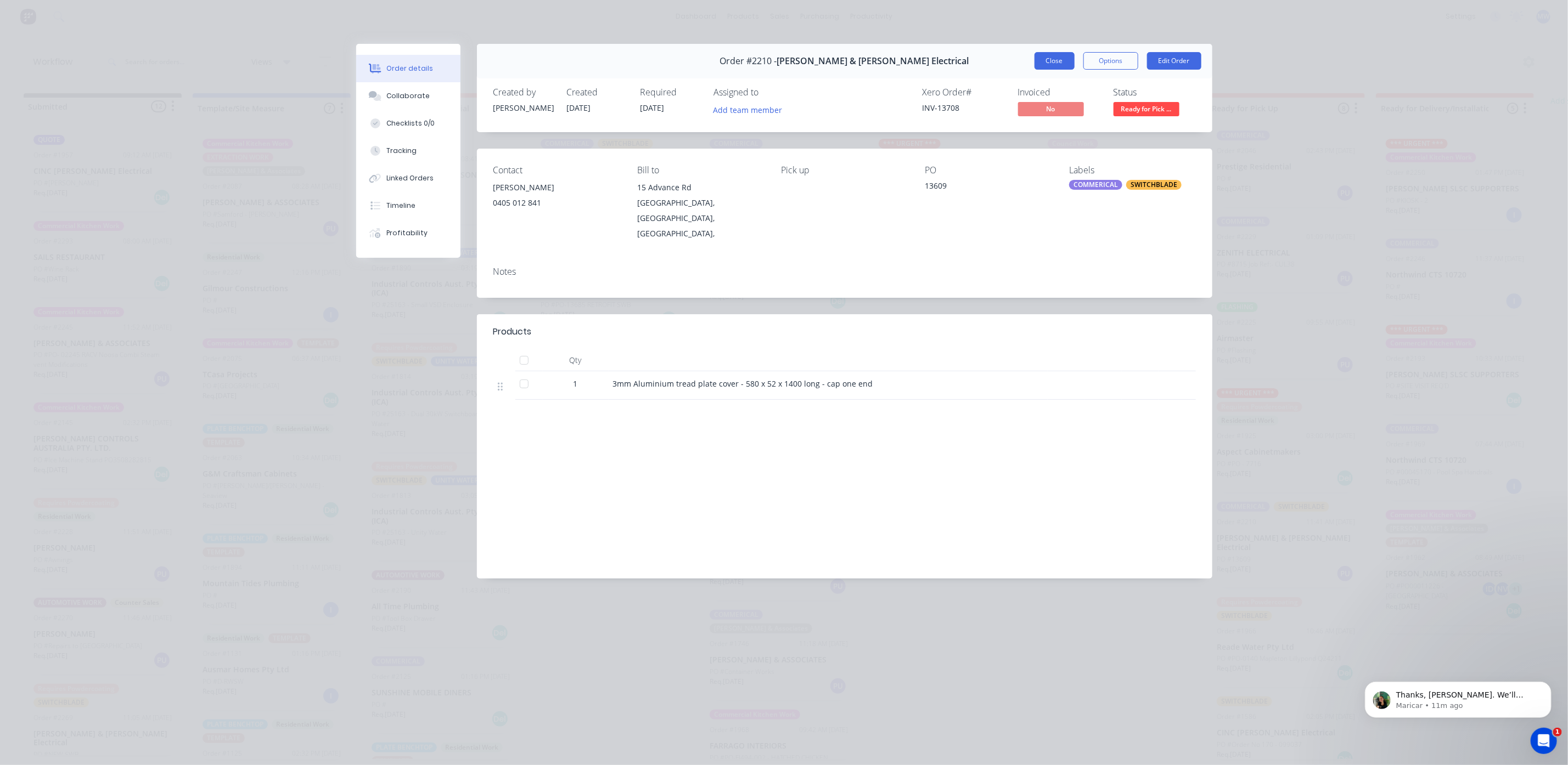
click at [1067, 69] on button "Close" at bounding box center [1054, 60] width 40 height 18
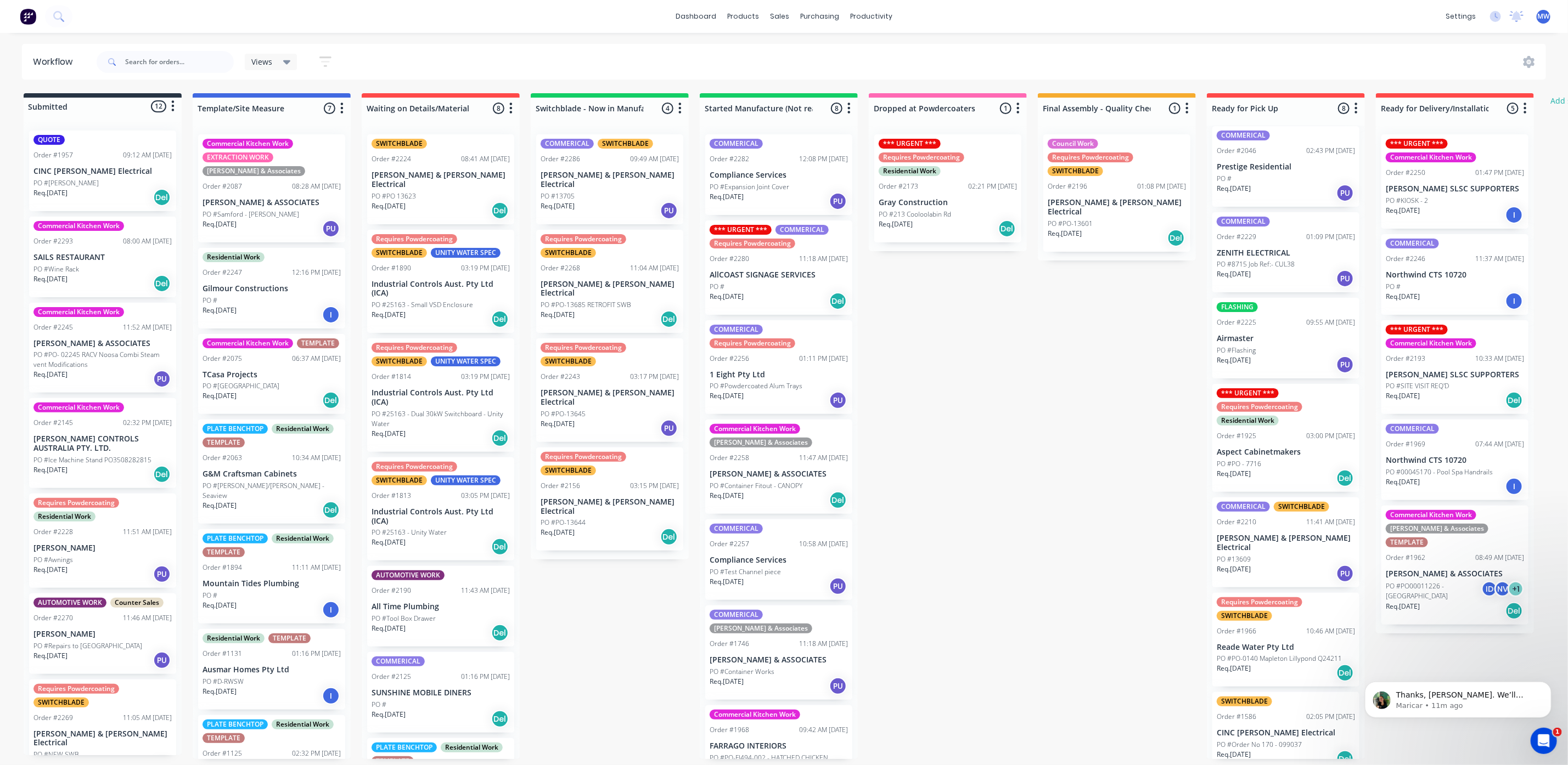
click at [1273, 728] on p "CINC [PERSON_NAME] Electrical" at bounding box center [1285, 733] width 138 height 9
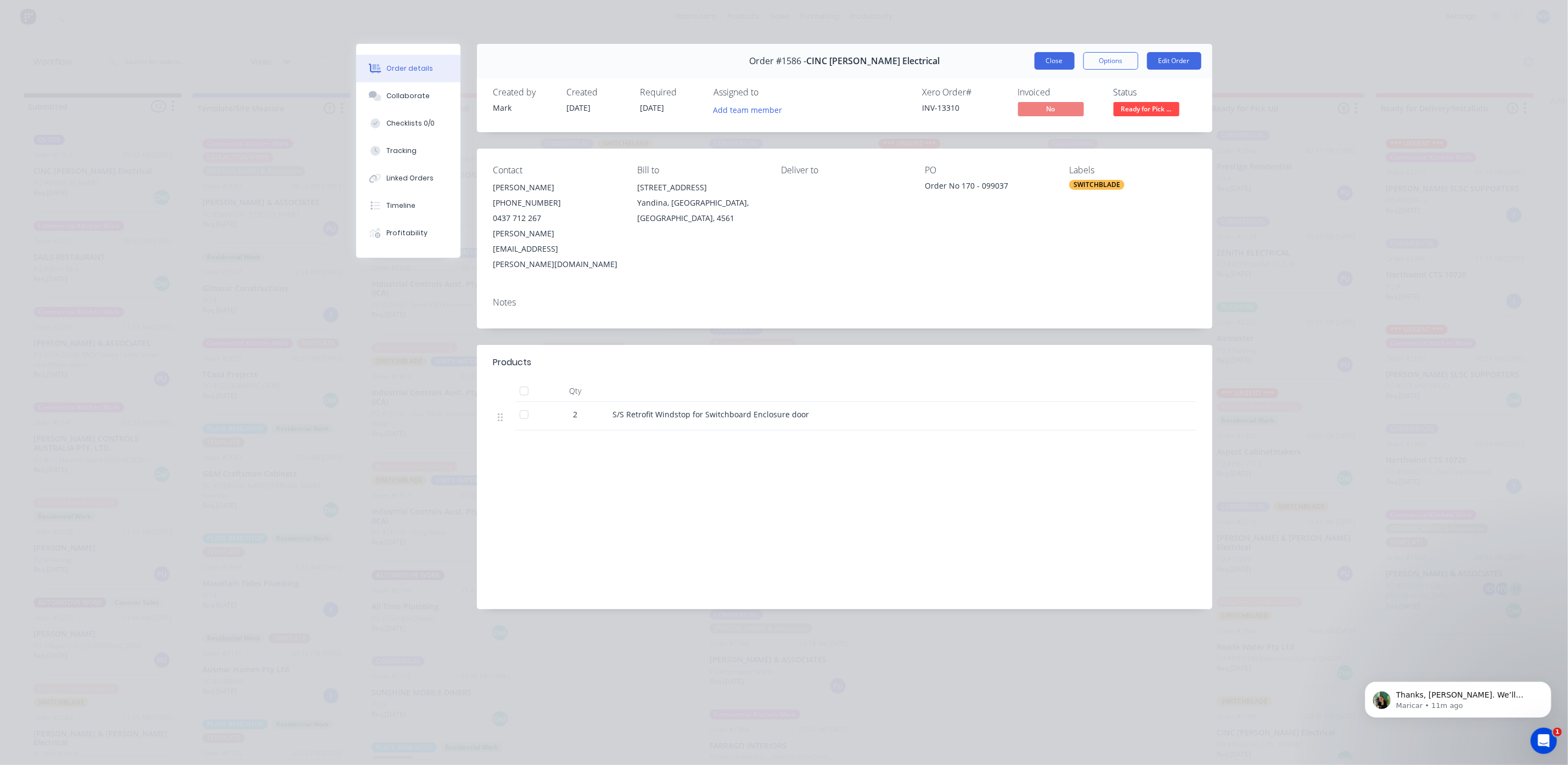
click at [1062, 61] on button "Close" at bounding box center [1054, 60] width 40 height 18
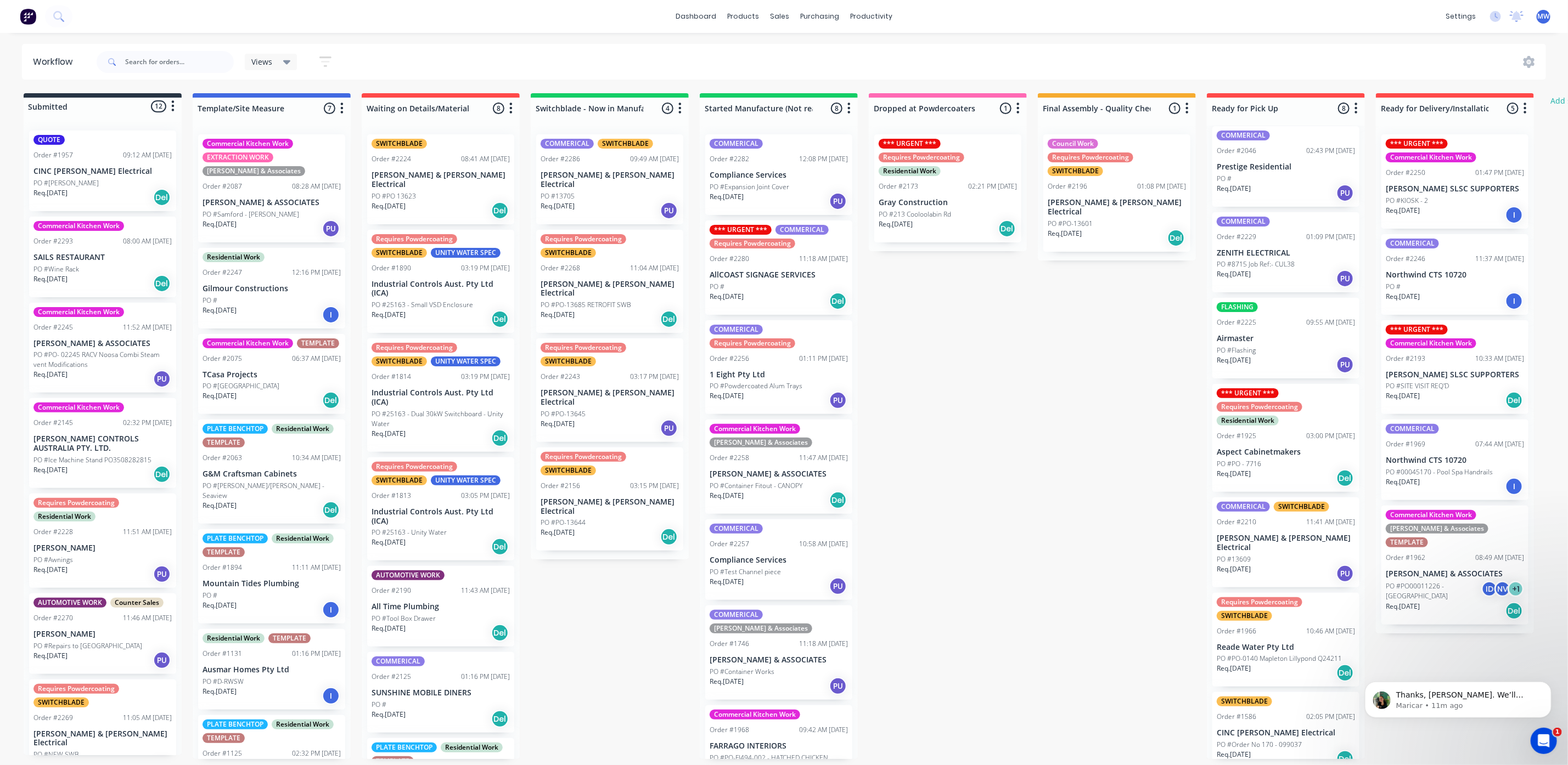
click at [1298, 643] on p "Reade Water Pty Ltd" at bounding box center [1285, 648] width 138 height 9
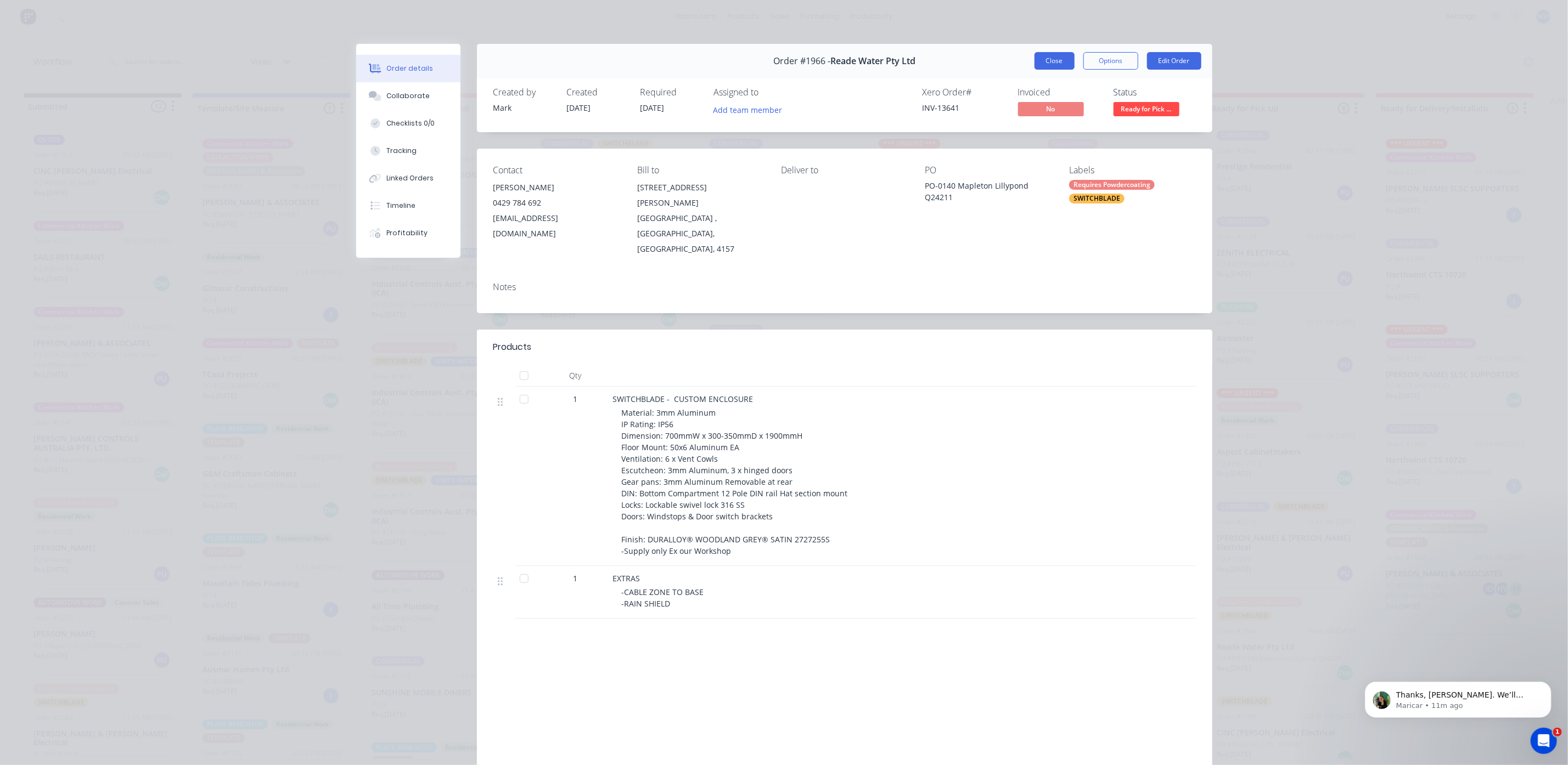
click at [1044, 58] on button "Close" at bounding box center [1054, 60] width 40 height 18
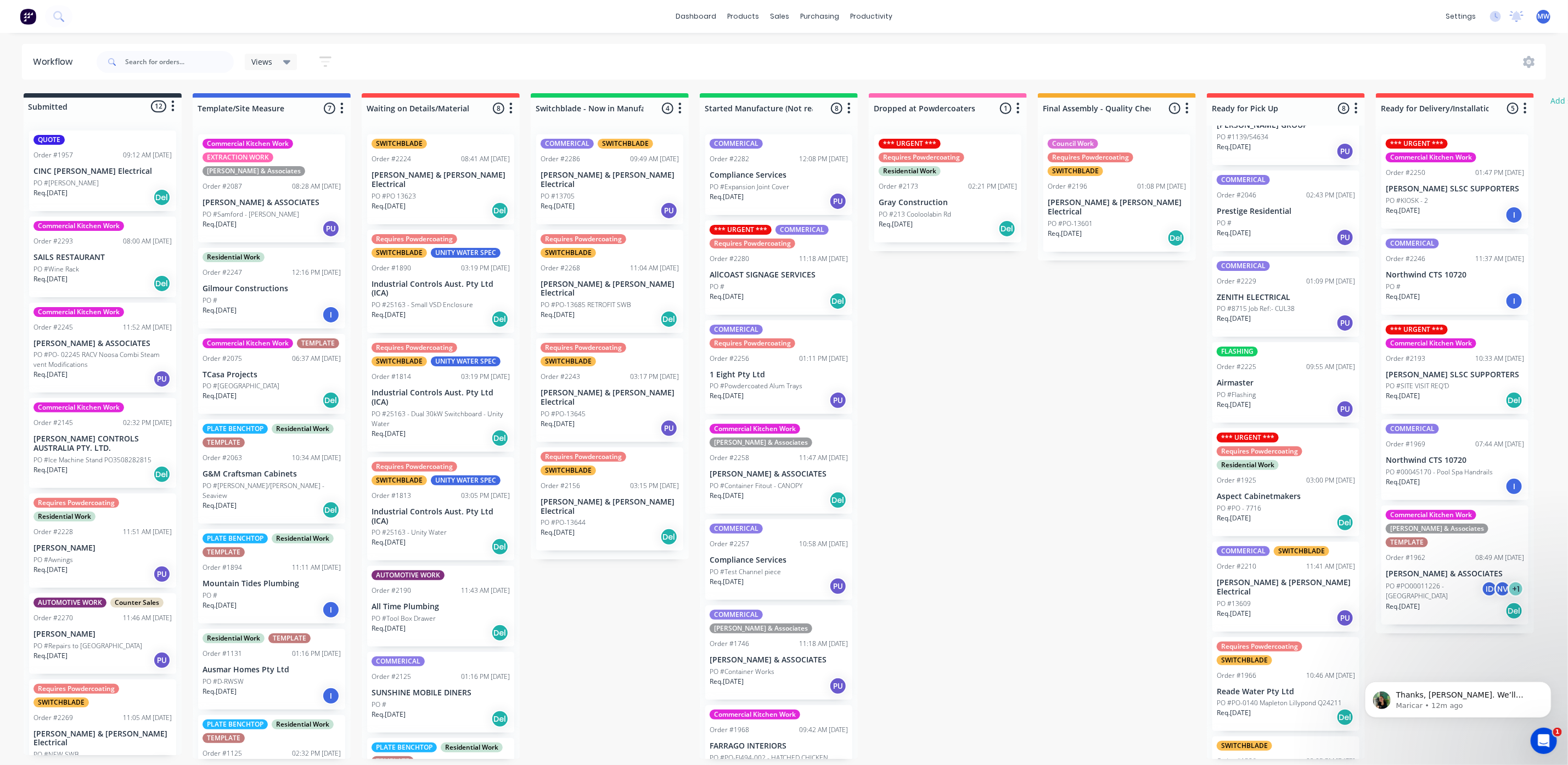
scroll to position [95, 0]
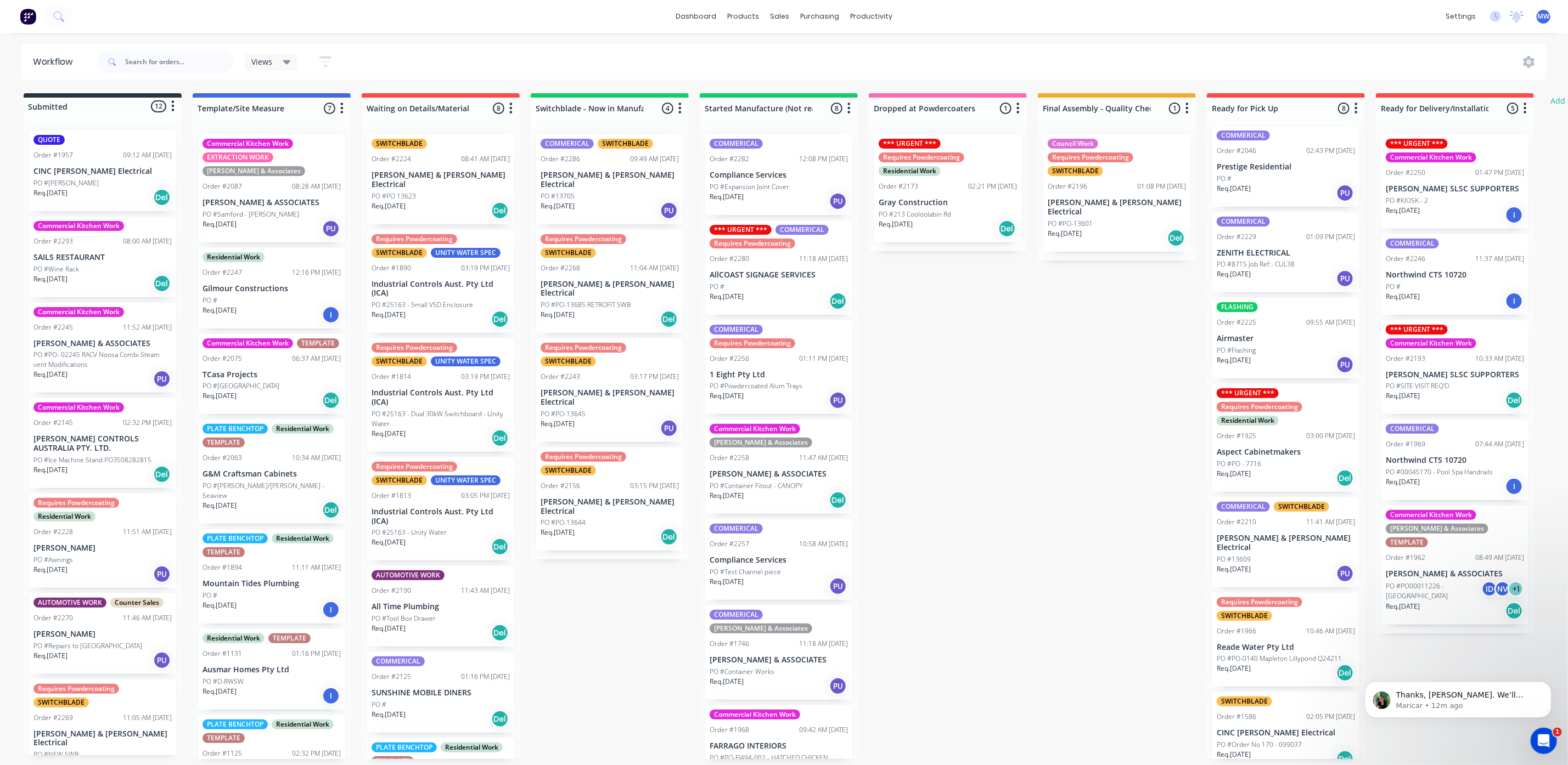
click at [1260, 664] on div "Req. [DATE] Del" at bounding box center [1285, 673] width 138 height 18
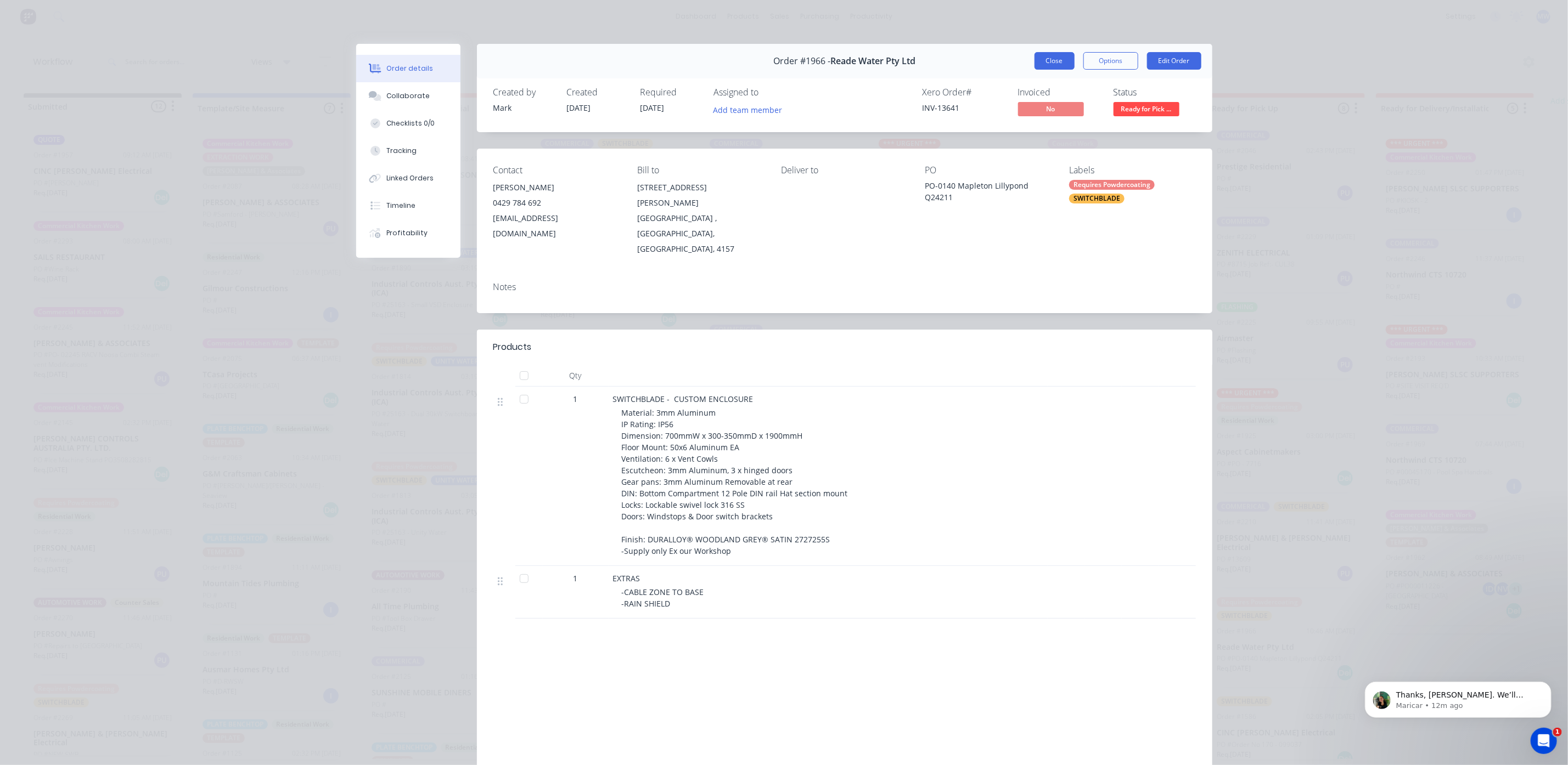
click at [1061, 64] on button "Close" at bounding box center [1054, 60] width 40 height 18
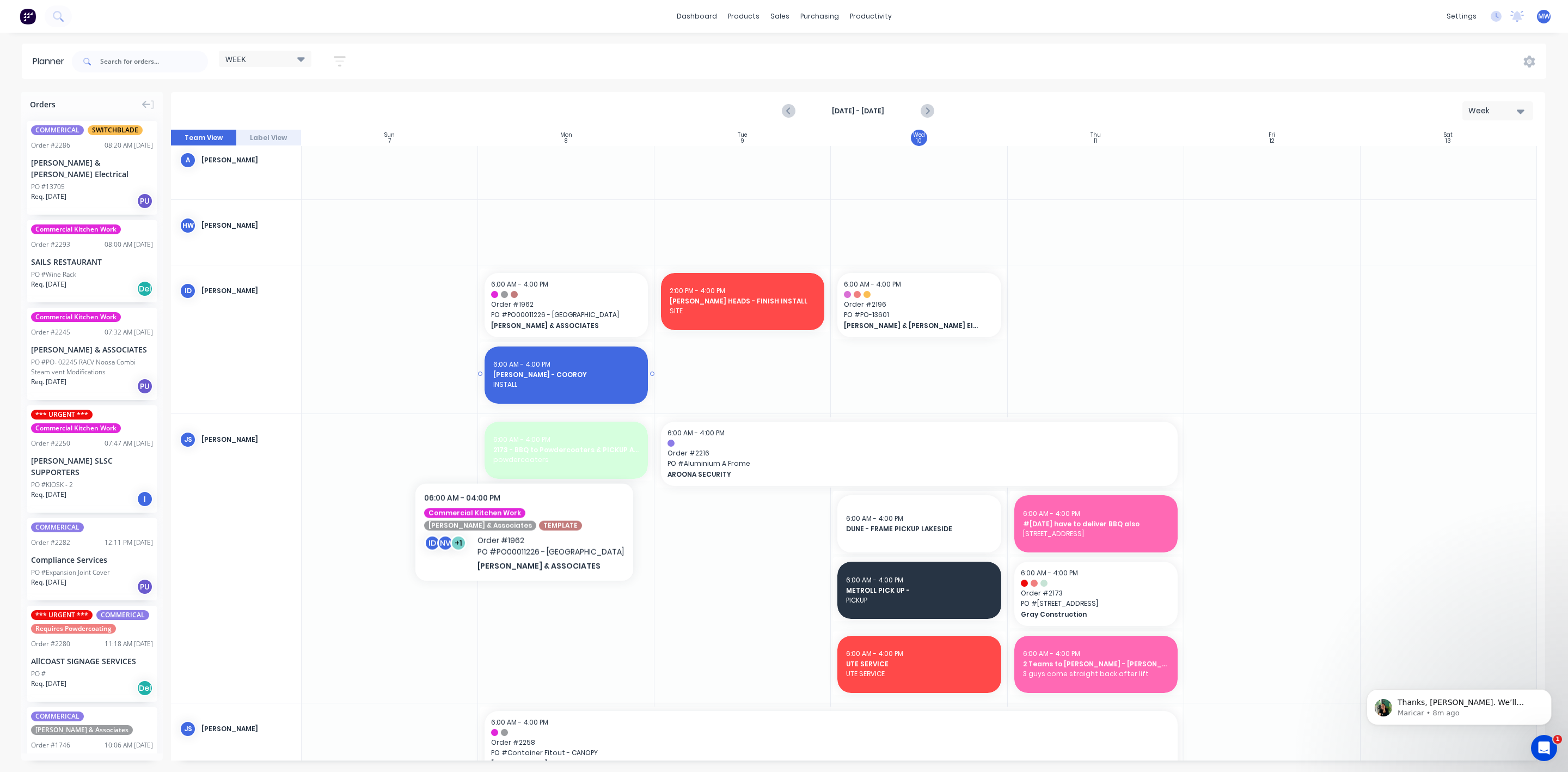
scroll to position [327, 0]
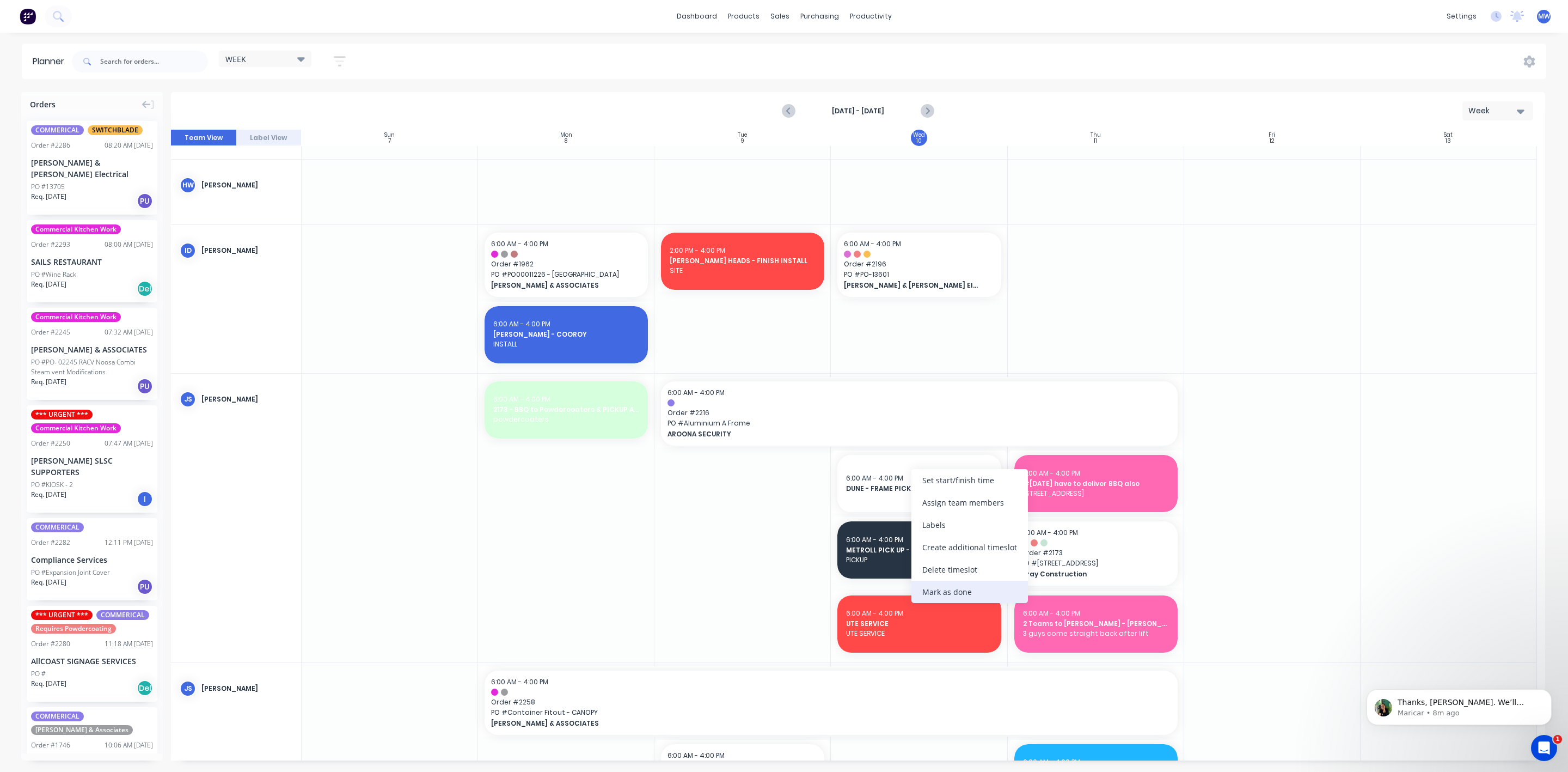
click at [963, 592] on div "Mark as done" at bounding box center [970, 592] width 117 height 22
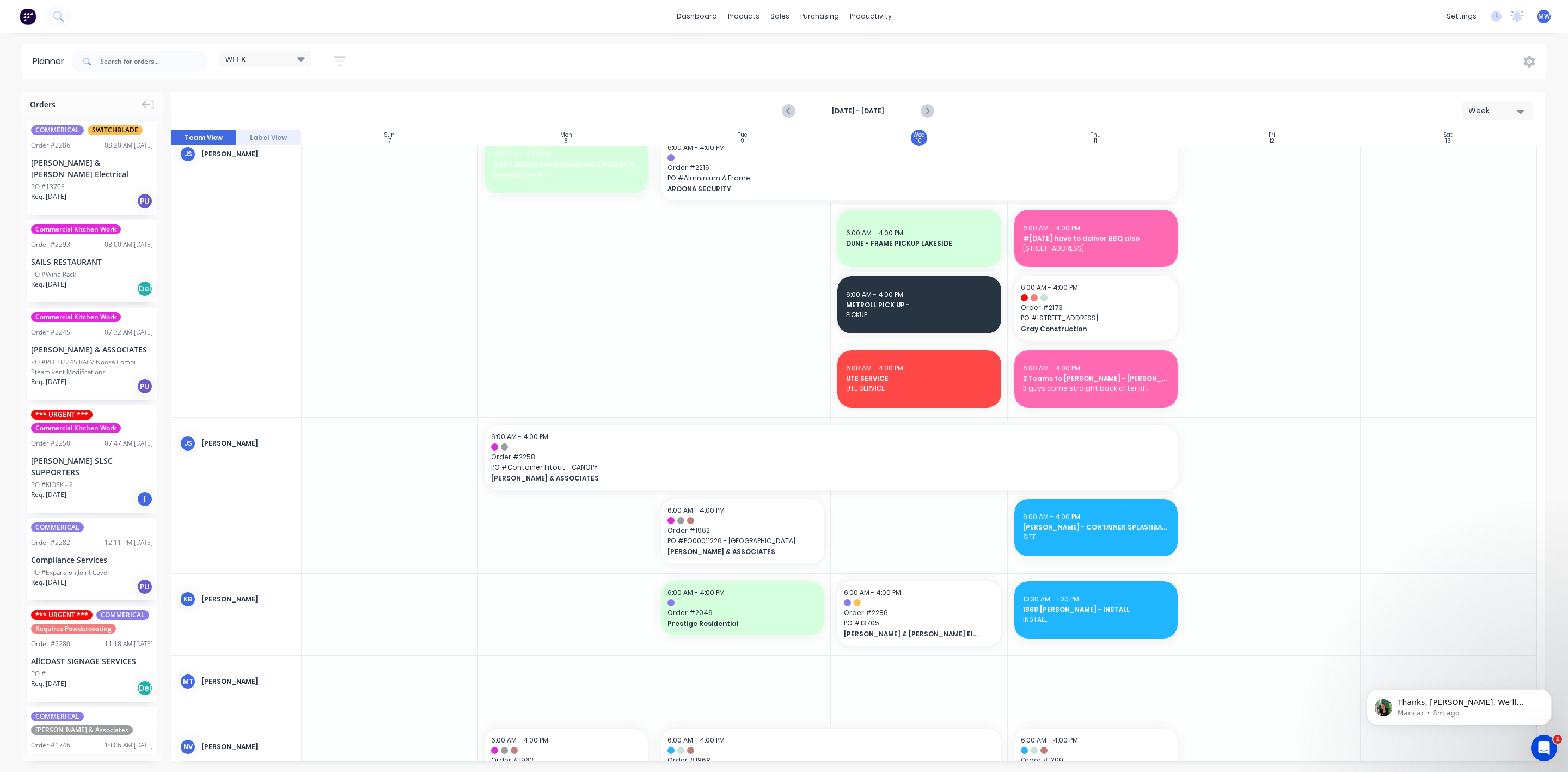
scroll to position [654, 0]
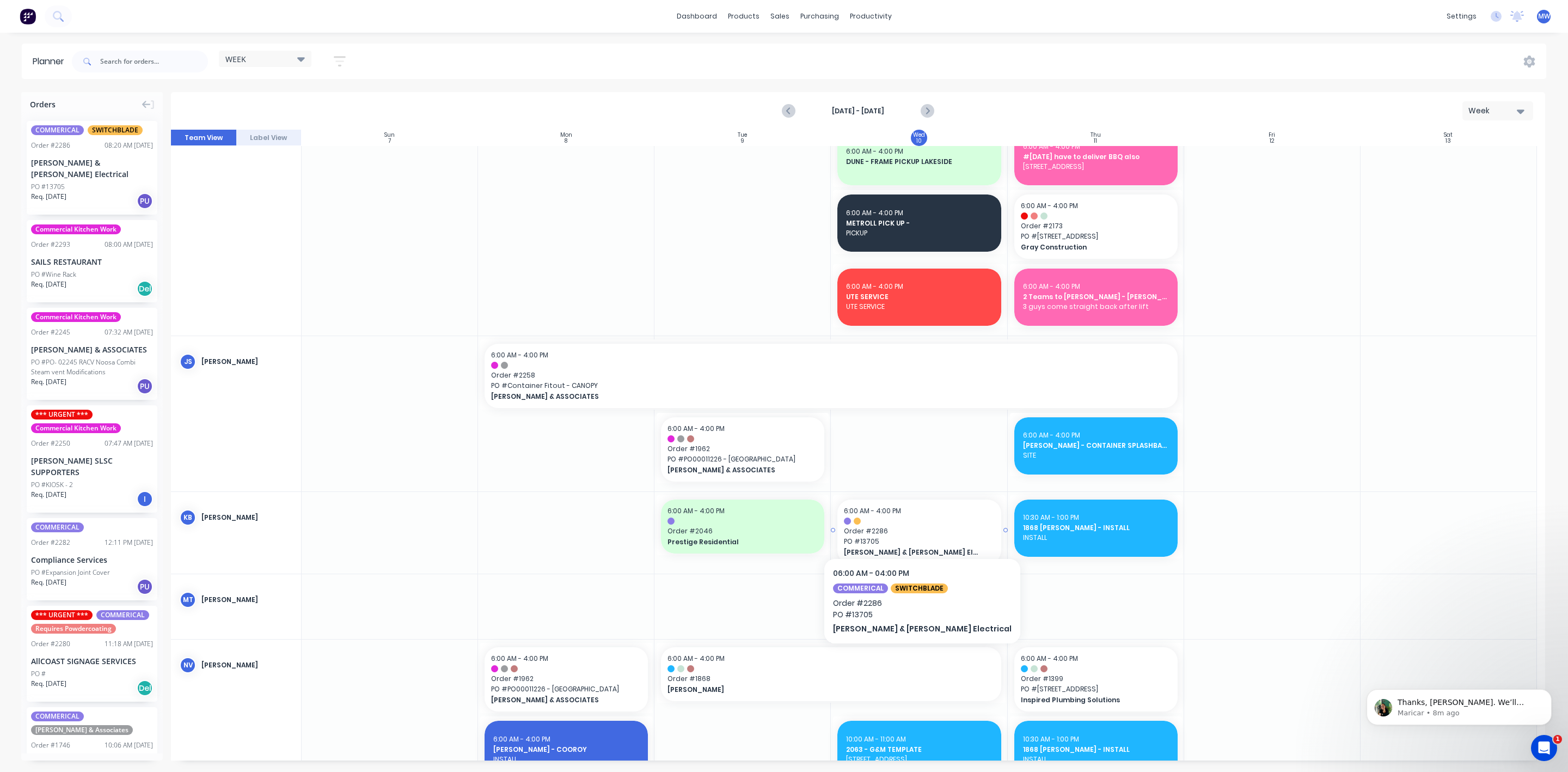
click at [887, 527] on span "Order # 2286" at bounding box center [919, 531] width 150 height 10
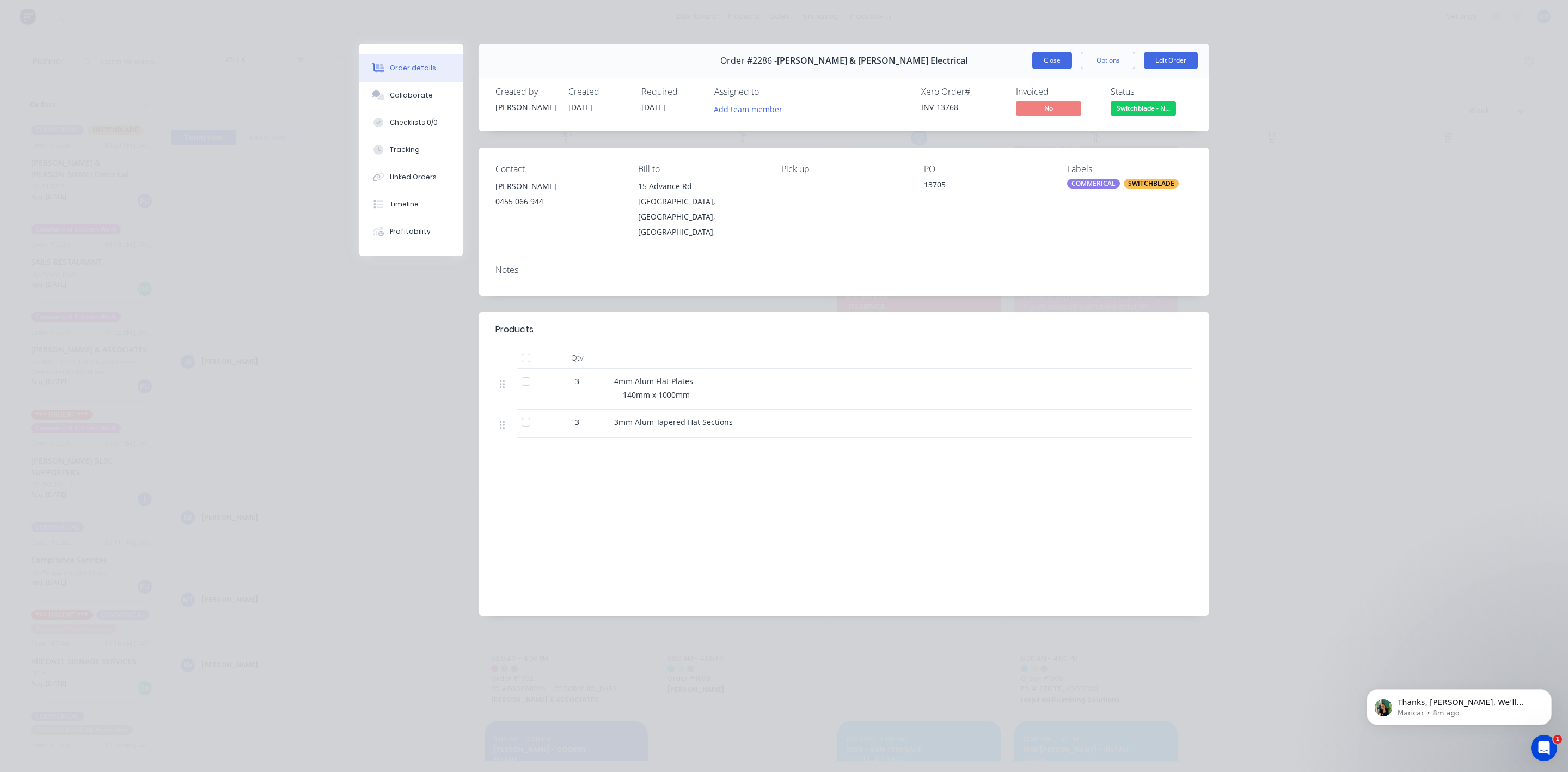
click at [1051, 64] on button "Close" at bounding box center [1052, 60] width 40 height 17
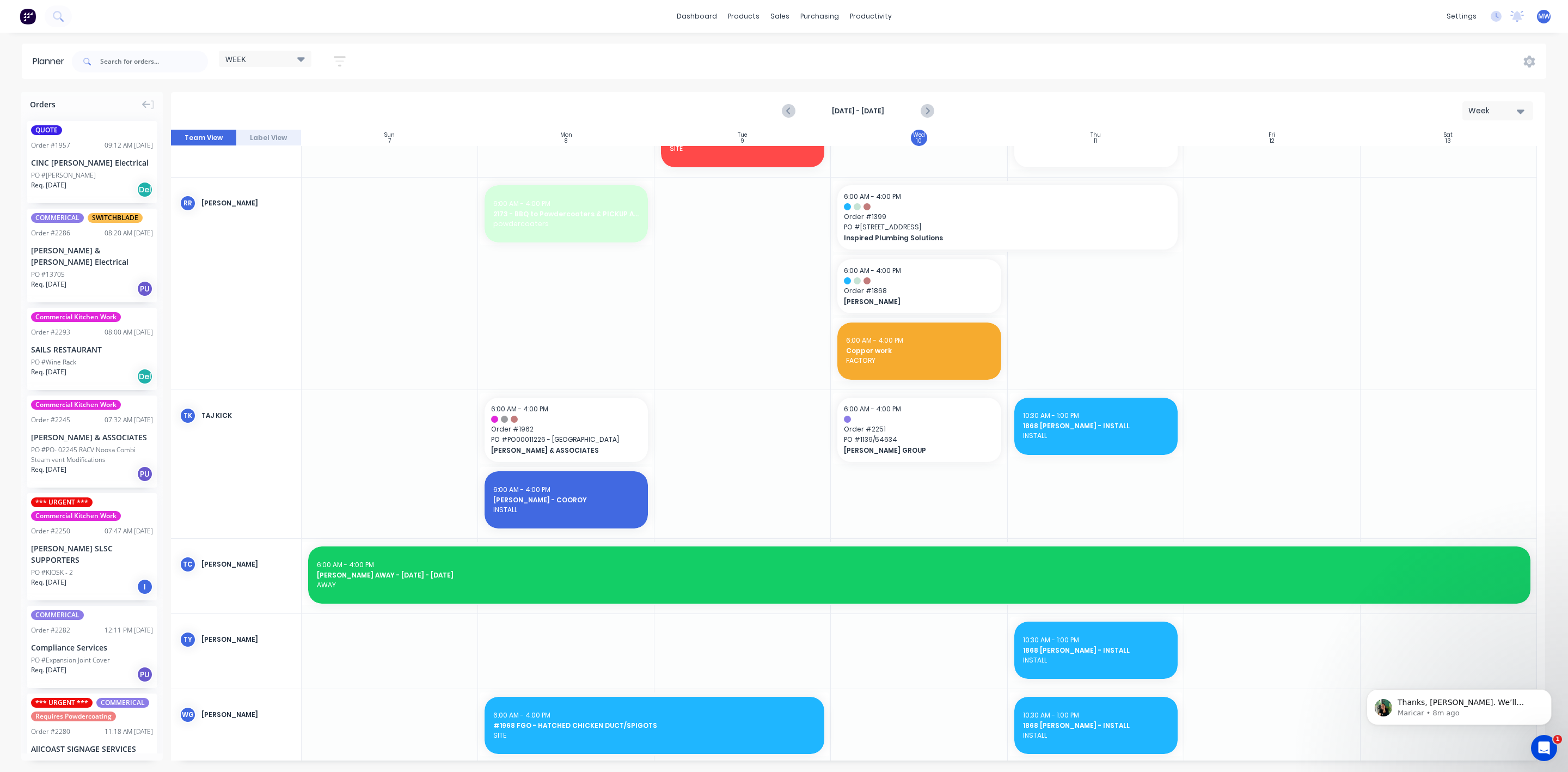
scroll to position [1417, 0]
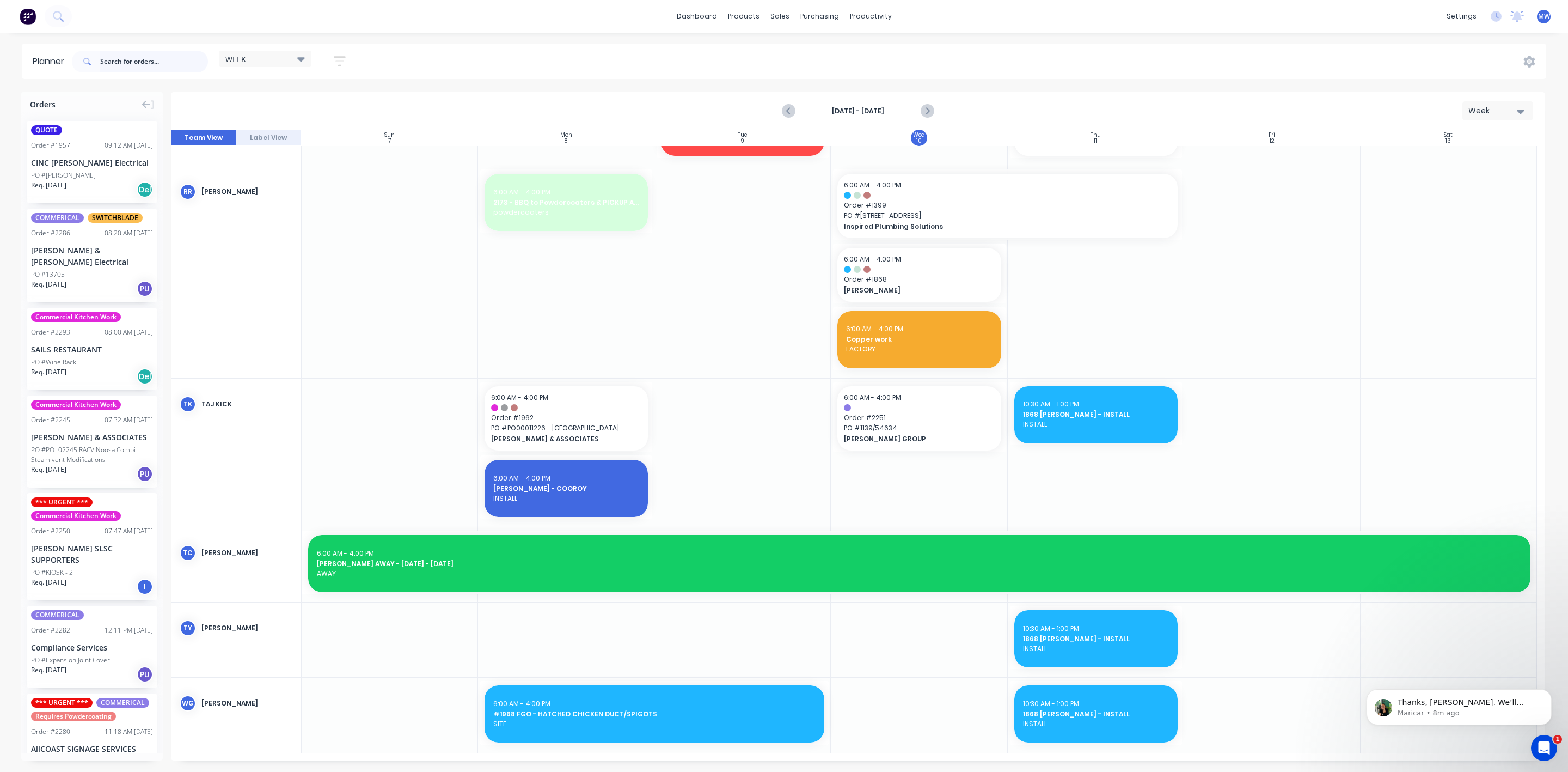
click at [144, 55] on input "text" at bounding box center [154, 61] width 108 height 22
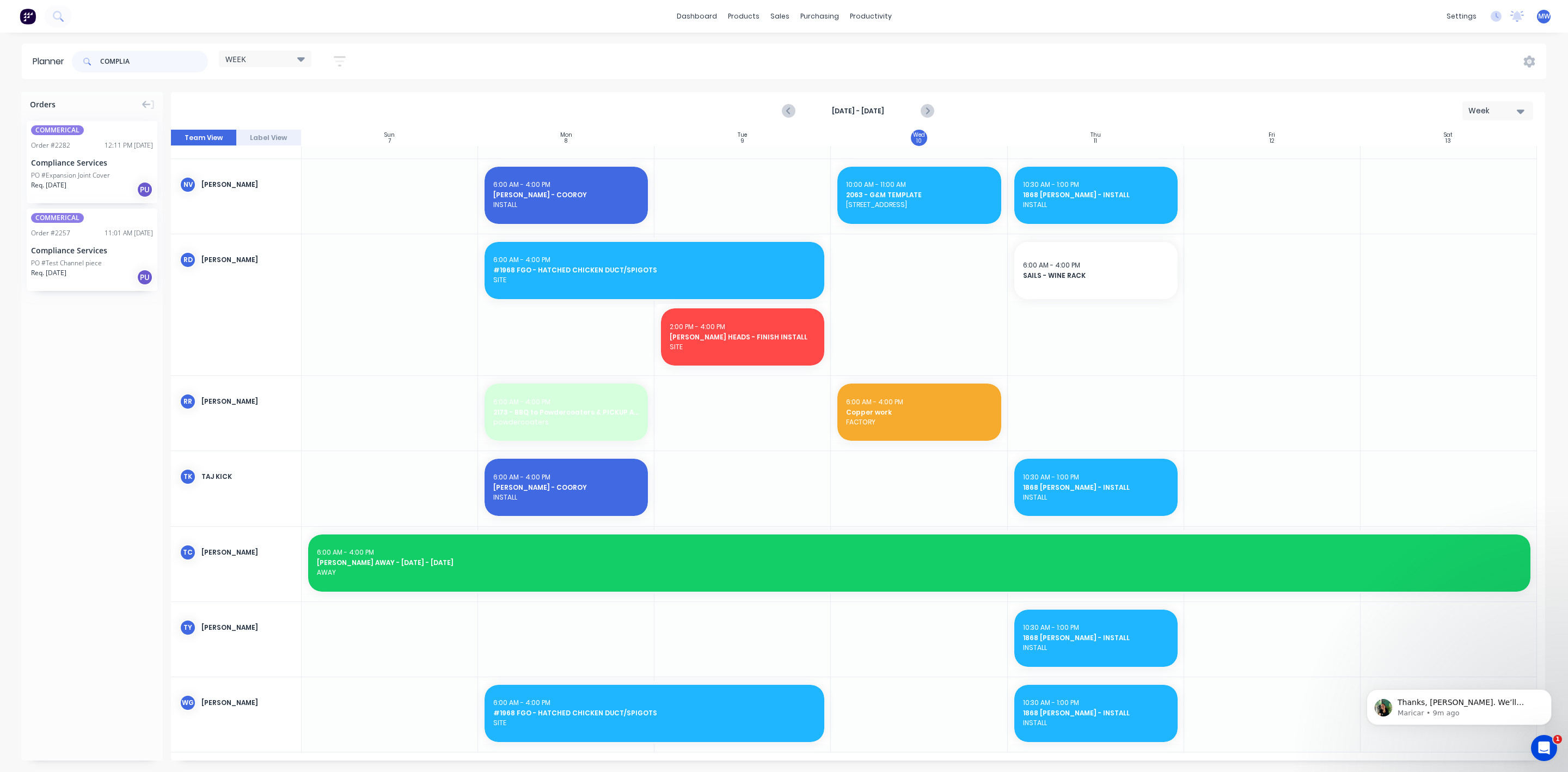
scroll to position [957, 0]
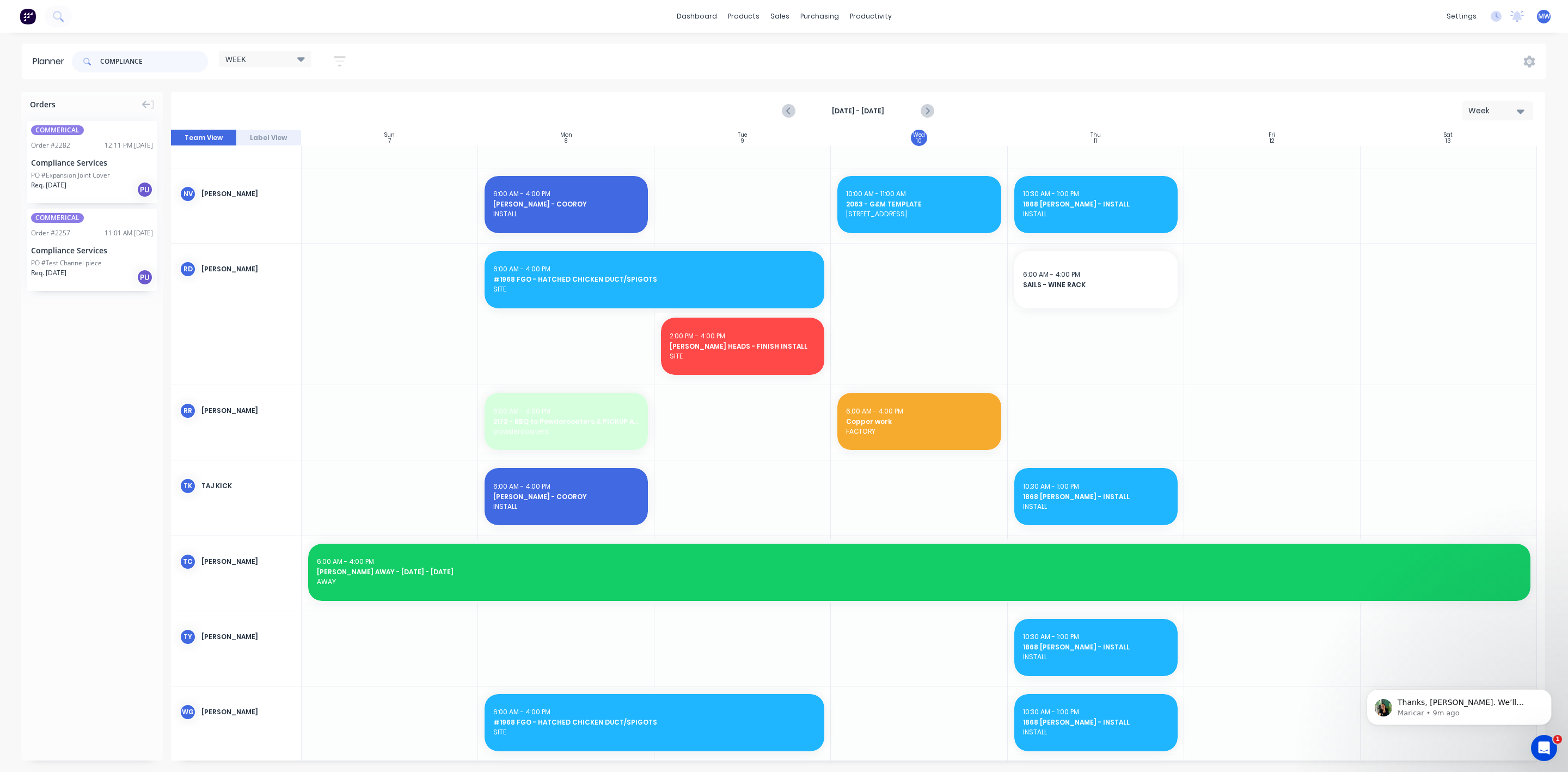
type input "COMPLIANCE"
drag, startPoint x: 73, startPoint y: 175, endPoint x: 909, endPoint y: 721, distance: 998.5
drag, startPoint x: 166, startPoint y: 58, endPoint x: 30, endPoint y: 79, distance: 137.6
click at [32, 74] on header "Planner COMPLIANCE WEEK Save new view None edit WEEK (Default) edit Rex edit SC…" at bounding box center [784, 61] width 1525 height 36
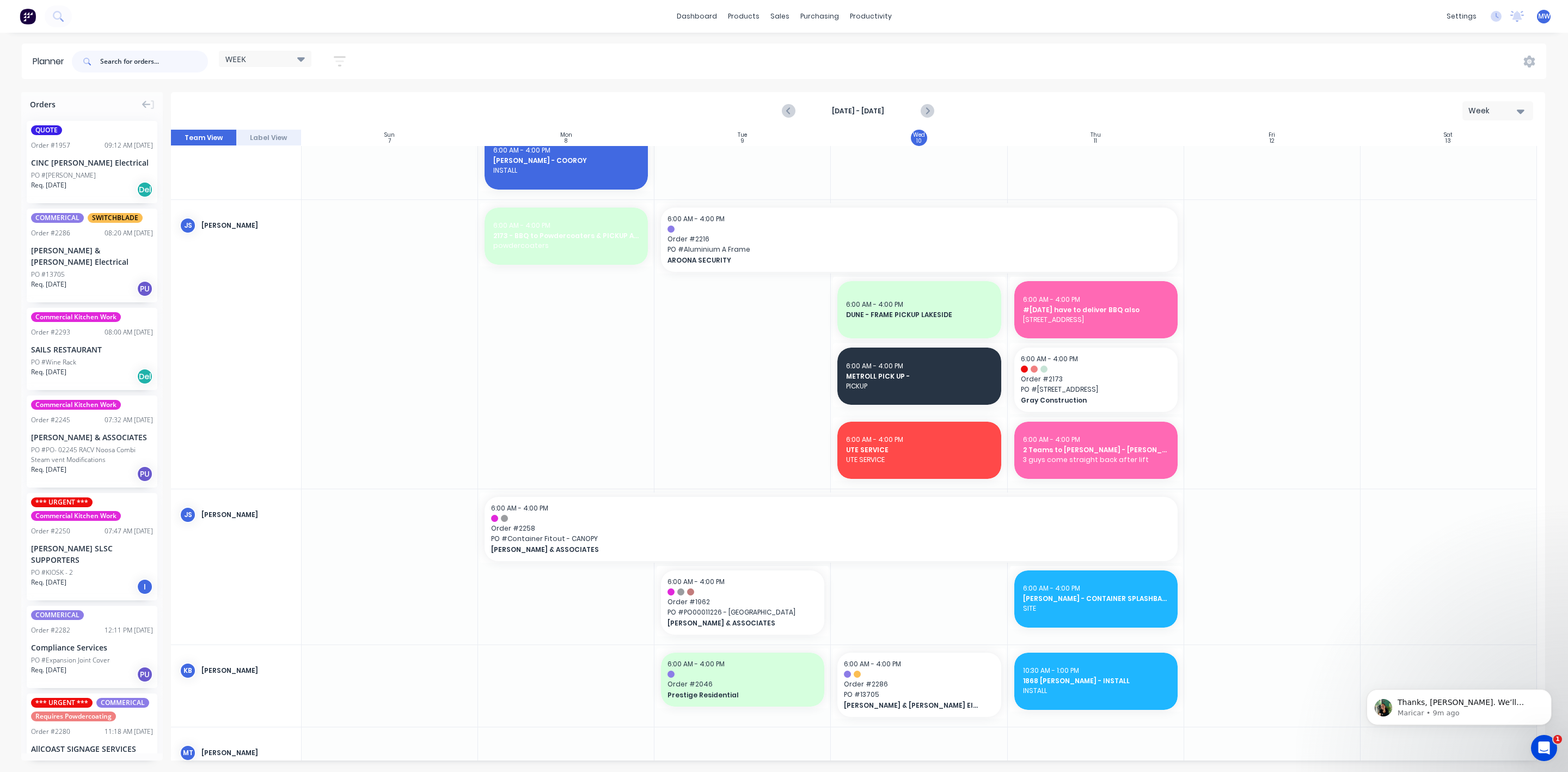
scroll to position [401, 0]
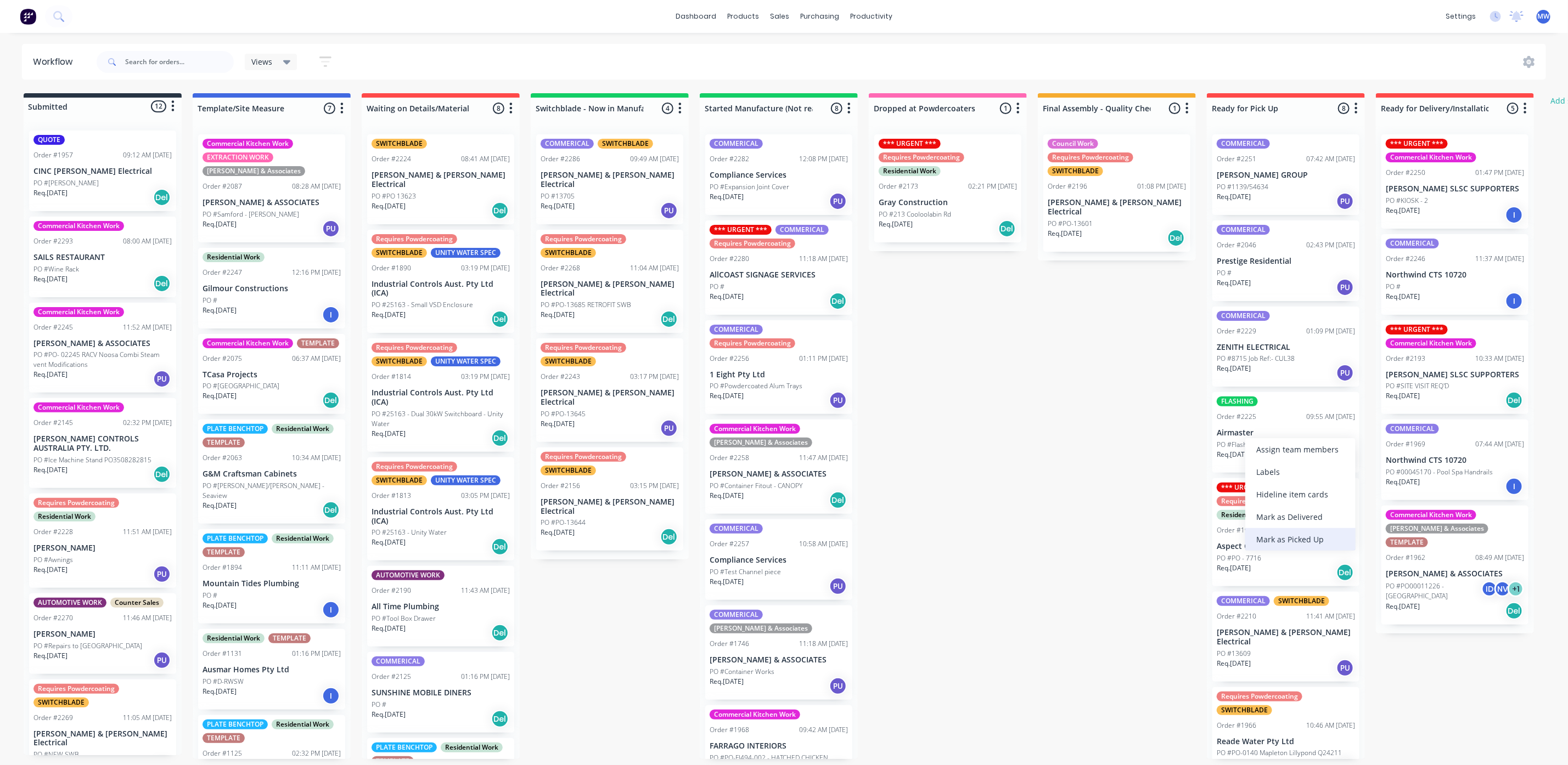
click at [1289, 536] on div "Mark as Picked Up" at bounding box center [1300, 539] width 111 height 22
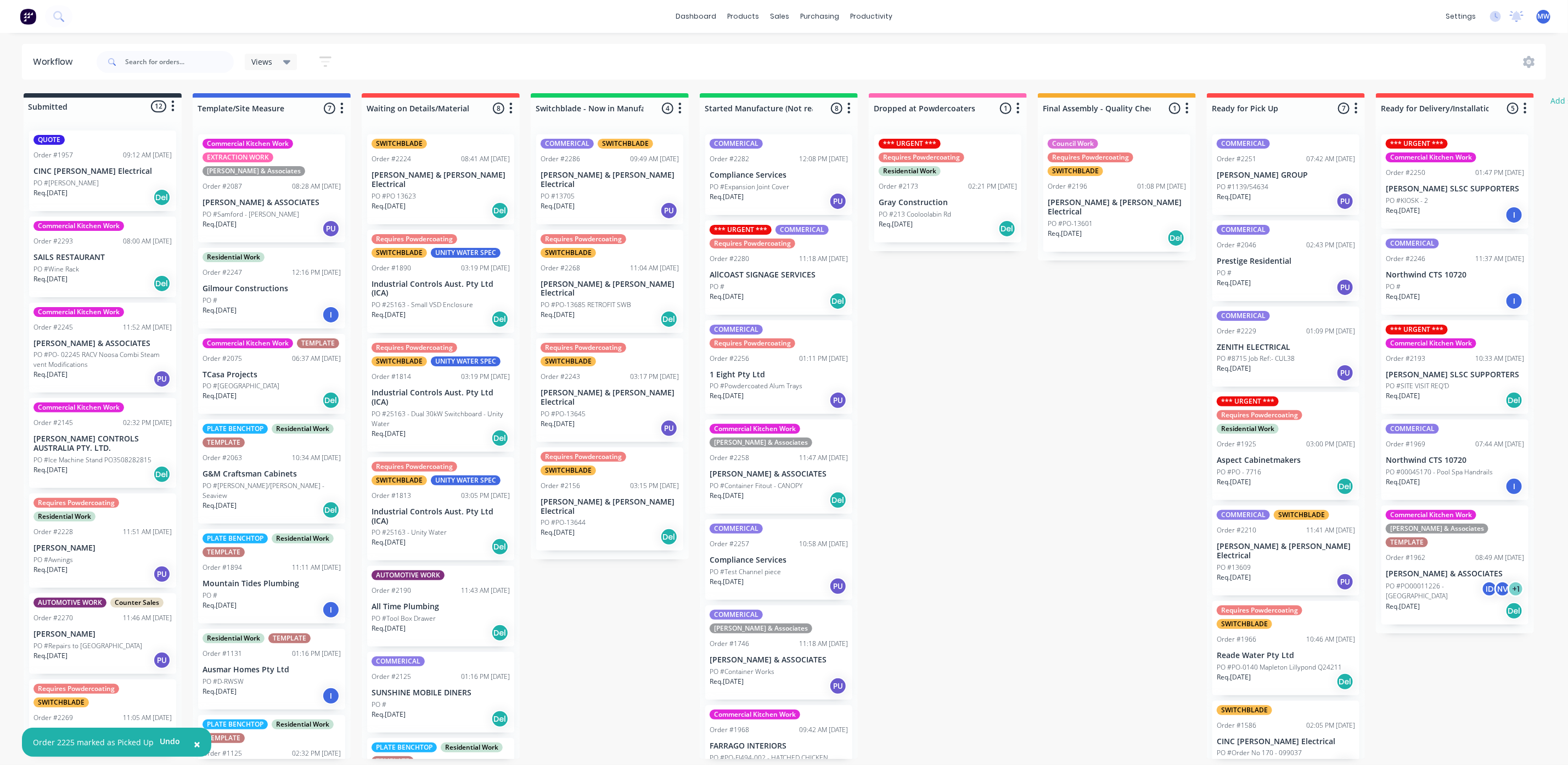
click at [1103, 493] on div "Submitted 12 Status colour #273444 hex #273444 Save Cancel Summaries Total orde…" at bounding box center [906, 426] width 1830 height 666
drag, startPoint x: 86, startPoint y: 167, endPoint x: 87, endPoint y: 153, distance: 14.0
click at [86, 162] on div "QUOTE Order #1957 09:12 AM 10/09/25 CINC Whelan Electrical PO #Mooloolaba Fores…" at bounding box center [102, 439] width 158 height 634
click at [108, 194] on div "Req. 23/06/25 Del" at bounding box center [102, 198] width 138 height 18
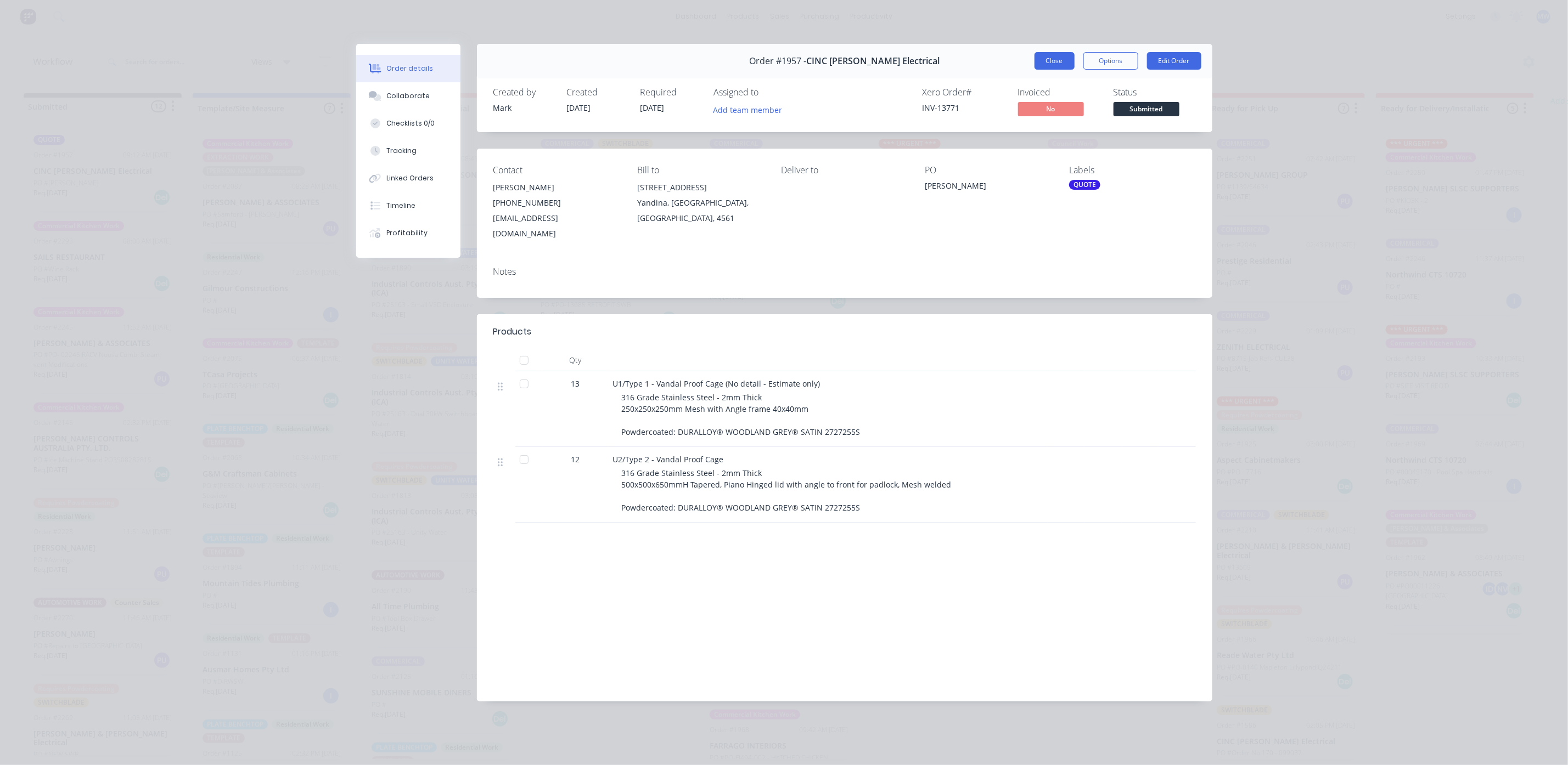
click at [1067, 67] on button "Close" at bounding box center [1054, 60] width 40 height 18
